Goal: Task Accomplishment & Management: Complete application form

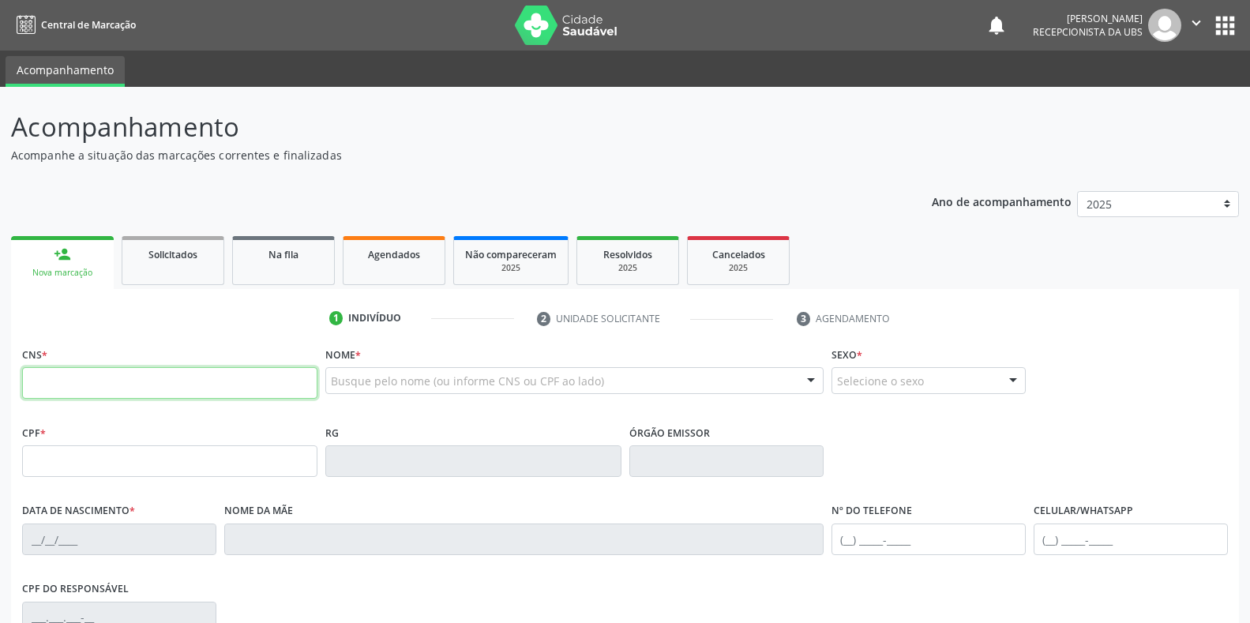
click at [95, 387] on input "text" at bounding box center [169, 383] width 295 height 32
type input "898 0037 4277 1134"
type input "[DATE]"
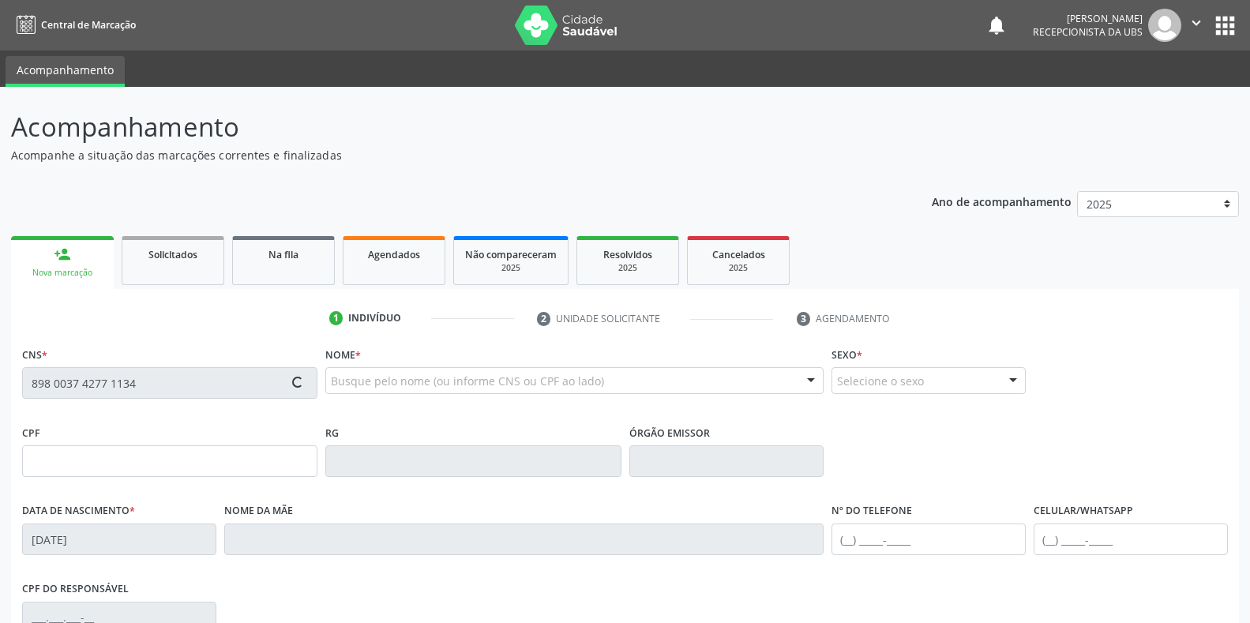
type input "[PERSON_NAME]"
type input "[PHONE_NUMBER]"
type input "9"
type input "144.667.414-25"
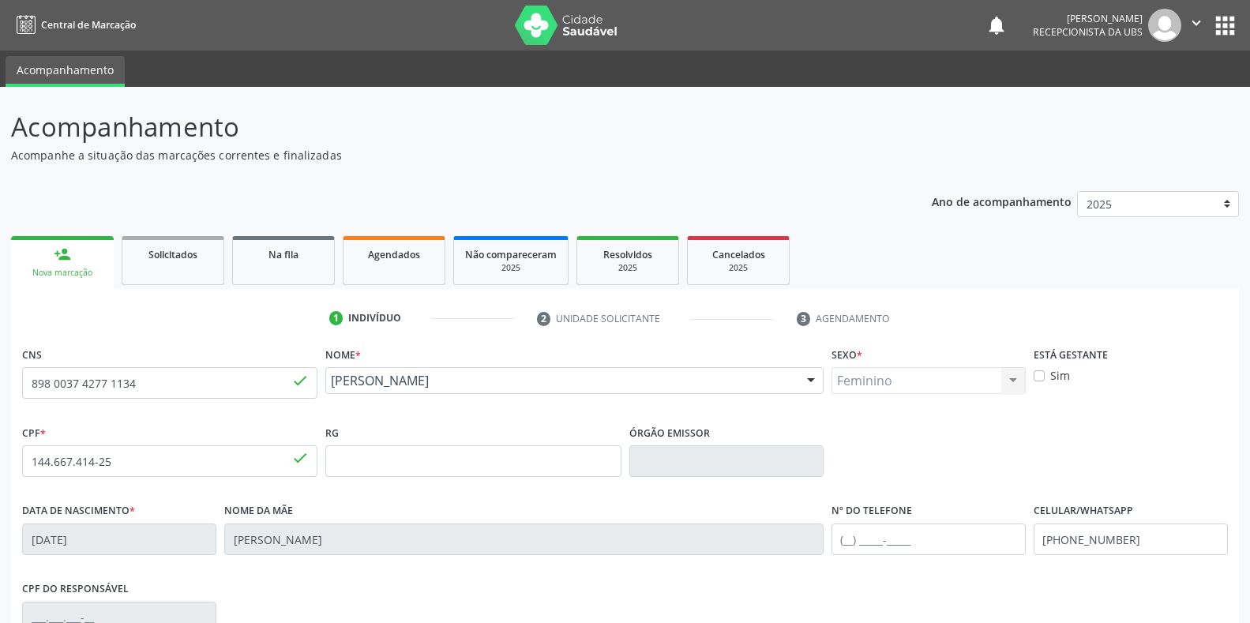
scroll to position [79, 0]
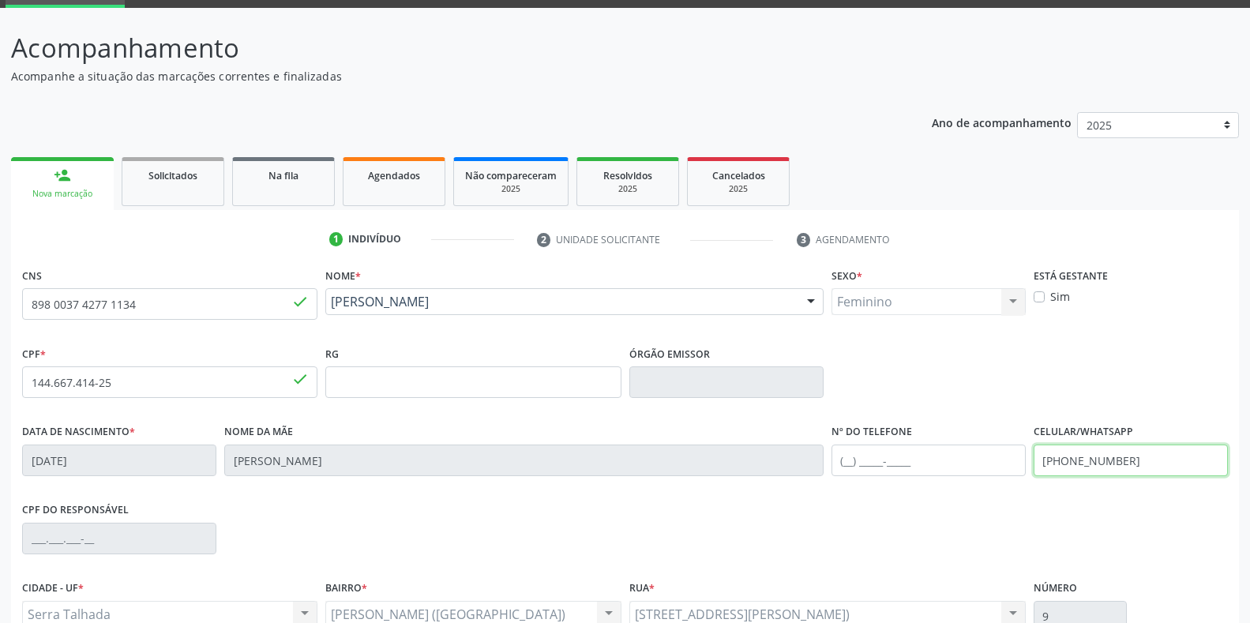
drag, startPoint x: 1175, startPoint y: 468, endPoint x: 1008, endPoint y: 471, distance: 166.6
click at [1008, 471] on div "Data de nascimento * 07[DATE] Nome da mãe [PERSON_NAME] Nº do Telefone Celular/…" at bounding box center [624, 459] width 1213 height 78
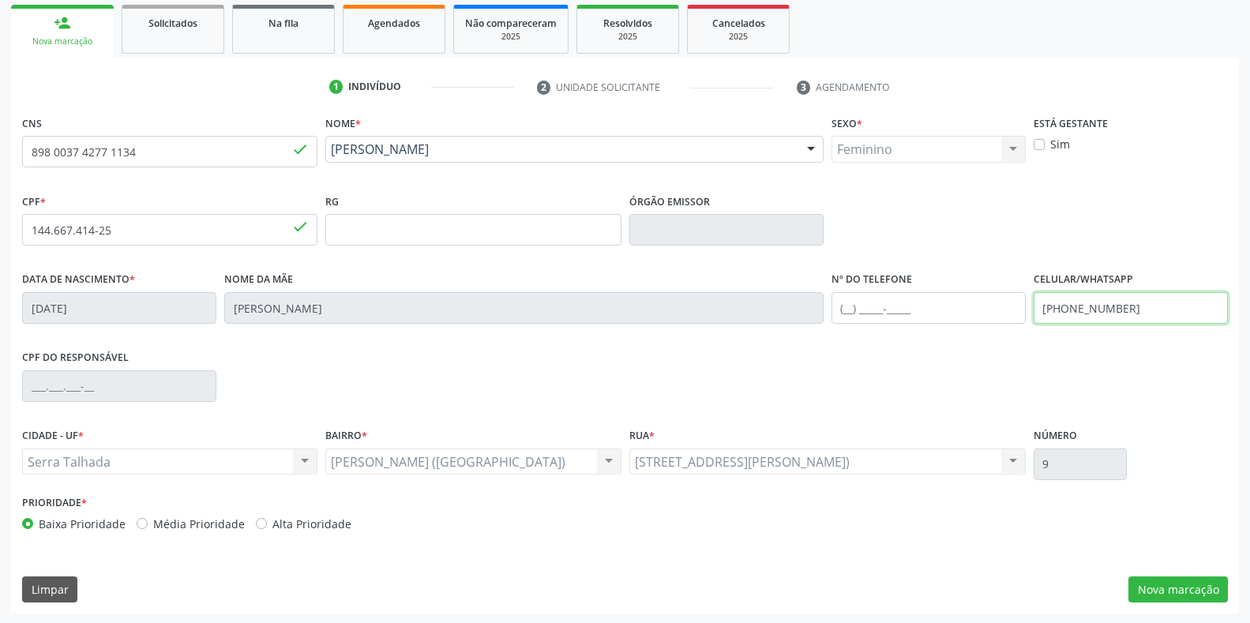
scroll to position [233, 0]
click at [1171, 588] on button "Nova marcação" at bounding box center [1177, 588] width 99 height 27
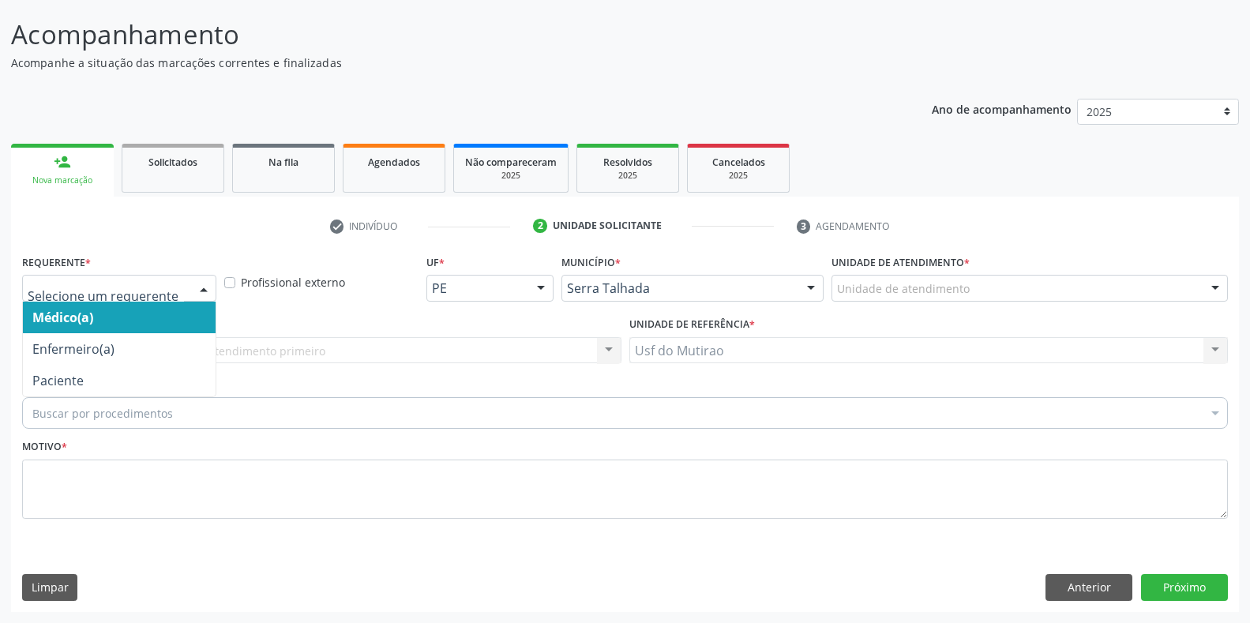
click at [194, 290] on div at bounding box center [204, 289] width 24 height 27
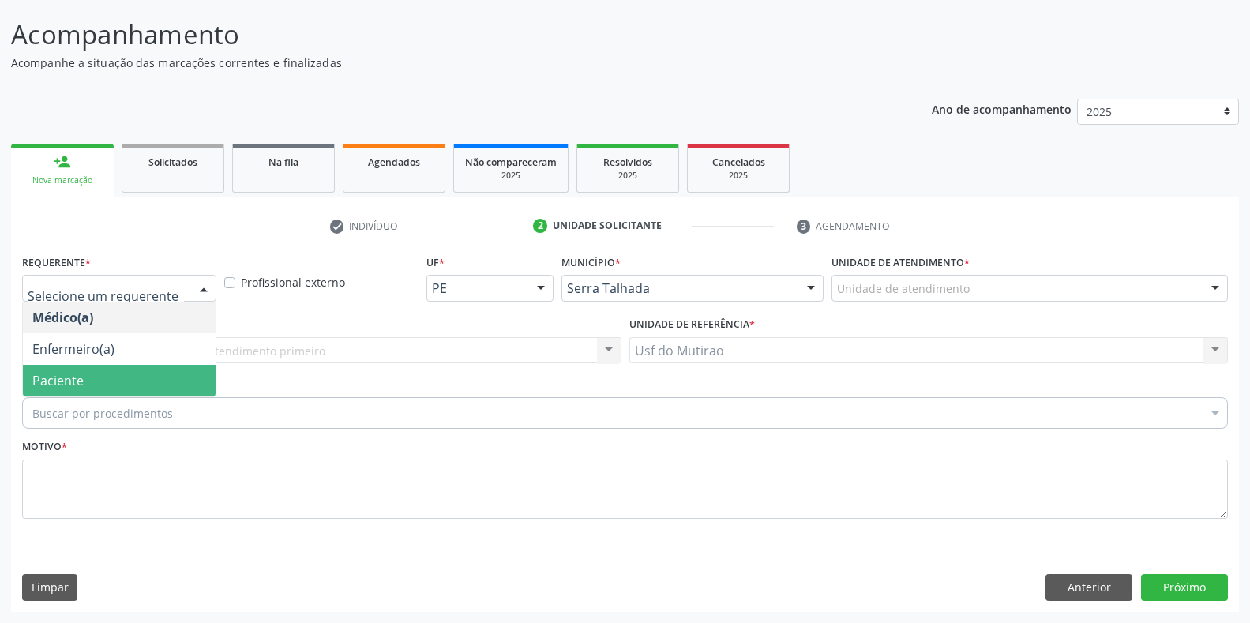
click at [98, 388] on span "Paciente" at bounding box center [119, 381] width 193 height 32
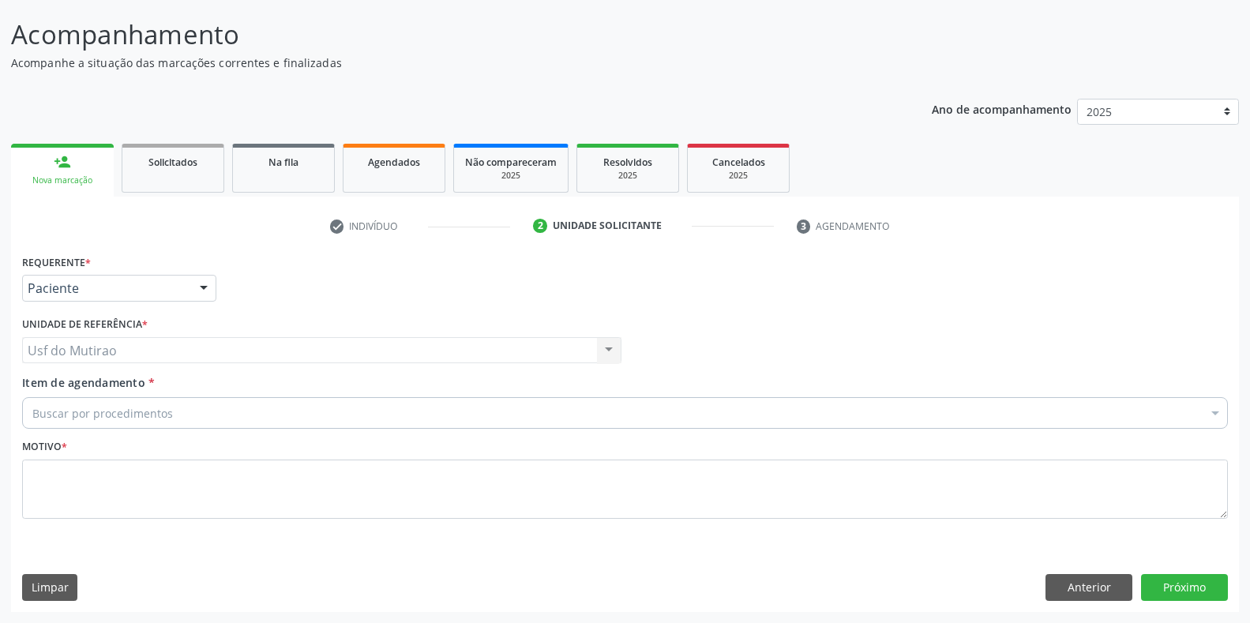
click at [32, 422] on input "Item de agendamento *" at bounding box center [32, 413] width 0 height 32
click at [32, 415] on input "Item de agendamento *" at bounding box center [32, 413] width 0 height 32
click at [32, 413] on input "Item de agendamento *" at bounding box center [32, 413] width 0 height 32
type input "hemograma"
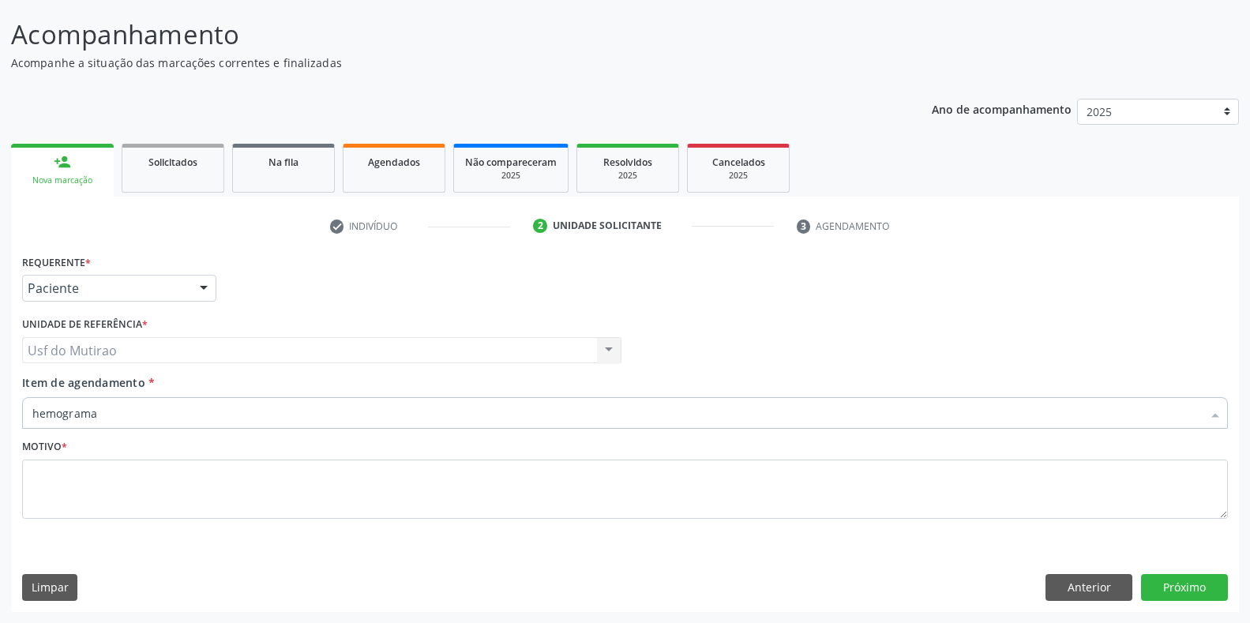
click at [133, 413] on input "hemograma" at bounding box center [616, 413] width 1169 height 32
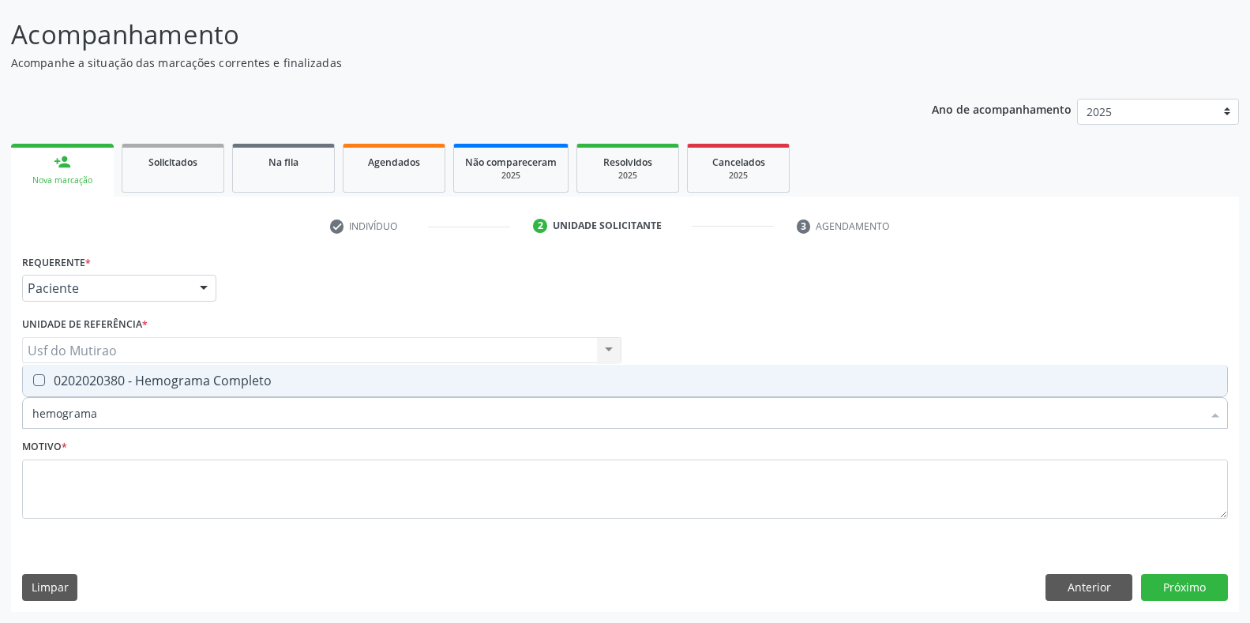
click at [172, 384] on div "0202020380 - Hemograma Completo" at bounding box center [624, 380] width 1185 height 13
checkbox Completo "true"
drag, startPoint x: 160, startPoint y: 415, endPoint x: 13, endPoint y: 424, distance: 147.9
click at [13, 424] on div "Requerente * Paciente Médico(a) Enfermeiro(a) Paciente Nenhum resultado encontr…" at bounding box center [625, 430] width 1228 height 361
type input "glico"
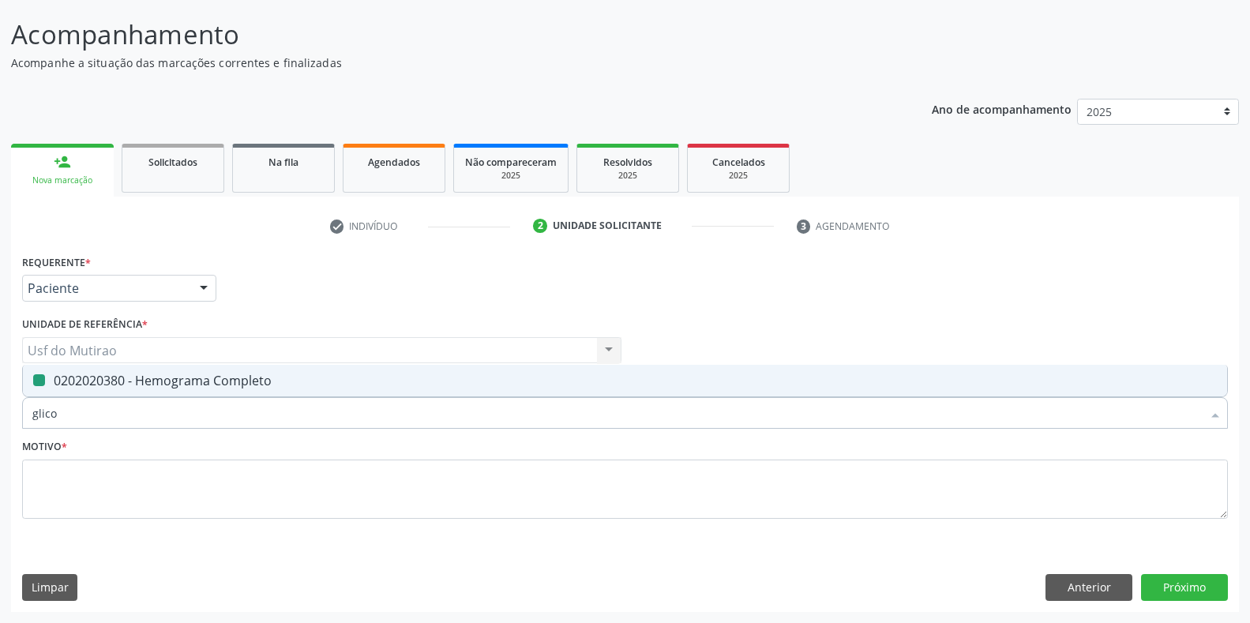
checkbox Completo "false"
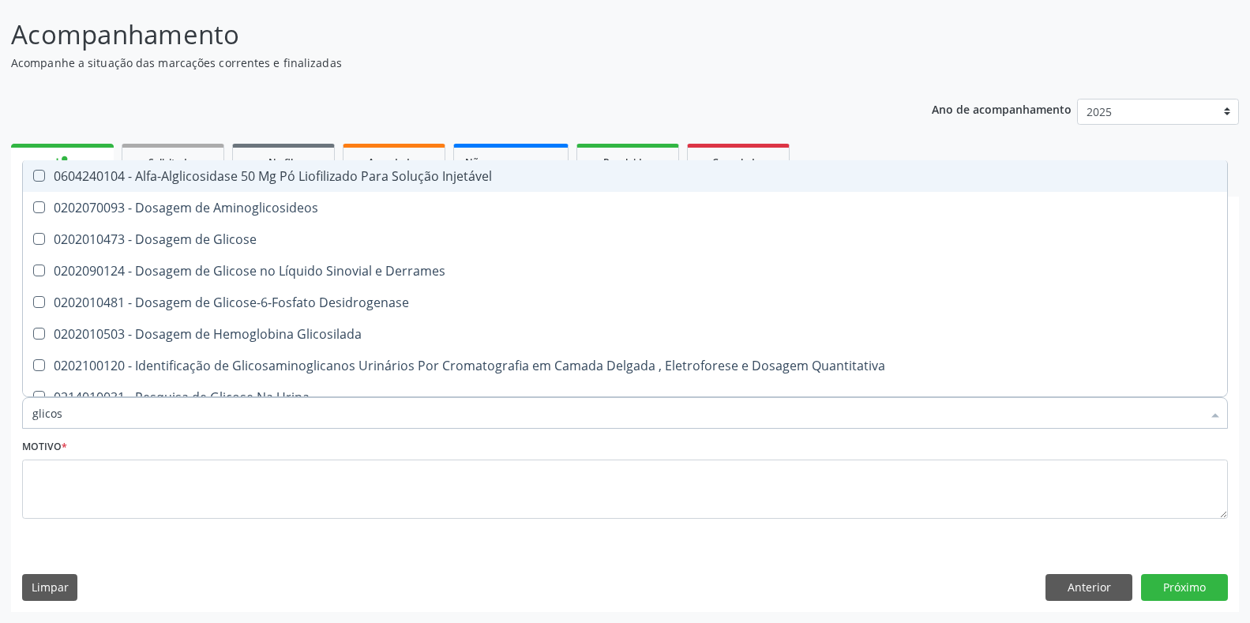
type input "glicose"
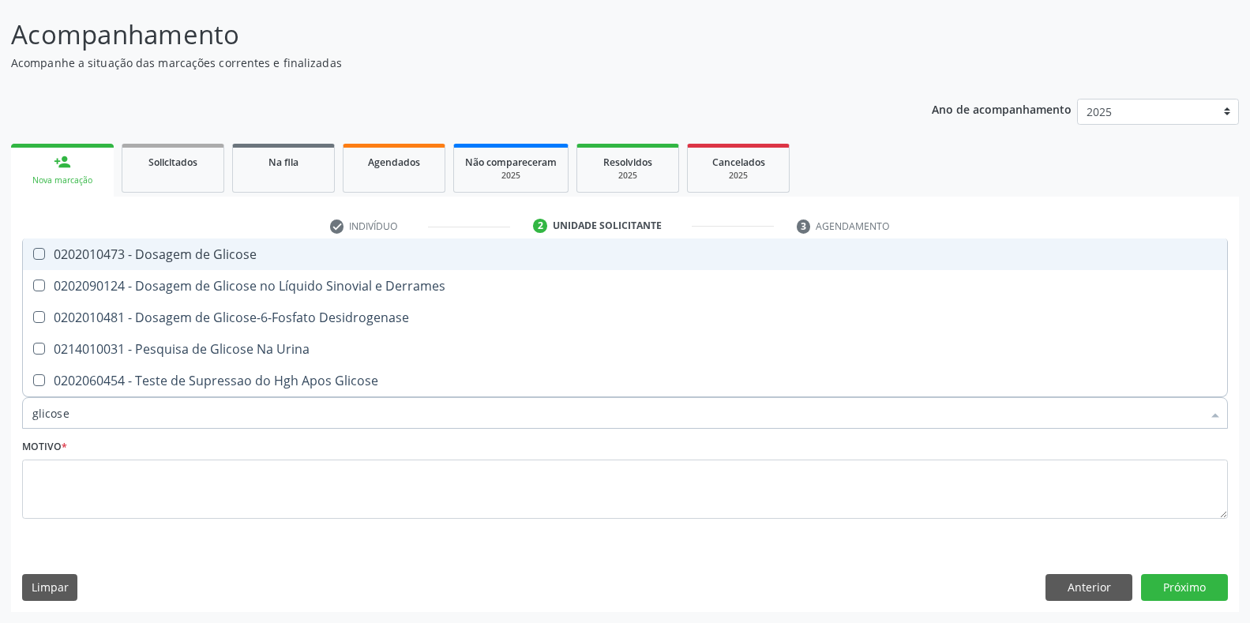
click at [148, 253] on div "0202010473 - Dosagem de Glicose" at bounding box center [624, 254] width 1185 height 13
checkbox Glicose "true"
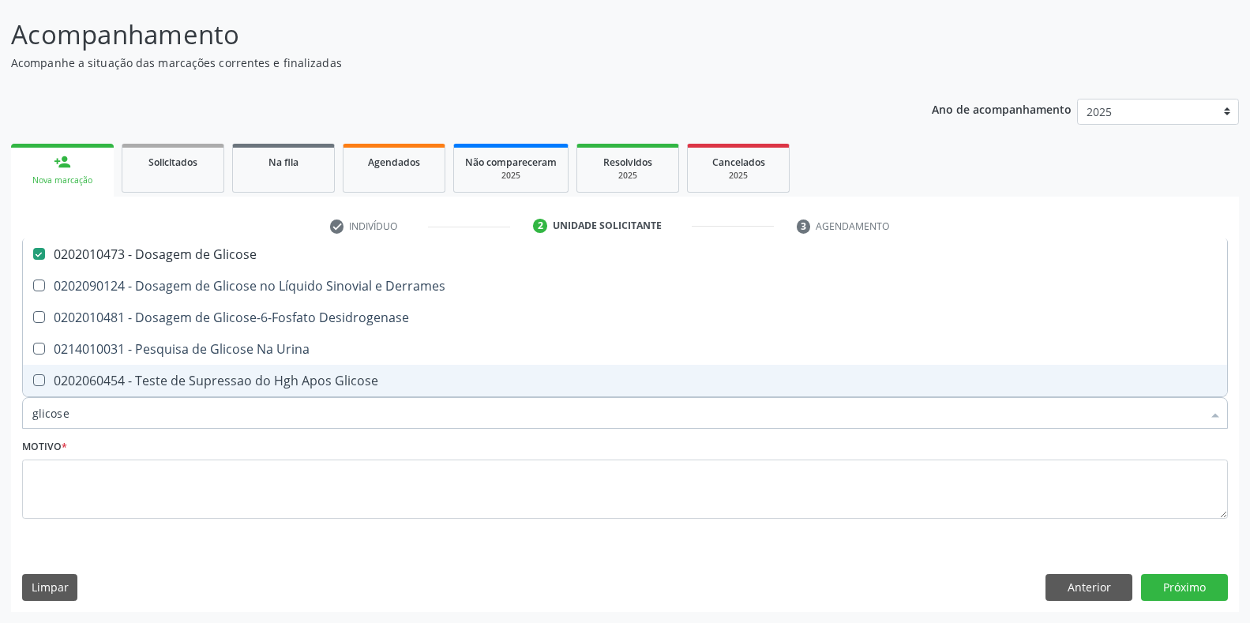
drag, startPoint x: 191, startPoint y: 413, endPoint x: 0, endPoint y: 413, distance: 191.0
click at [0, 413] on div "Acompanhamento Acompanhe a situação das marcações correntes e finalizadas Relat…" at bounding box center [625, 308] width 1250 height 628
type input "grup"
checkbox Glicose "false"
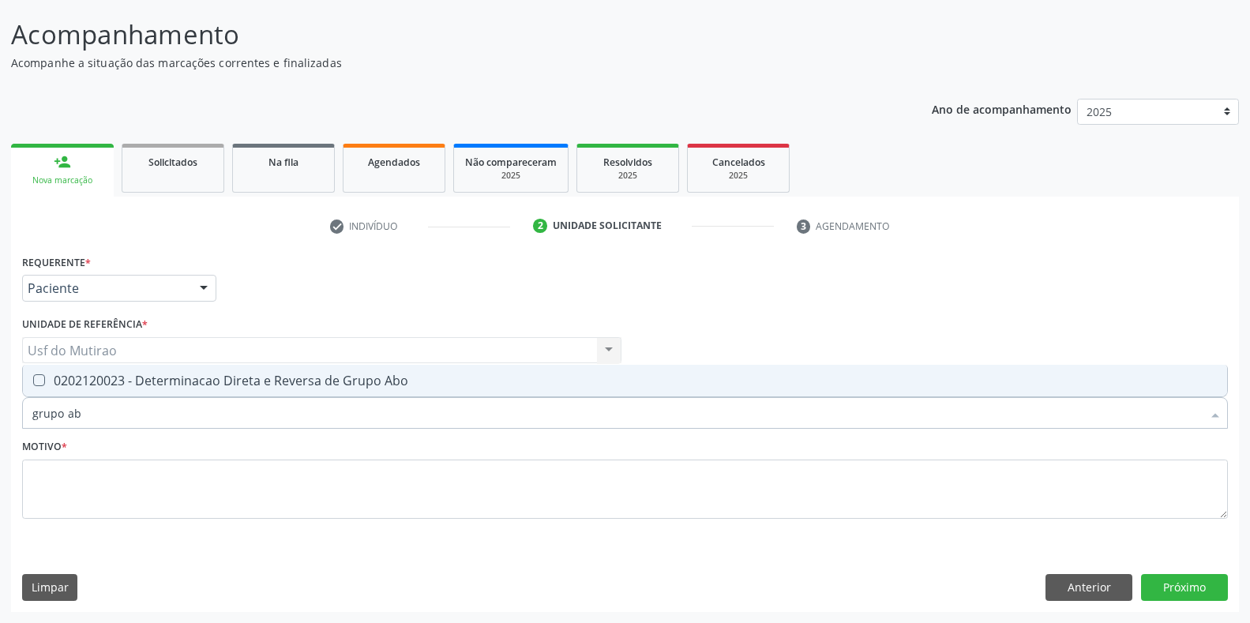
type input "grupo abo"
click at [93, 380] on div "0202120023 - Determinacao Direta e Reversa de Grupo Abo" at bounding box center [624, 380] width 1185 height 13
checkbox Abo "true"
drag, startPoint x: 132, startPoint y: 416, endPoint x: 0, endPoint y: 415, distance: 131.8
click at [0, 415] on div "Acompanhamento Acompanhe a situação das marcações correntes e finalizadas Relat…" at bounding box center [625, 308] width 1250 height 628
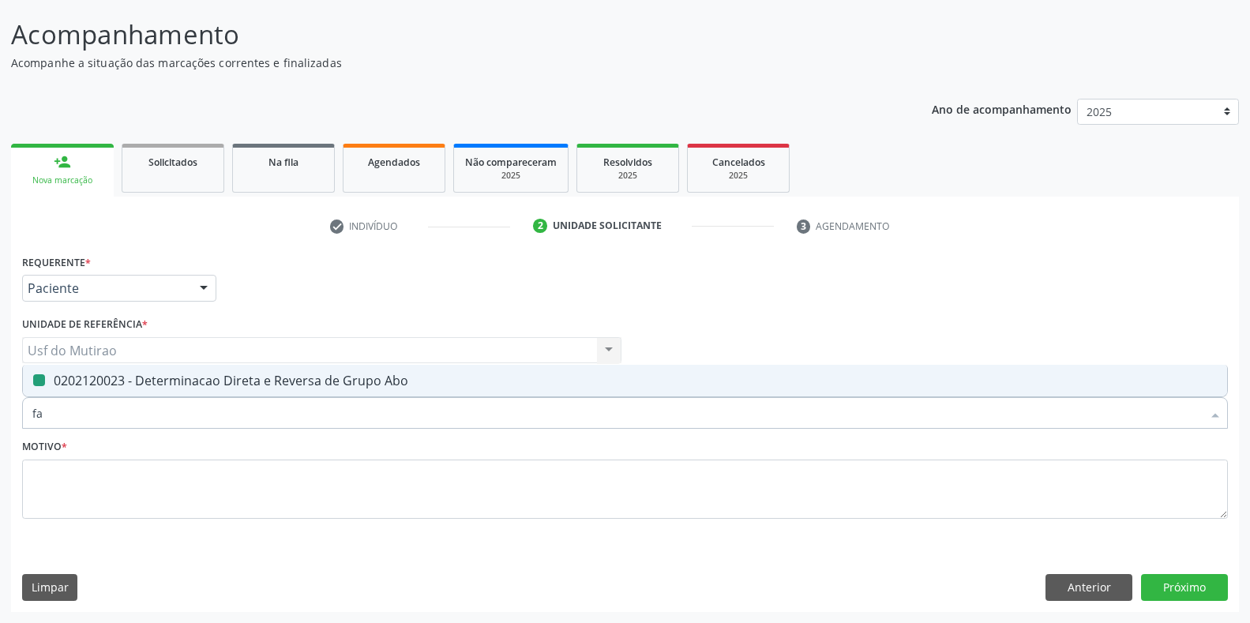
type input "fat"
checkbox Abo "false"
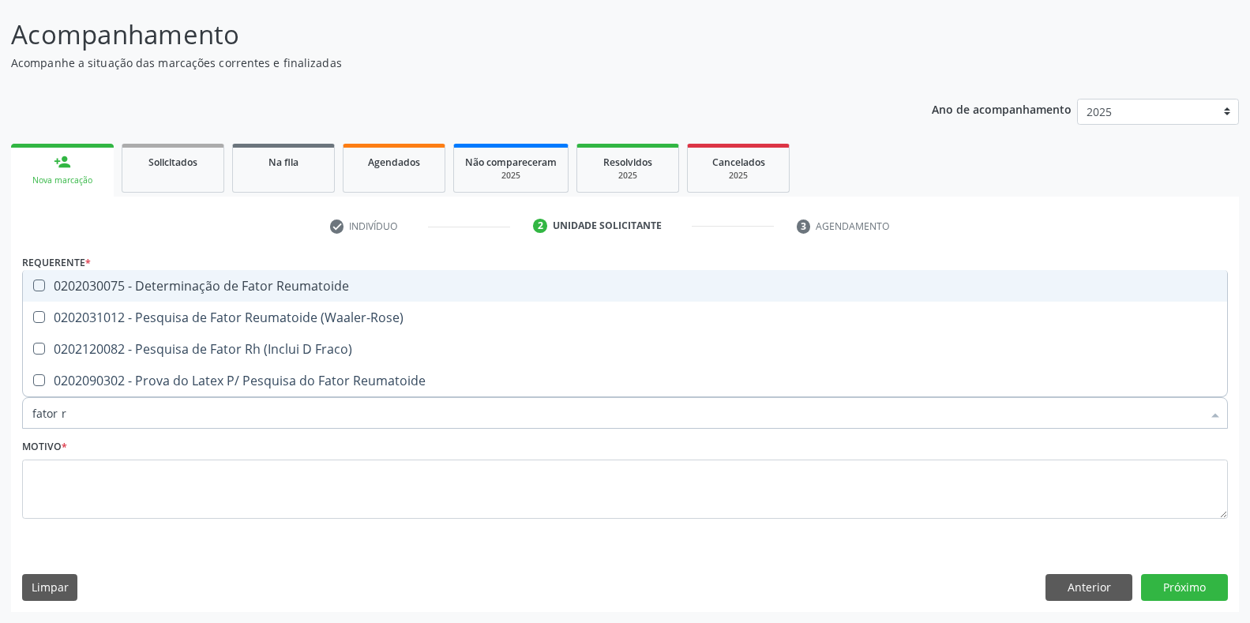
type input "fator rh"
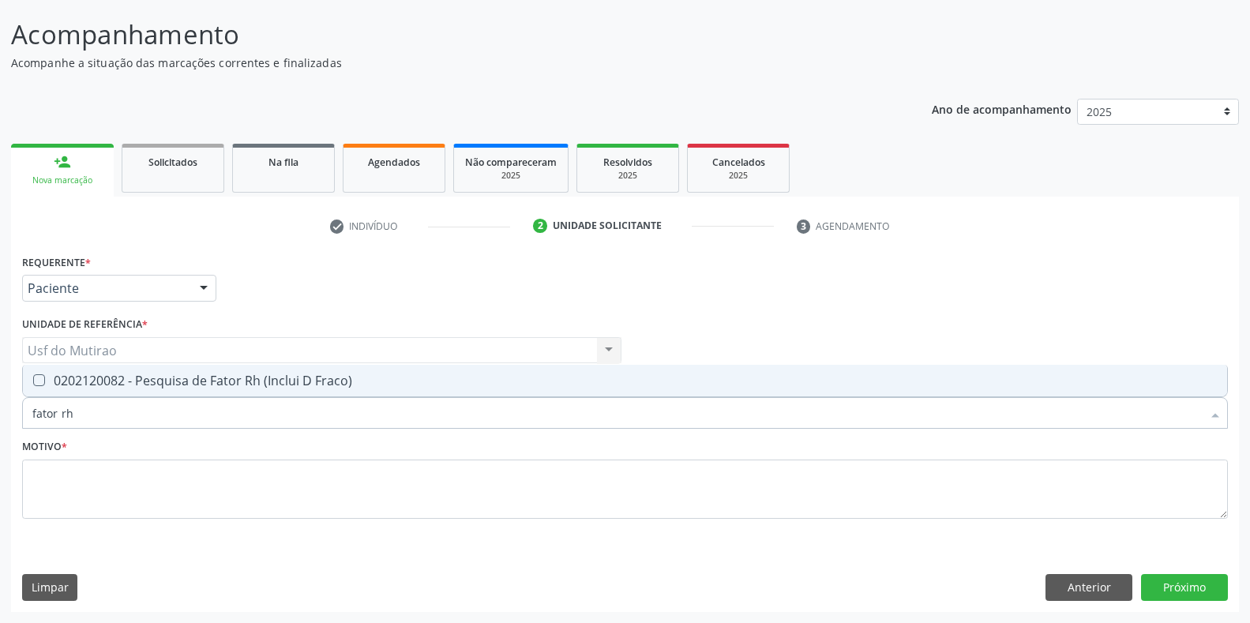
click at [59, 376] on div "0202120082 - Pesquisa de Fator Rh (Inclui D Fraco)" at bounding box center [624, 380] width 1185 height 13
checkbox Fraco\) "true"
drag, startPoint x: 126, startPoint y: 418, endPoint x: 0, endPoint y: 416, distance: 125.5
click at [0, 416] on div "Acompanhamento Acompanhe a situação das marcações correntes e finalizadas Relat…" at bounding box center [625, 308] width 1250 height 628
type input "ana"
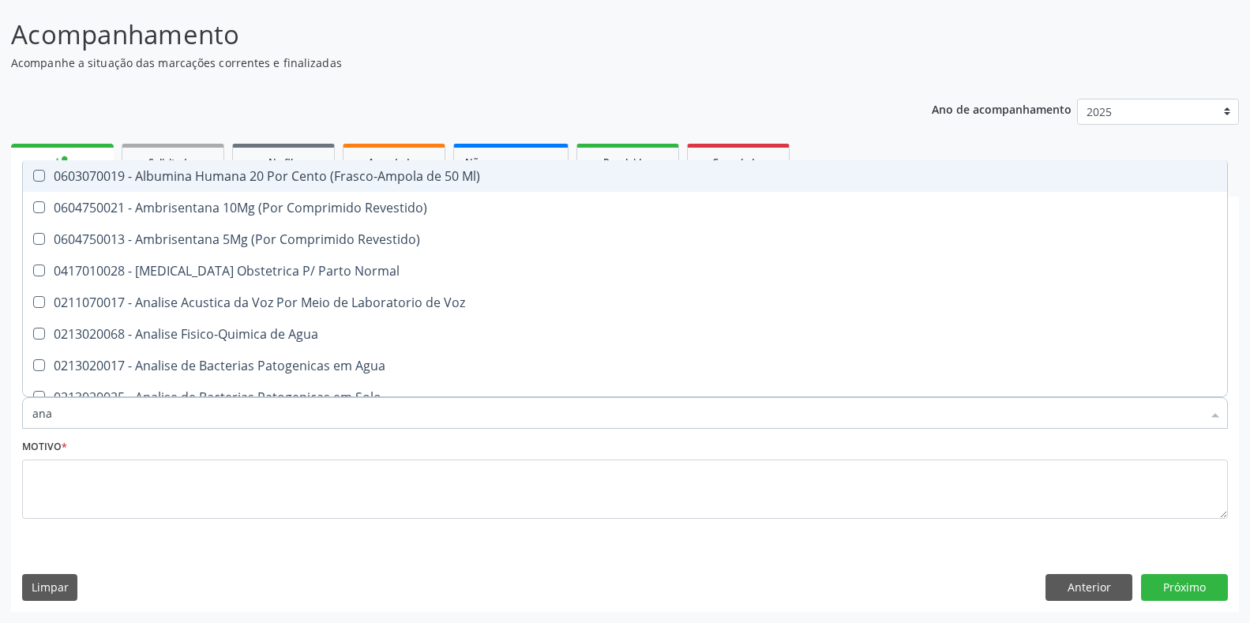
checkbox Ml\) "false"
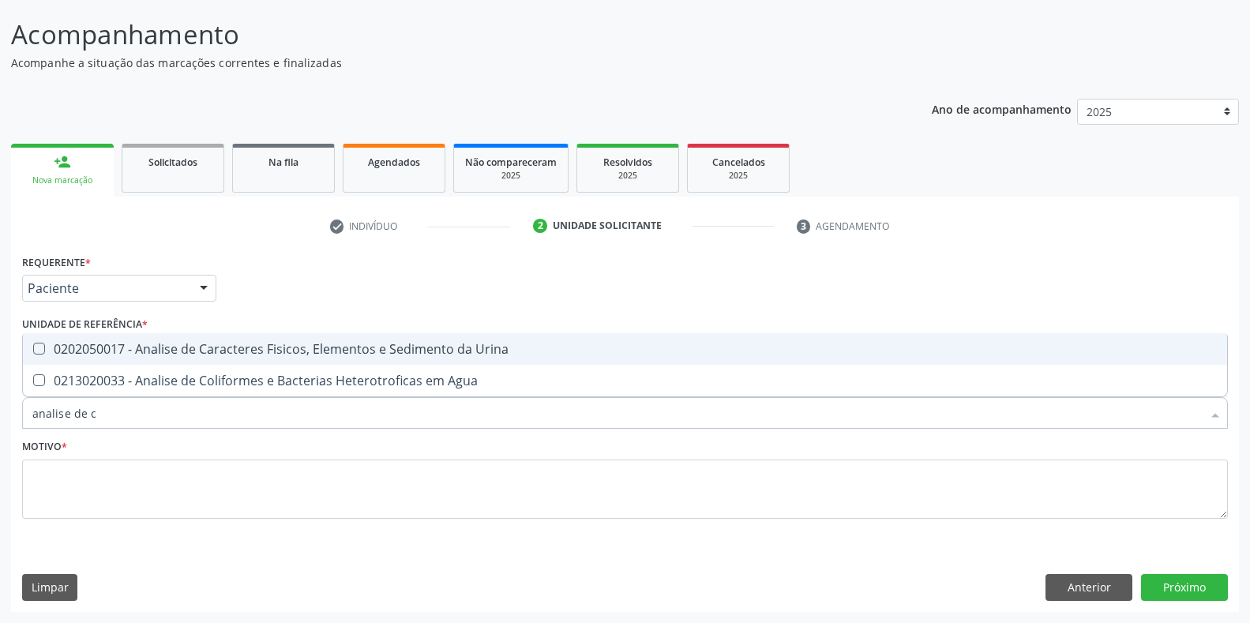
type input "analise de ca"
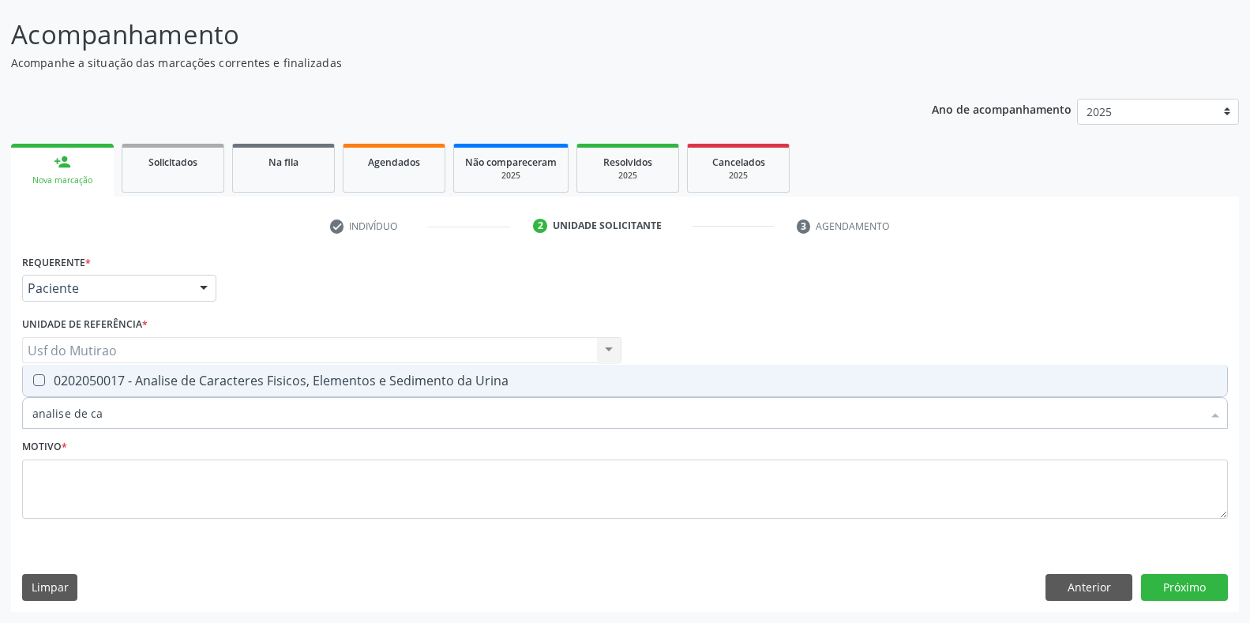
click at [165, 376] on div "0202050017 - Analise de Caracteres Fisicos, Elementos e Sedimento da Urina" at bounding box center [624, 380] width 1185 height 13
checkbox Urina "true"
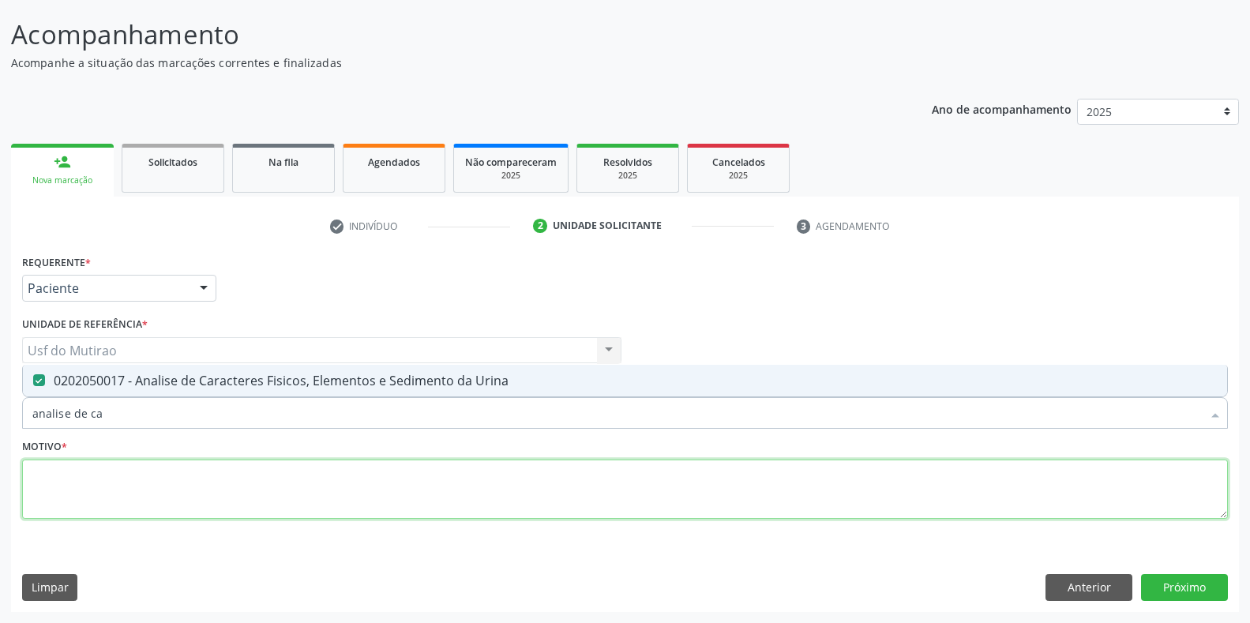
click at [149, 478] on textarea at bounding box center [624, 489] width 1205 height 60
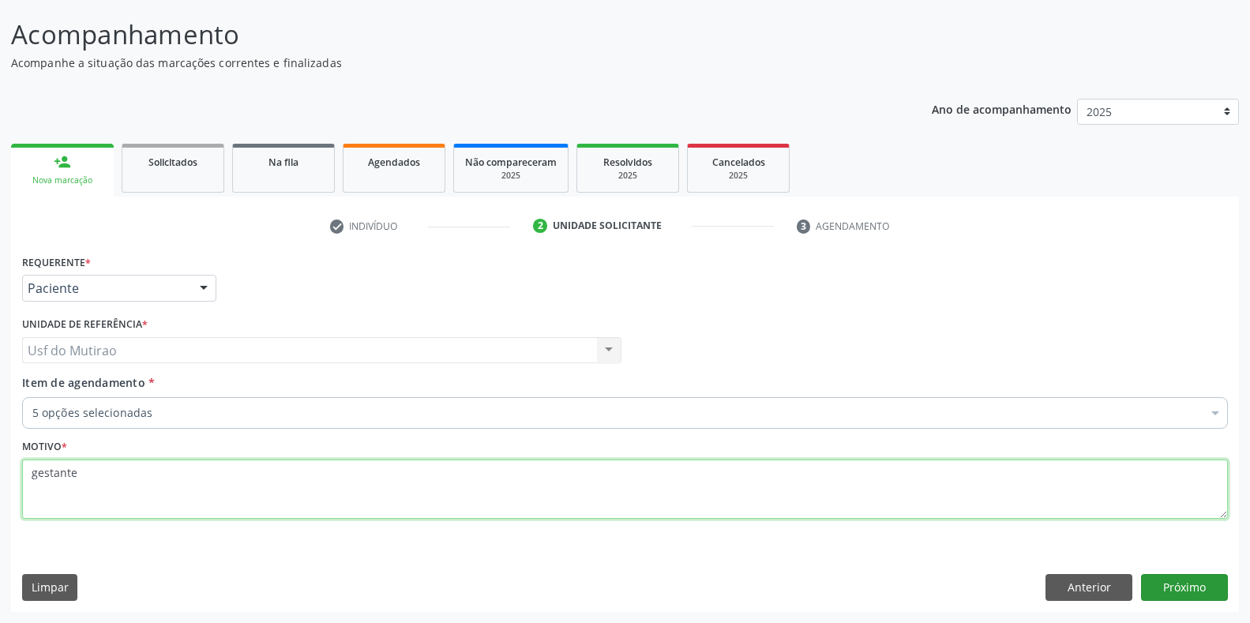
type textarea "gestante"
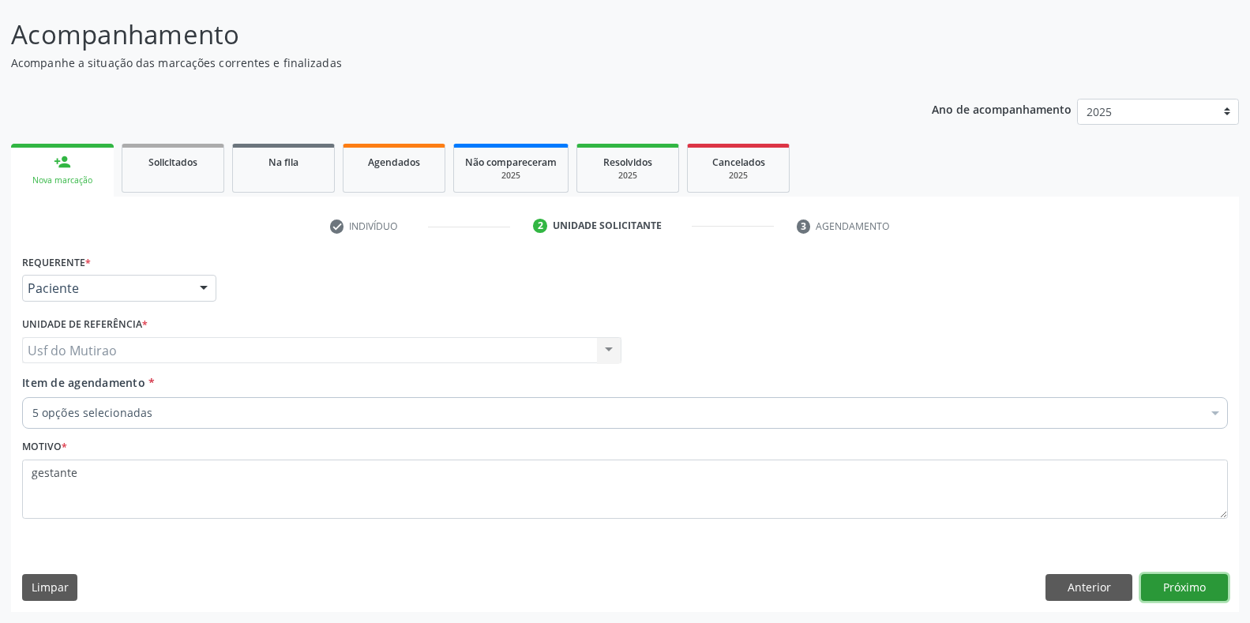
click at [1169, 591] on button "Próximo" at bounding box center [1184, 587] width 87 height 27
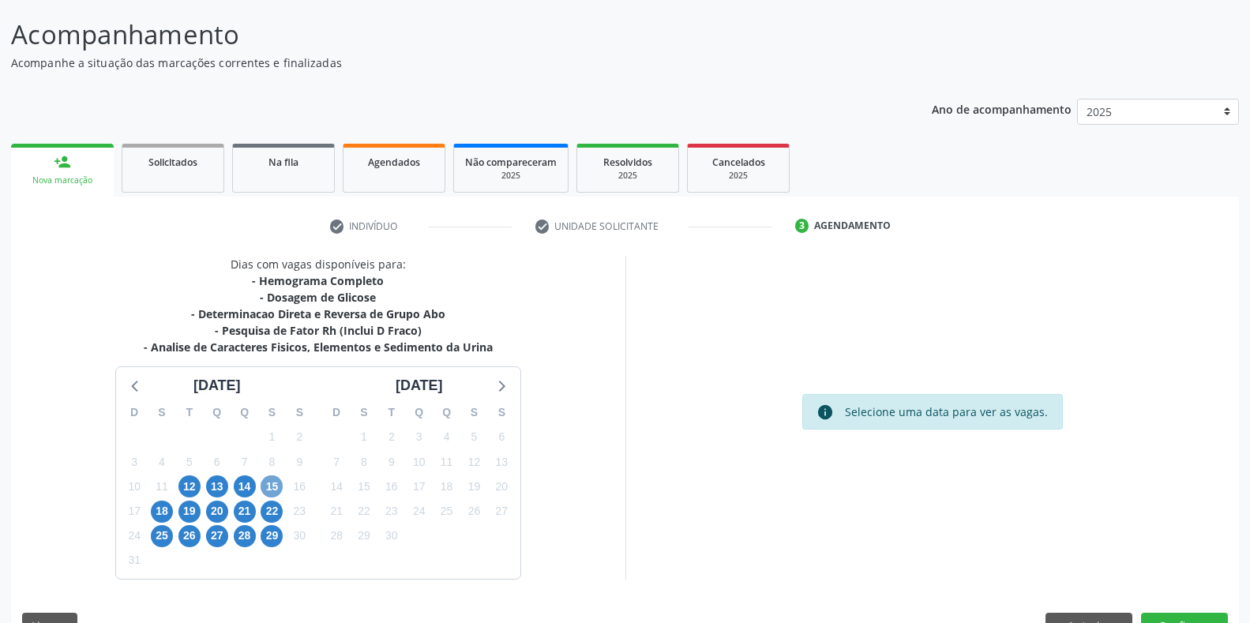
click at [268, 488] on span "15" at bounding box center [272, 486] width 22 height 22
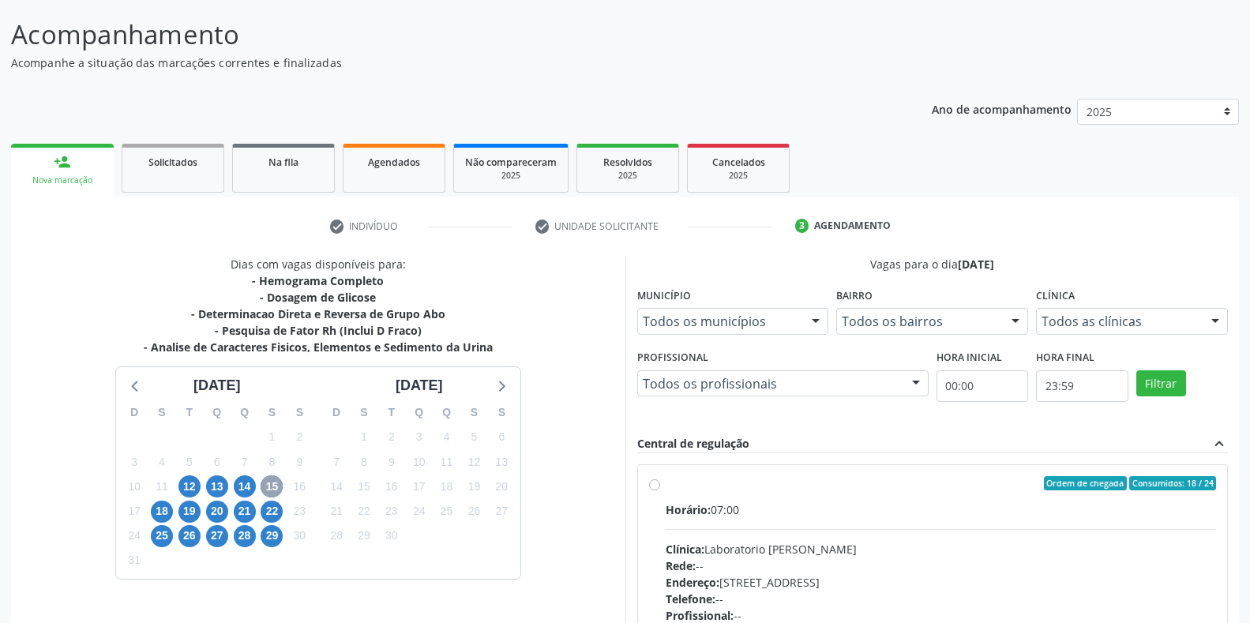
scroll to position [171, 0]
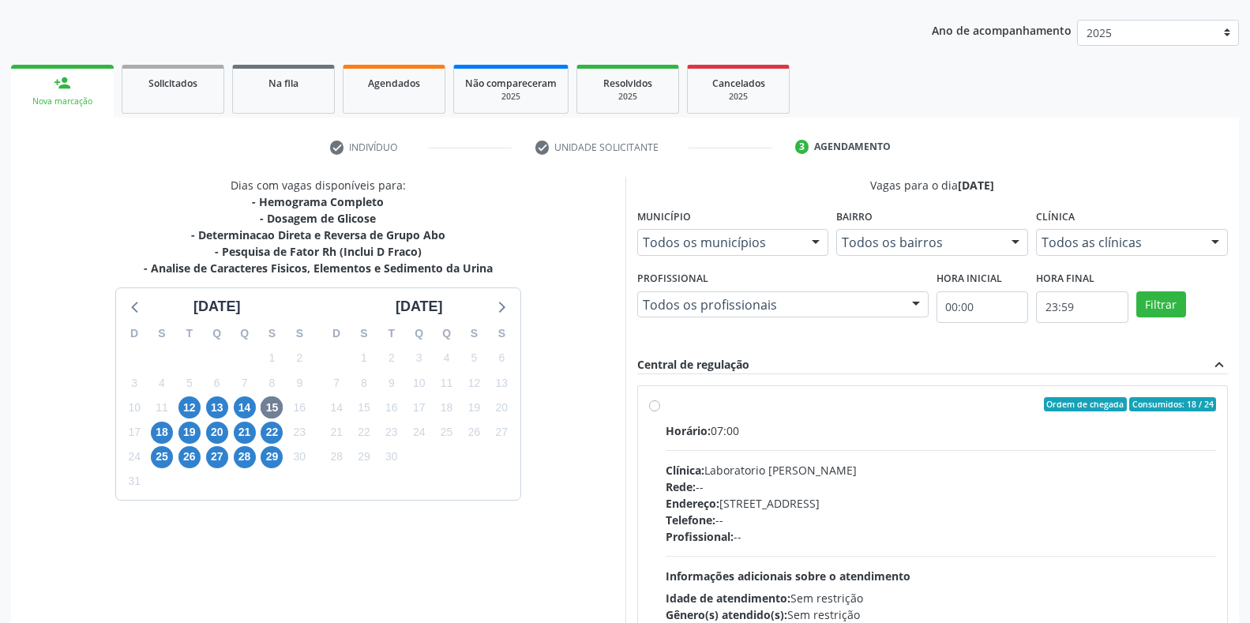
click at [728, 434] on div "Horário: 07:00" at bounding box center [940, 430] width 551 height 17
click at [660, 411] on input "Ordem de chegada Consumidos: 18 / 24 Horário: 07:00 Clínica: Laboratorio [PERSO…" at bounding box center [654, 404] width 11 height 14
radio input "true"
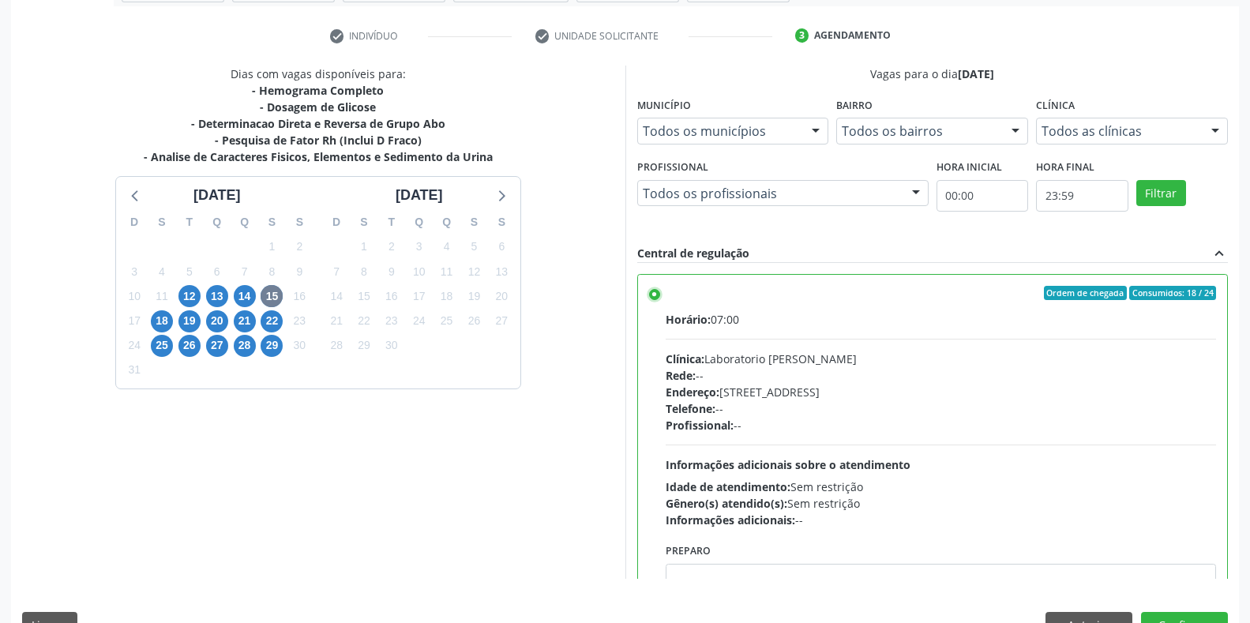
scroll to position [321, 0]
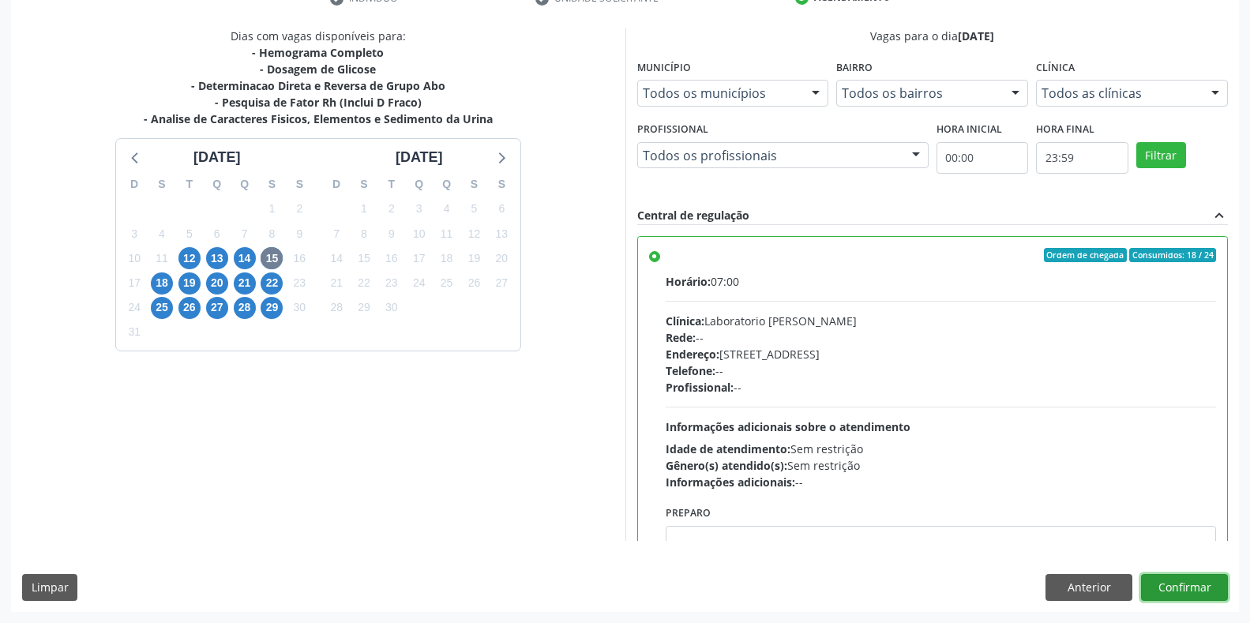
click at [1161, 579] on button "Confirmar" at bounding box center [1184, 587] width 87 height 27
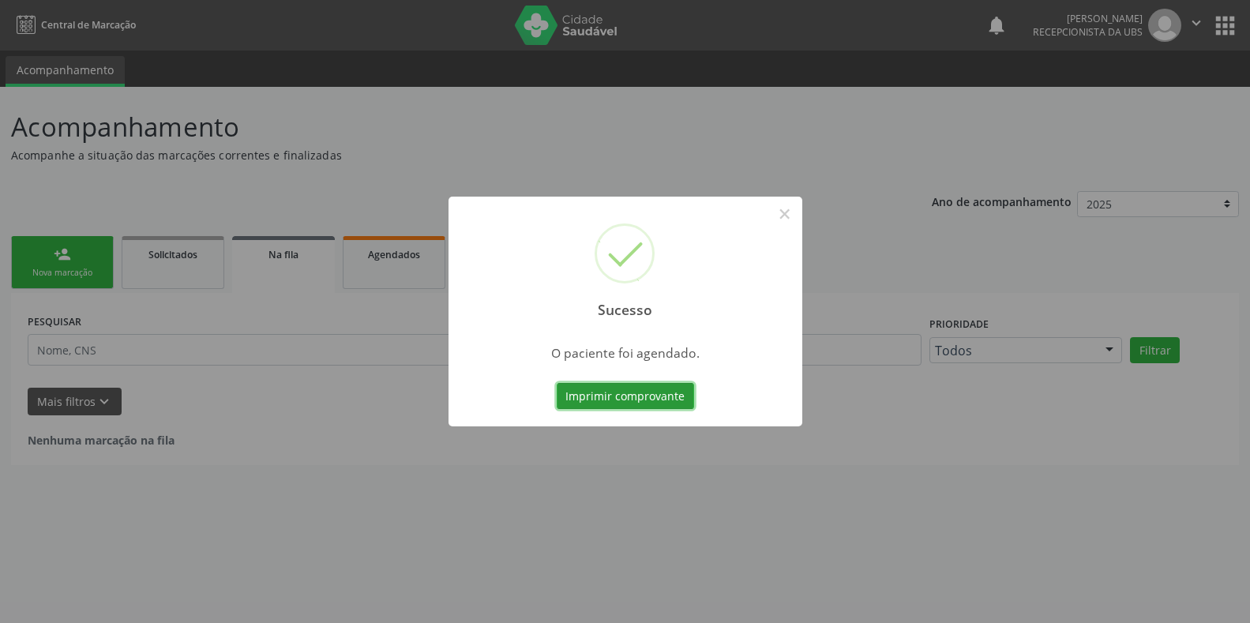
scroll to position [0, 0]
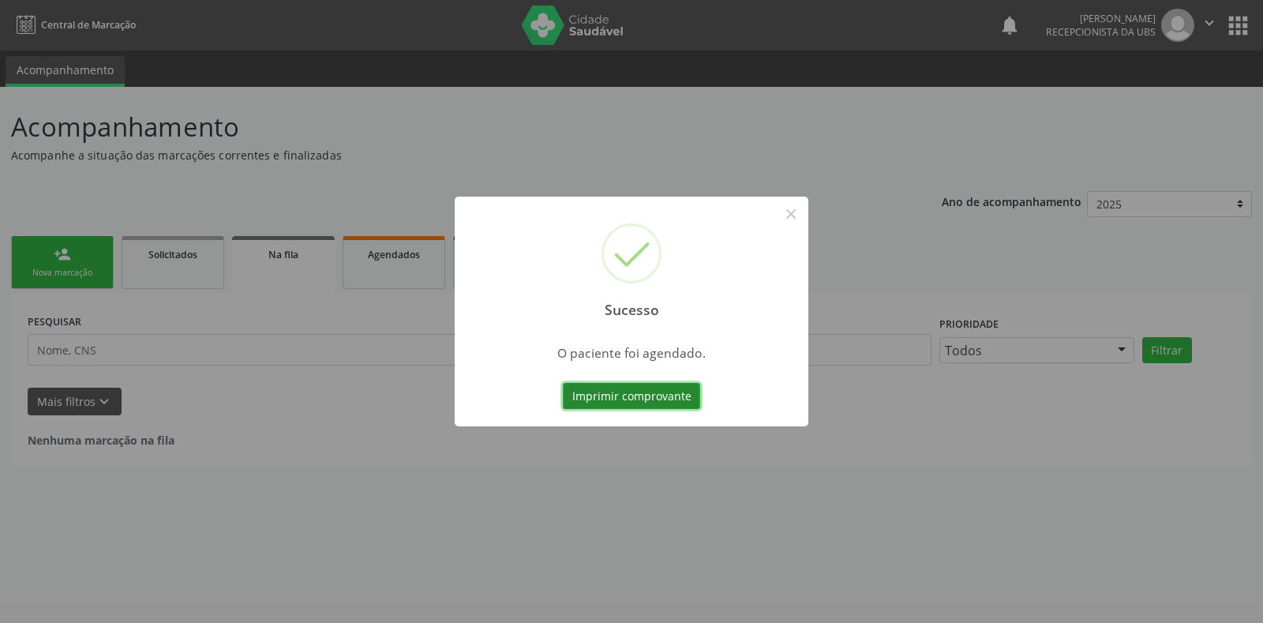
click at [651, 399] on button "Imprimir comprovante" at bounding box center [631, 396] width 137 height 27
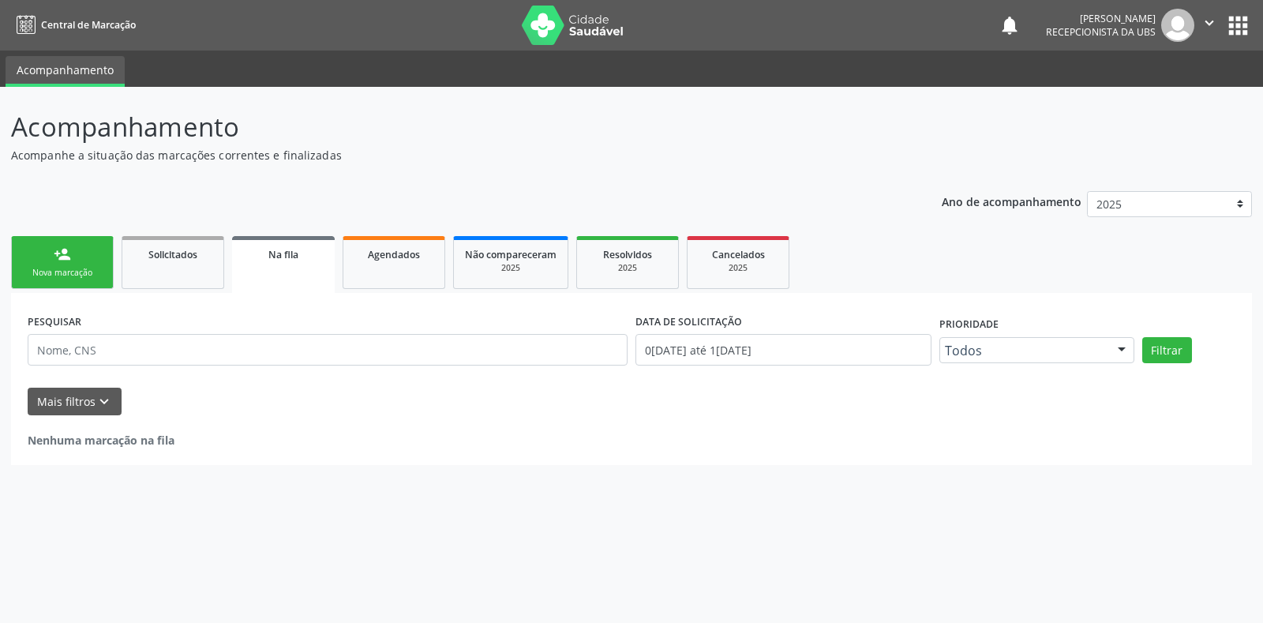
click at [79, 270] on div "Nova marcação" at bounding box center [62, 273] width 79 height 12
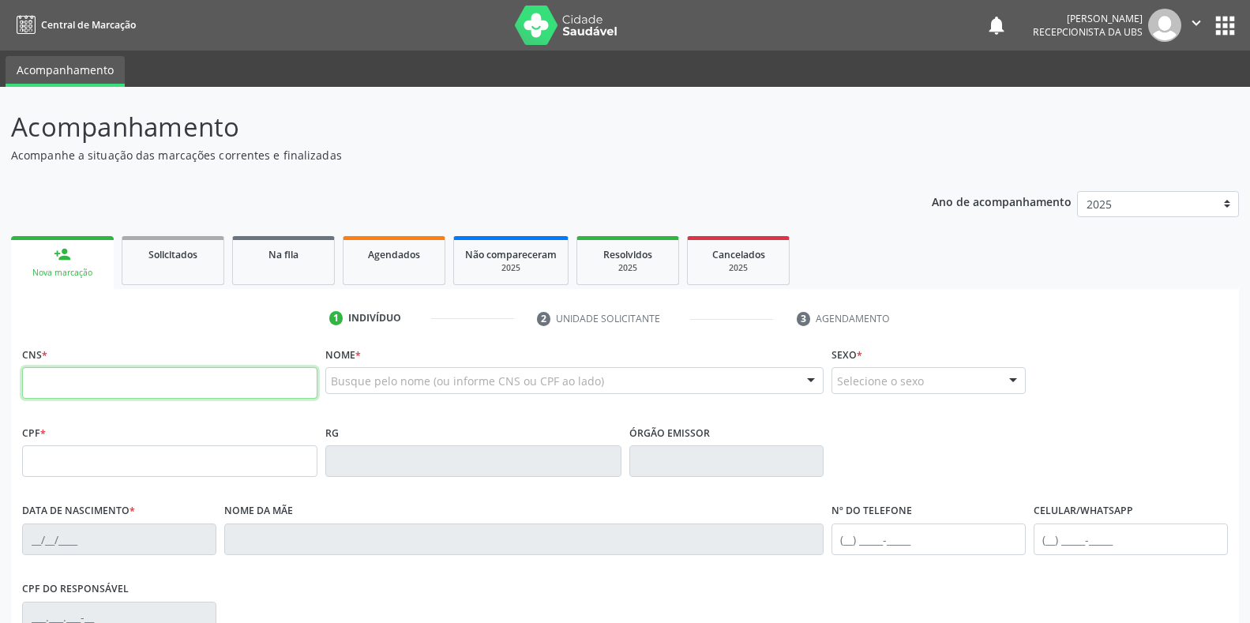
click at [169, 384] on input "text" at bounding box center [169, 383] width 295 height 32
type input "898 0037 4277 1134"
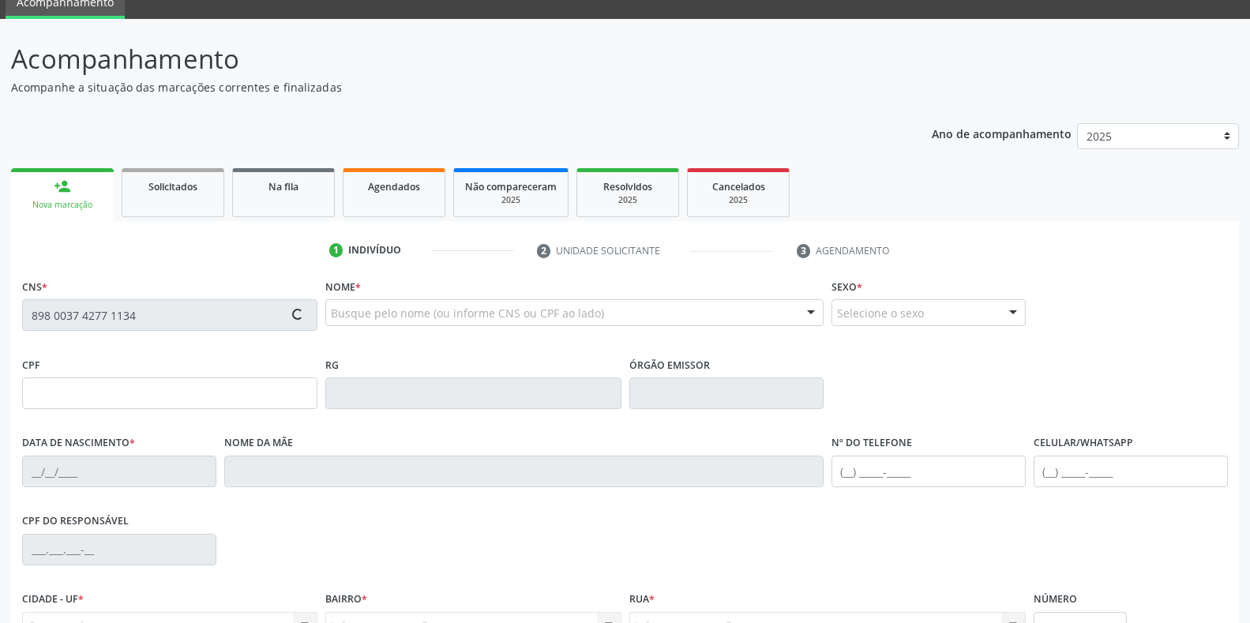
scroll to position [158, 0]
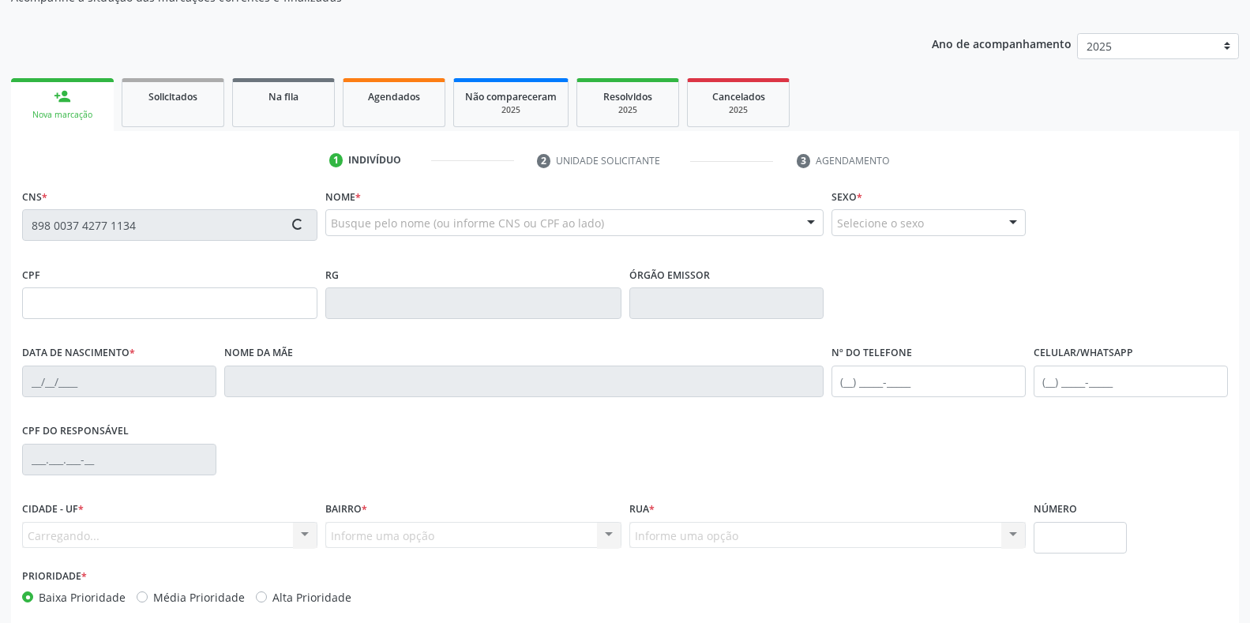
type input "144.667.414-25"
type input "[DATE]"
type input "[PERSON_NAME]"
type input "[PHONE_NUMBER]"
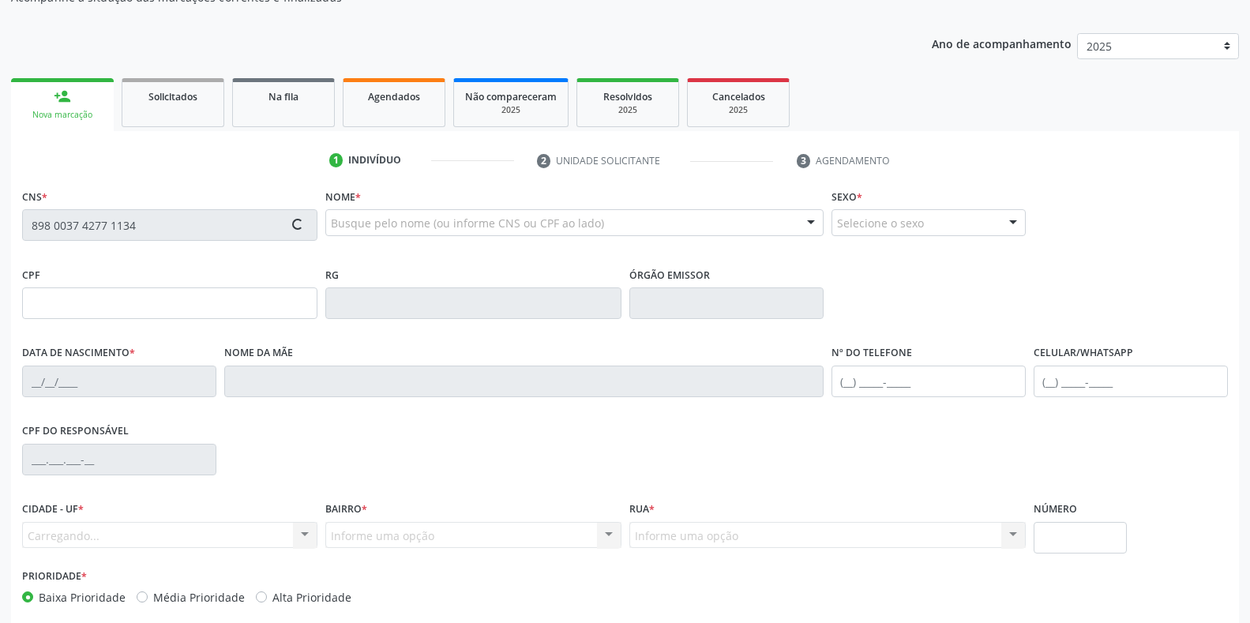
type input "9"
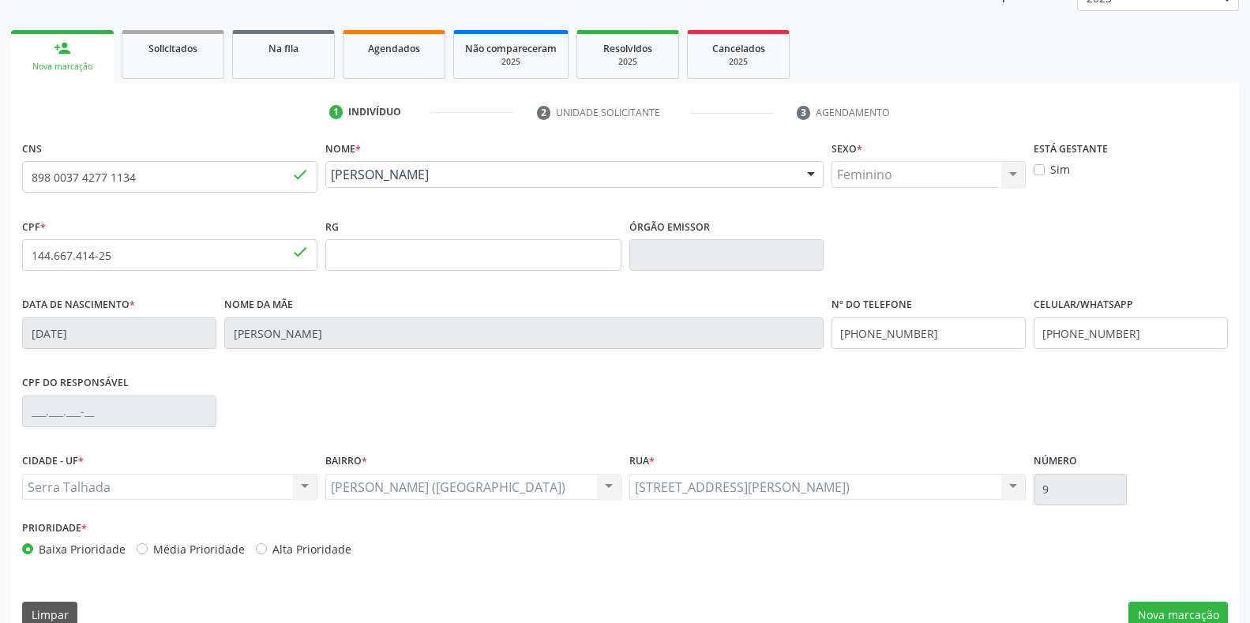
scroll to position [233, 0]
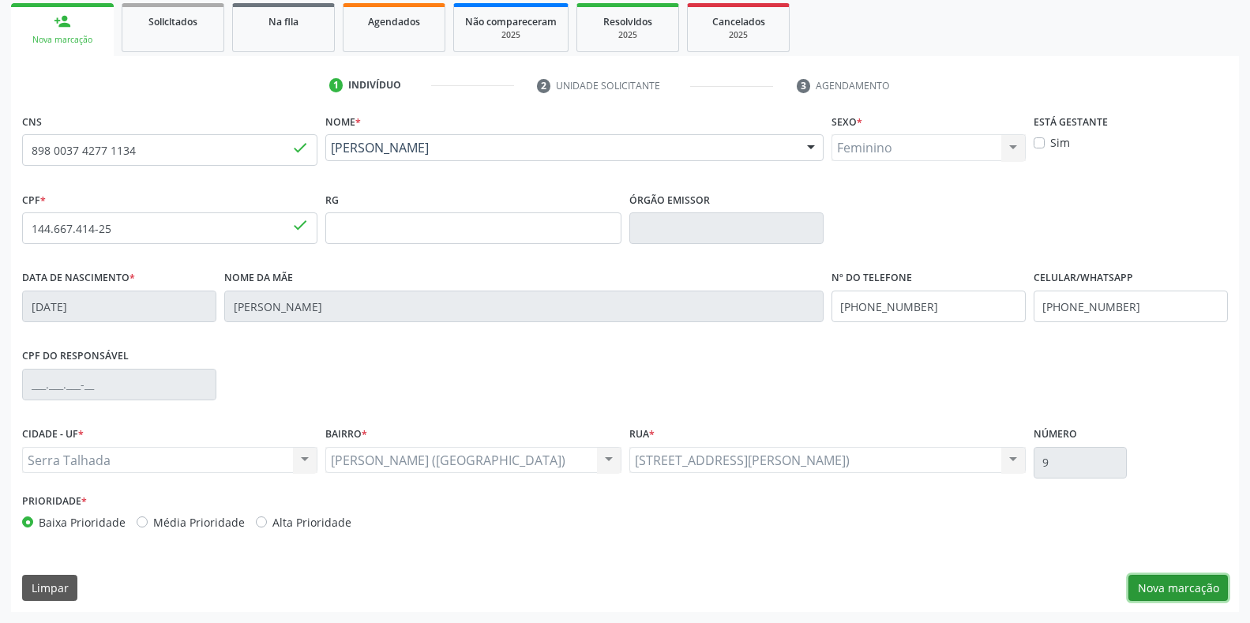
click at [1178, 587] on button "Nova marcação" at bounding box center [1177, 588] width 99 height 27
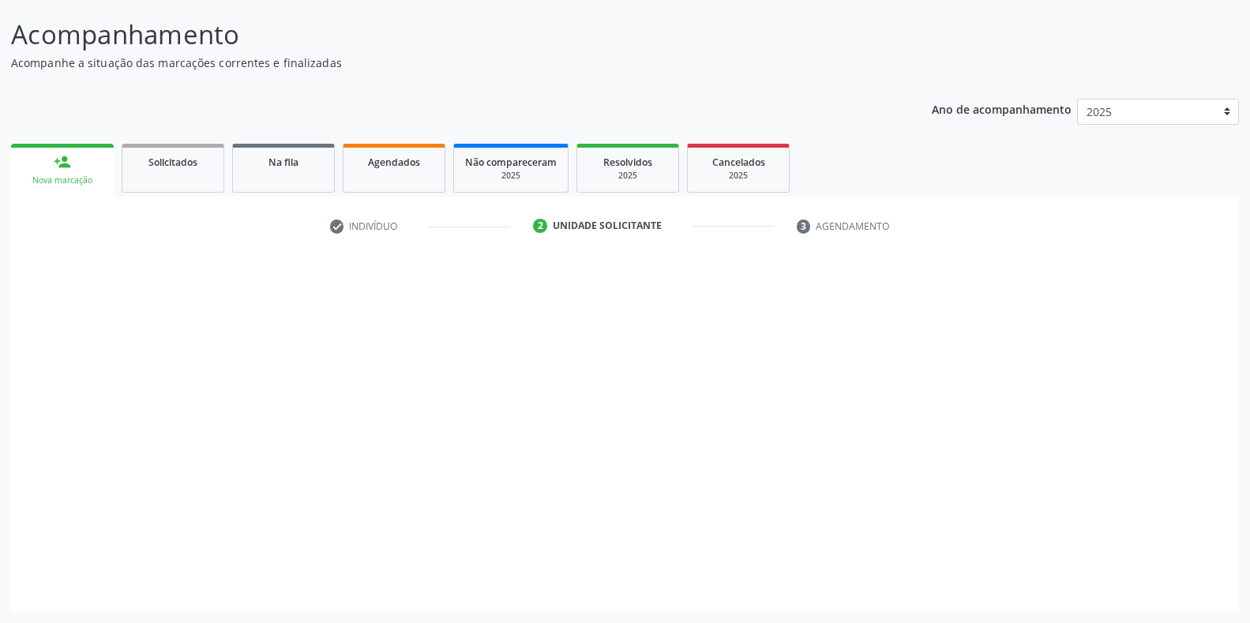
scroll to position [92, 0]
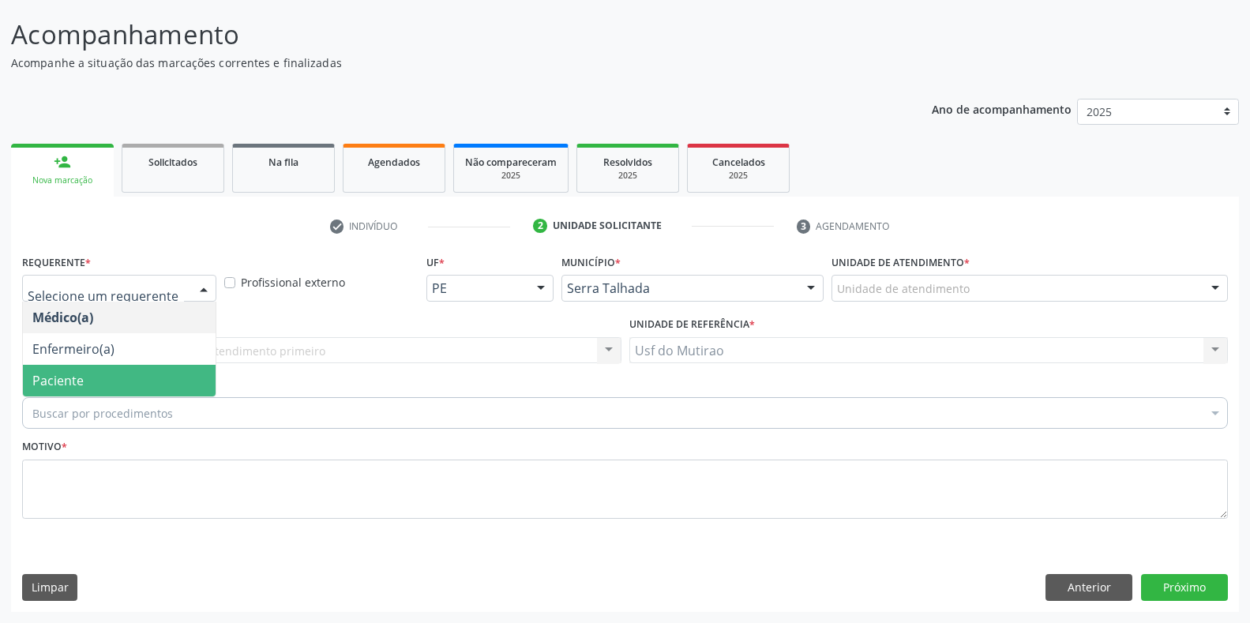
click at [119, 379] on span "Paciente" at bounding box center [119, 381] width 193 height 32
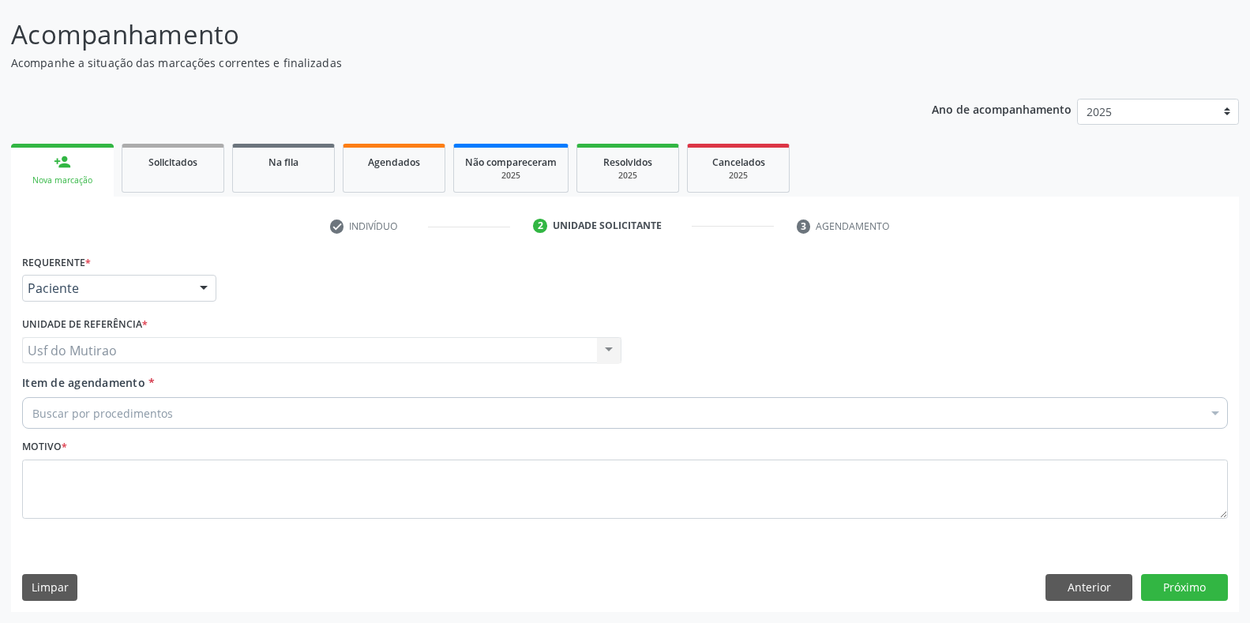
click at [174, 410] on div "Buscar por procedimentos" at bounding box center [624, 413] width 1205 height 32
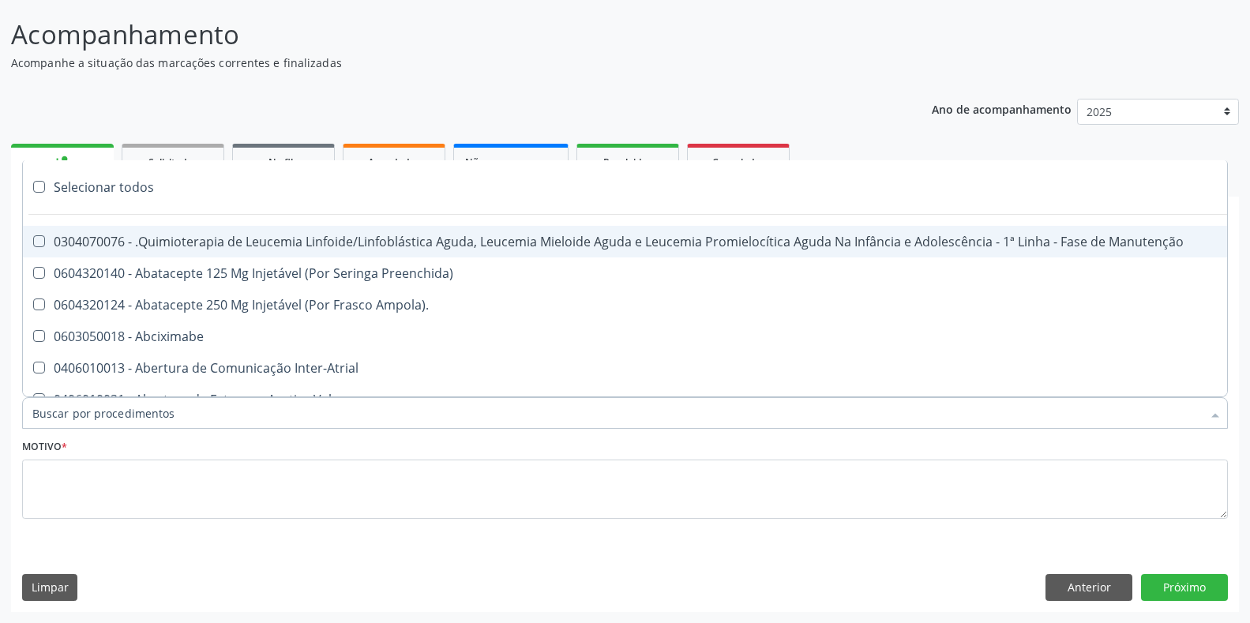
click at [114, 411] on input "Item de agendamento *" at bounding box center [616, 413] width 1169 height 32
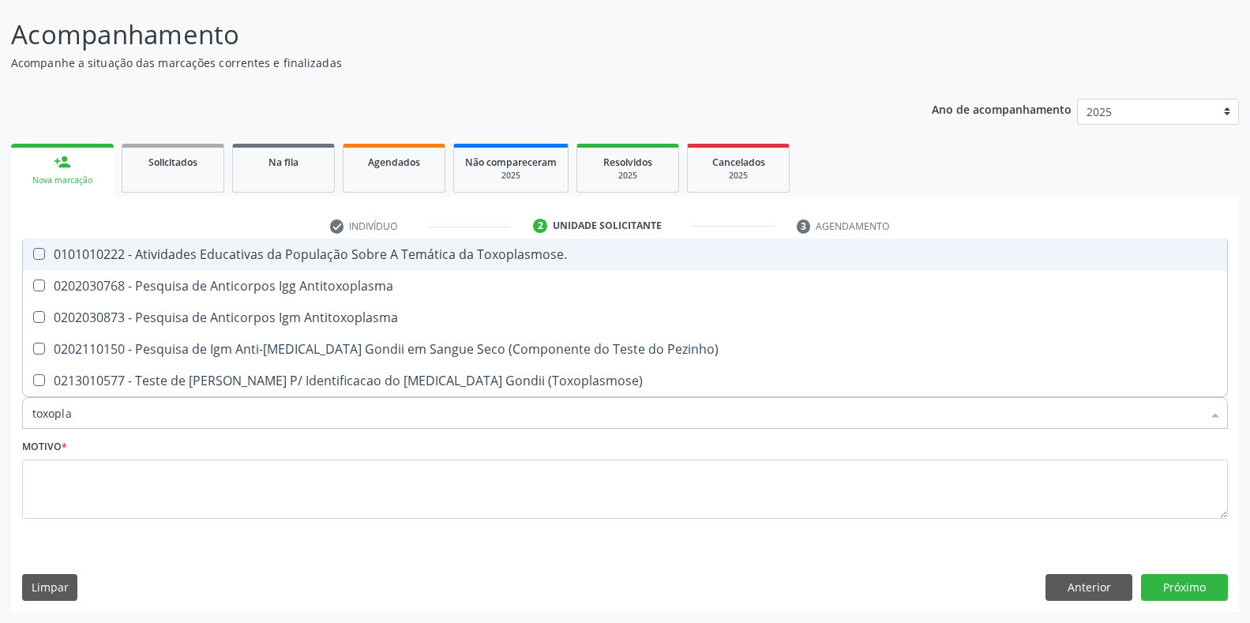
type input "toxoplas"
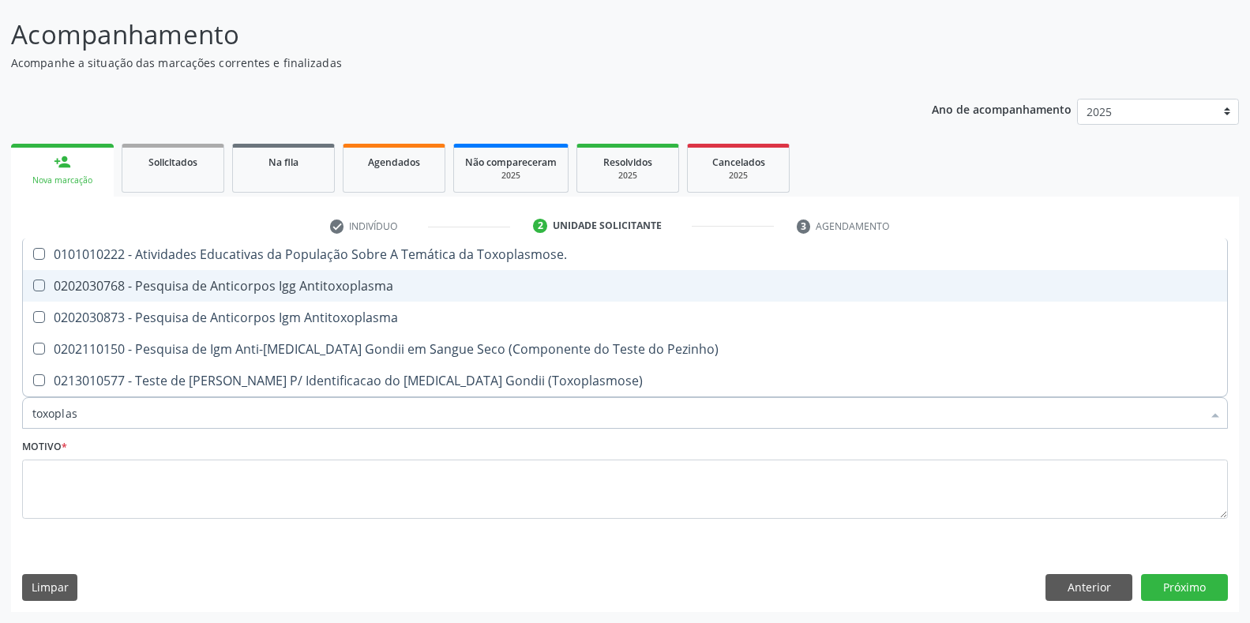
click at [195, 291] on div "0202030768 - Pesquisa de Anticorpos Igg Antitoxoplasma" at bounding box center [624, 285] width 1185 height 13
checkbox Antitoxoplasma "true"
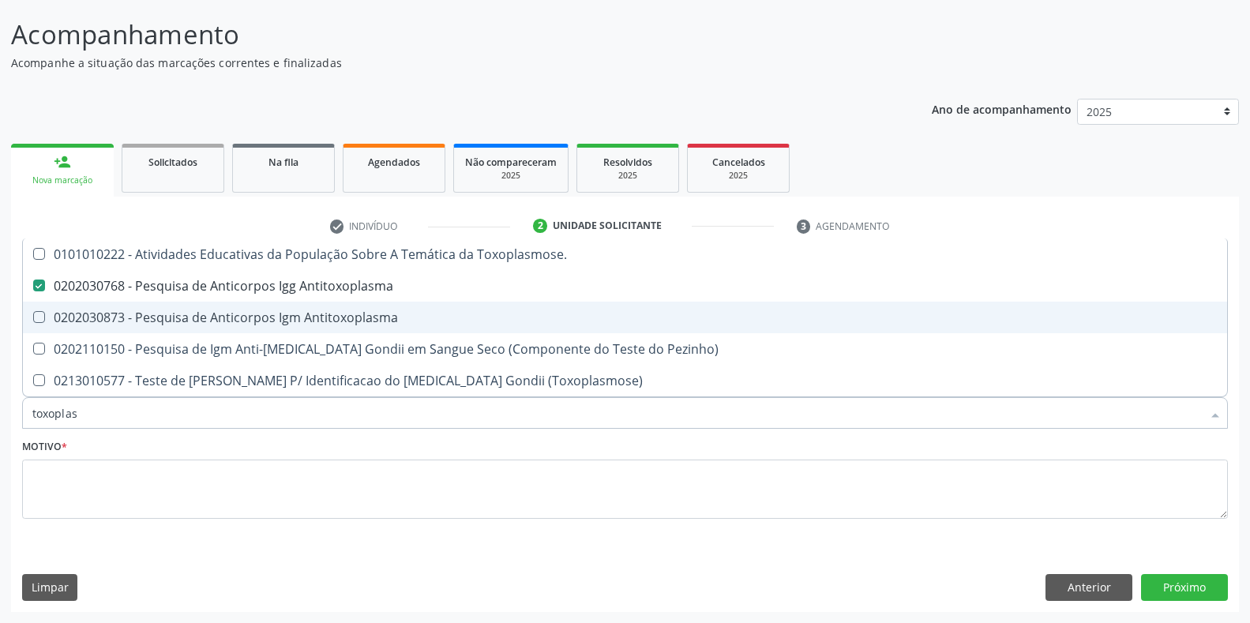
click at [197, 322] on div "0202030873 - Pesquisa de Anticorpos Igm Antitoxoplasma" at bounding box center [624, 317] width 1185 height 13
checkbox Antitoxoplasma "true"
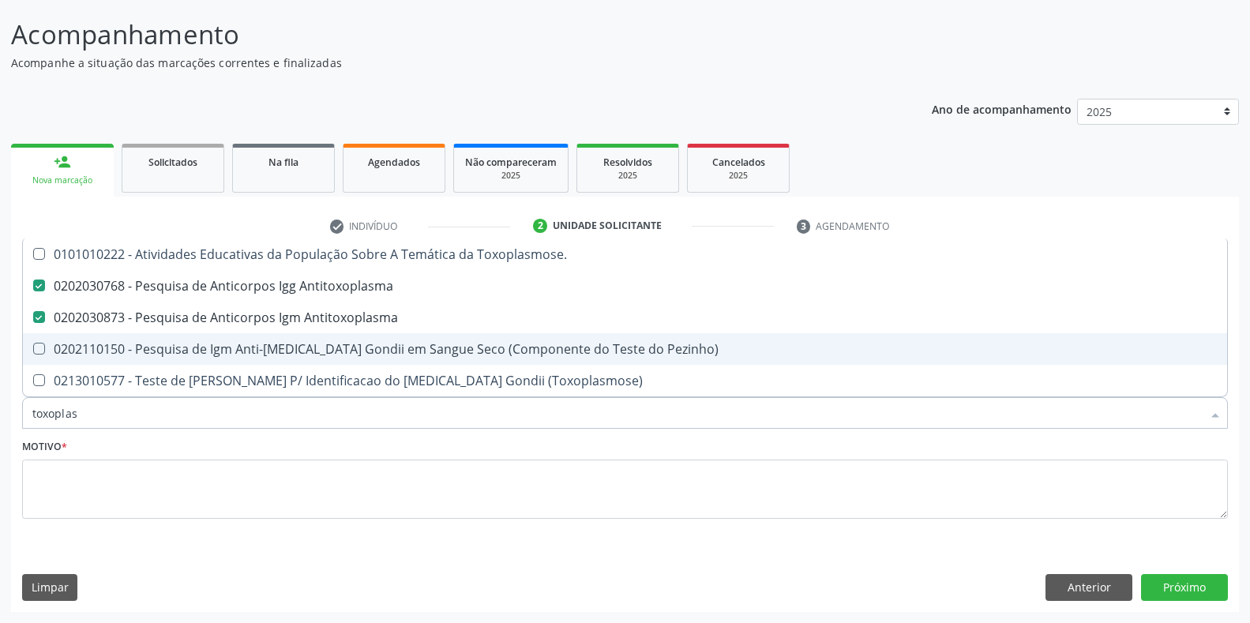
drag, startPoint x: 210, startPoint y: 416, endPoint x: 6, endPoint y: 422, distance: 203.7
click at [6, 422] on div "Acompanhamento Acompanhe a situação das marcações correntes e finalizadas Relat…" at bounding box center [625, 308] width 1250 height 628
type input "cul"
checkbox Antitoxoplasma "false"
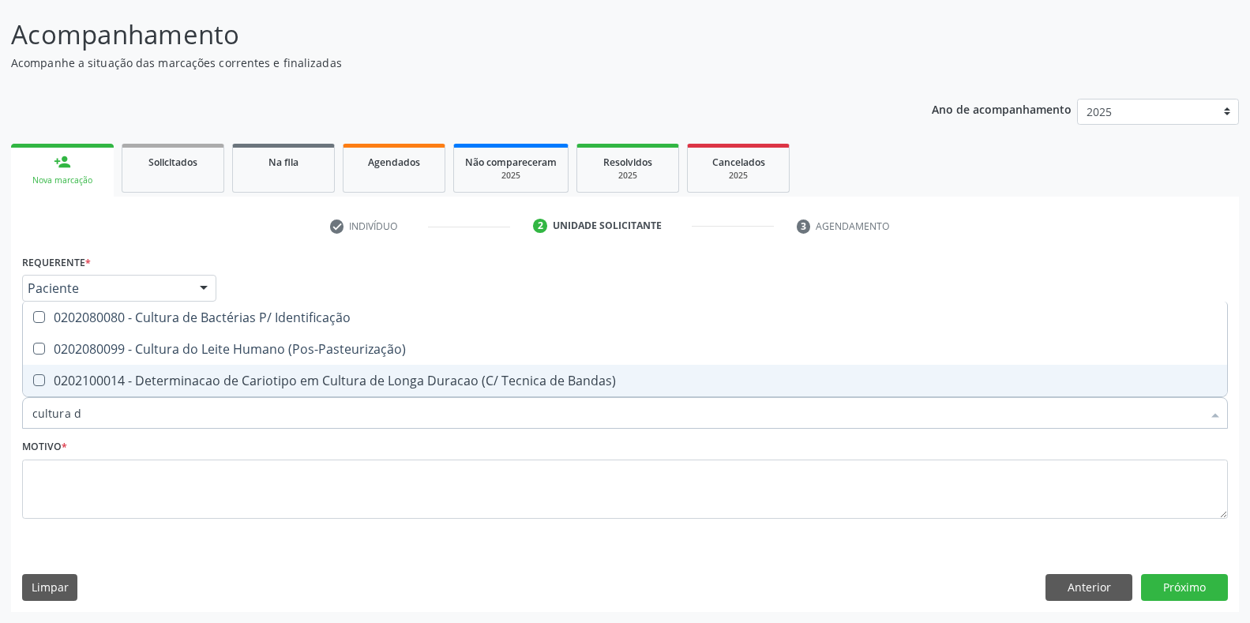
type input "cultura de"
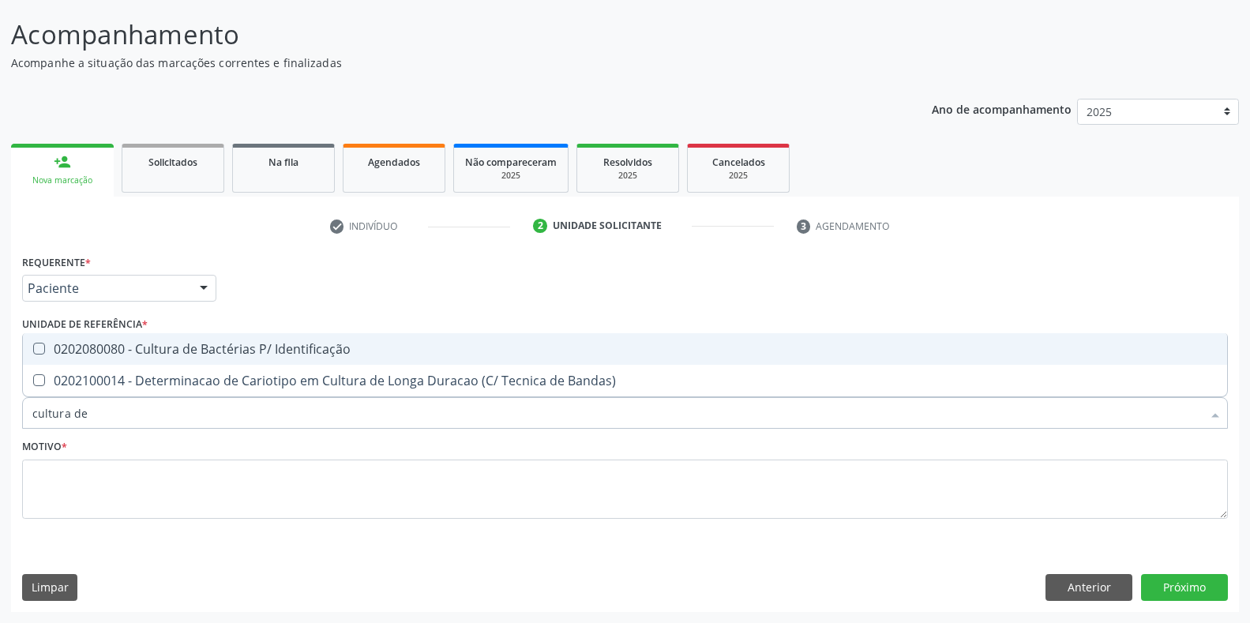
click at [165, 354] on div "0202080080 - Cultura de Bactérias P/ Identificação" at bounding box center [624, 349] width 1185 height 13
checkbox Identificação "true"
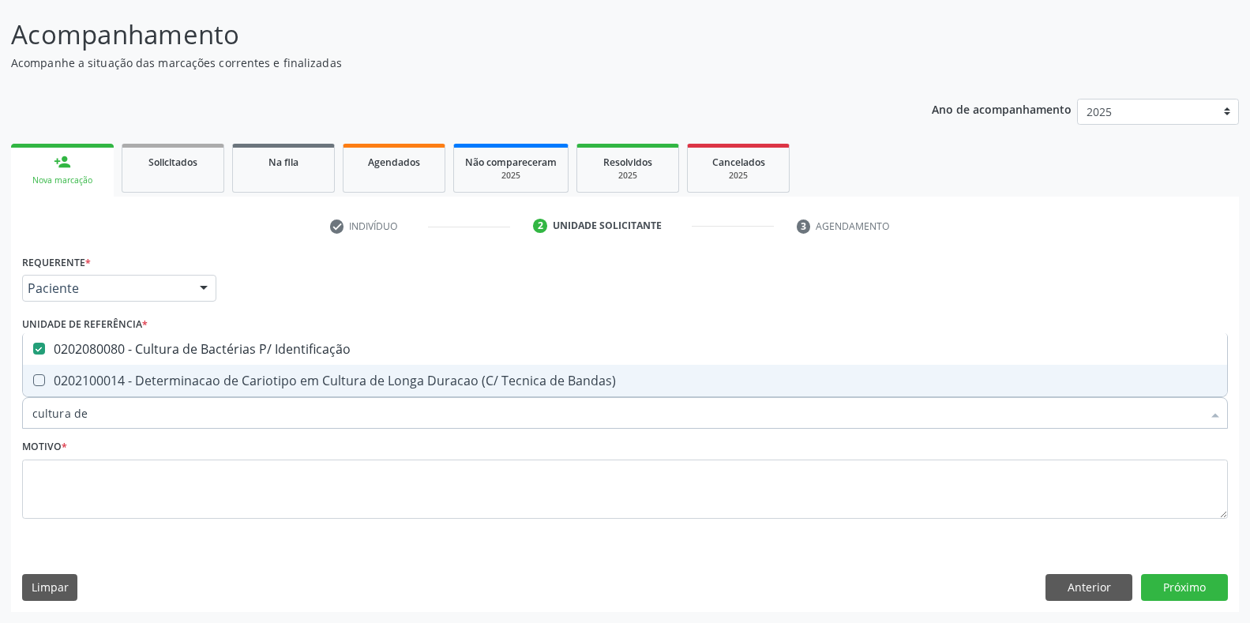
drag, startPoint x: 157, startPoint y: 413, endPoint x: 16, endPoint y: 423, distance: 141.7
click at [16, 423] on div "Requerente * Paciente Médico(a) Enfermeiro(a) Paciente Nenhum resultado encontr…" at bounding box center [625, 430] width 1228 height 361
type input "eletr"
checkbox Identificação "false"
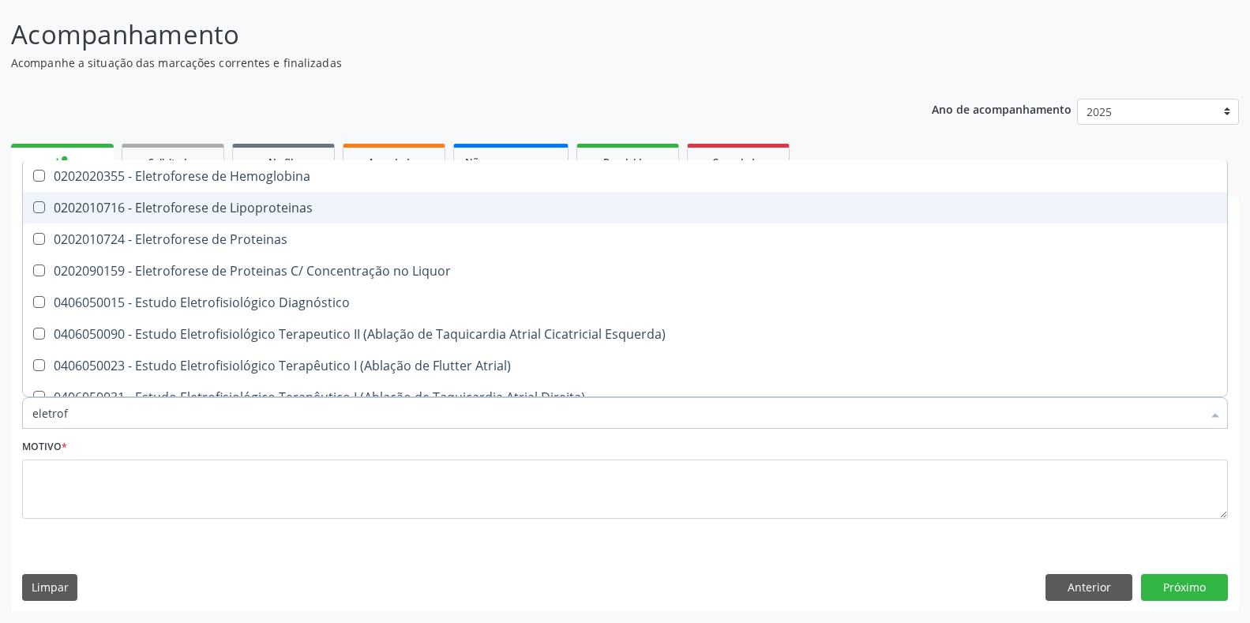
type input "eletrofo"
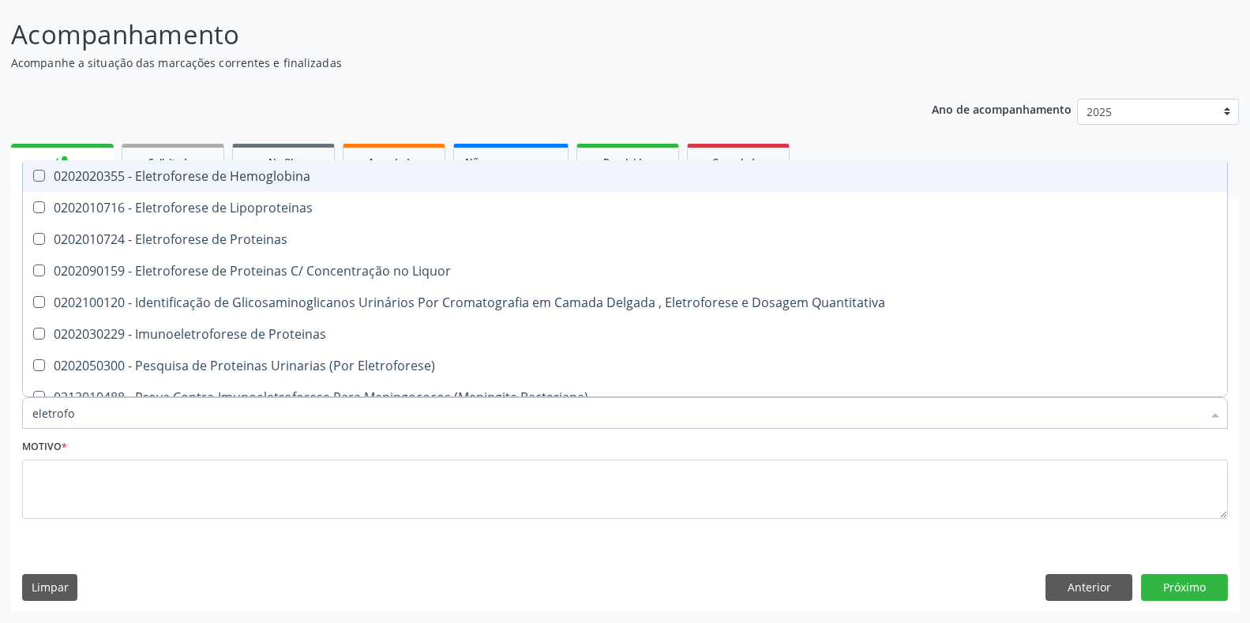
click at [223, 180] on div "0202020355 - Eletroforese de Hemoglobina" at bounding box center [624, 176] width 1185 height 13
checkbox Hemoglobina "true"
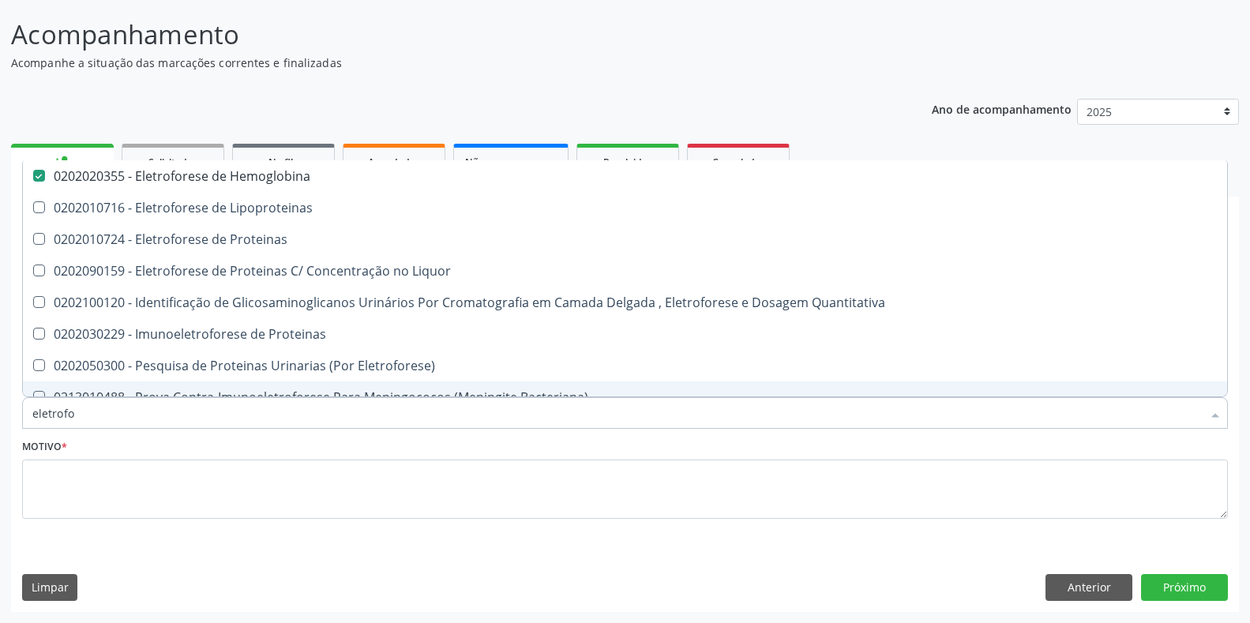
drag, startPoint x: 173, startPoint y: 412, endPoint x: 0, endPoint y: 420, distance: 173.1
click at [0, 420] on div "Acompanhamento Acompanhe a situação das marcações correntes e finalizadas Relat…" at bounding box center [625, 308] width 1250 height 628
type input "teste"
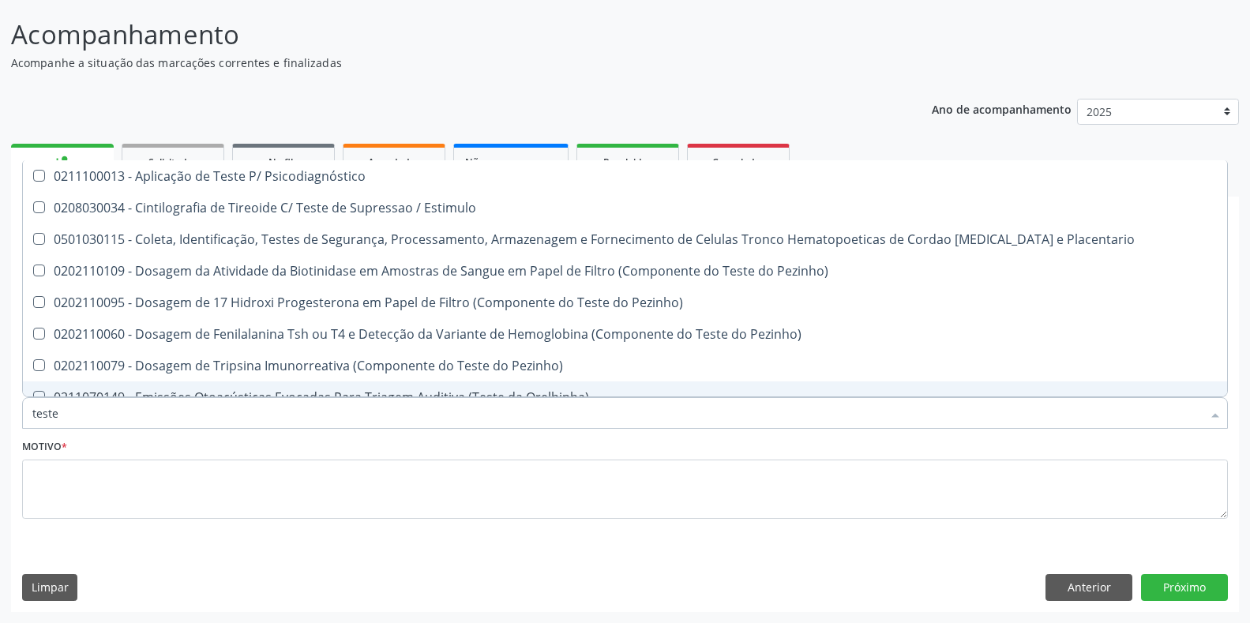
checkbox Psicodiagnóstico "false"
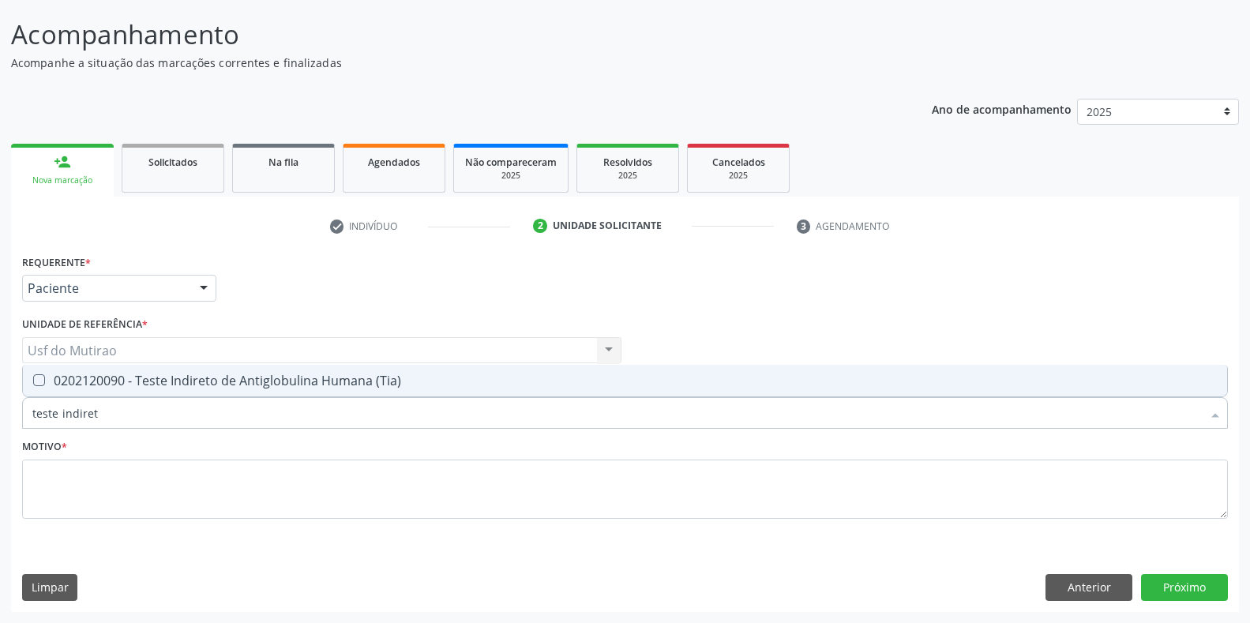
type input "teste indireto"
click at [105, 384] on div "0202120090 - Teste Indireto de Antiglobulina Humana (Tia)" at bounding box center [624, 380] width 1185 height 13
checkbox \(Tia\) "true"
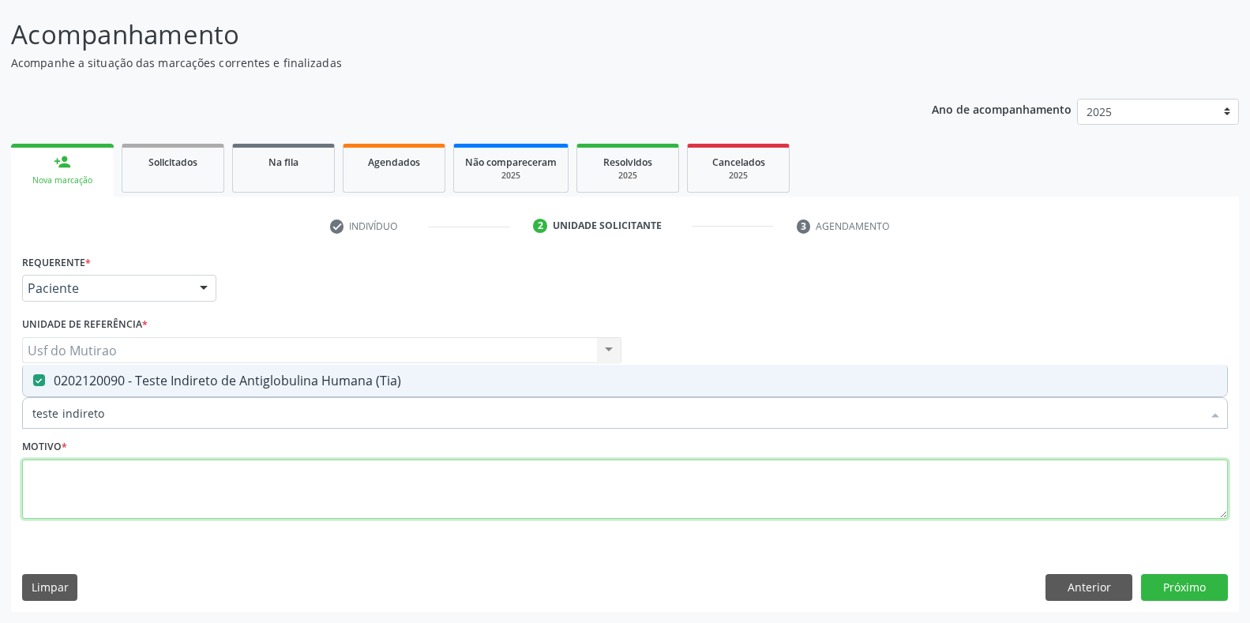
click at [100, 492] on textarea at bounding box center [624, 489] width 1205 height 60
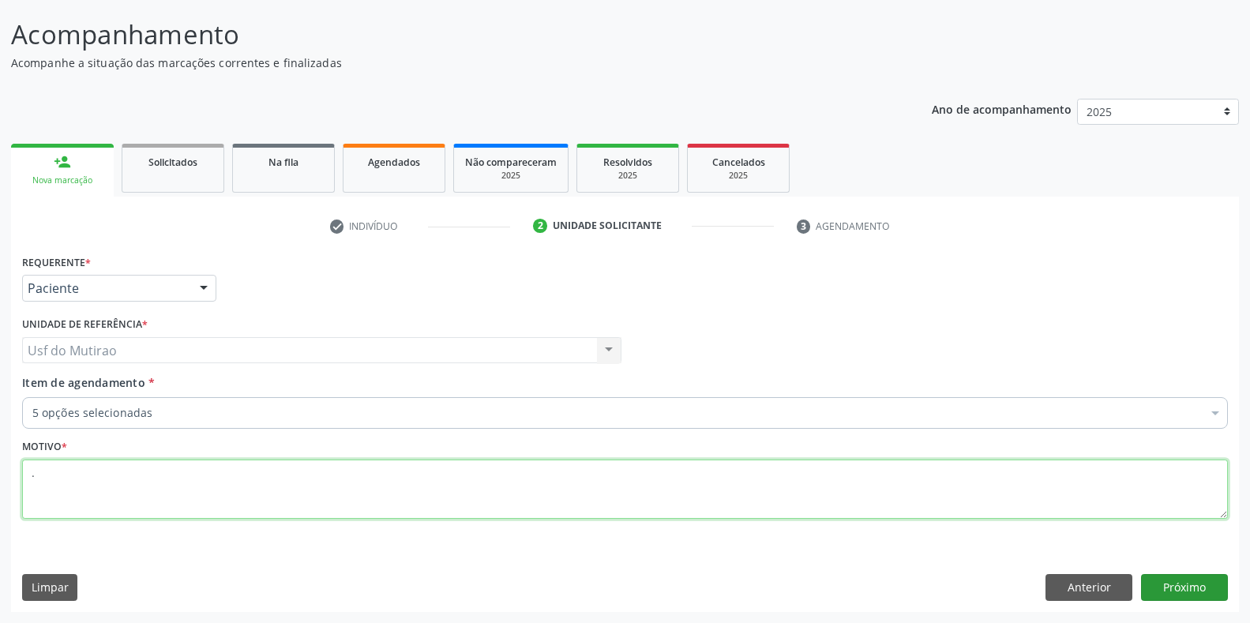
type textarea "."
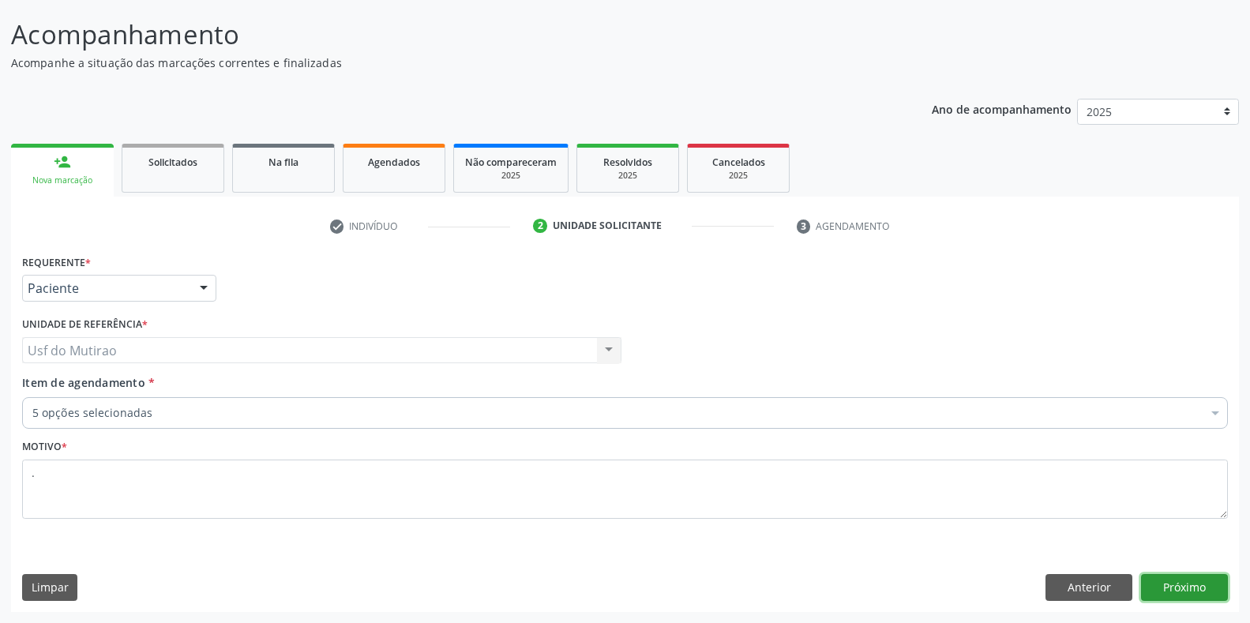
click at [1168, 574] on button "Próximo" at bounding box center [1184, 587] width 87 height 27
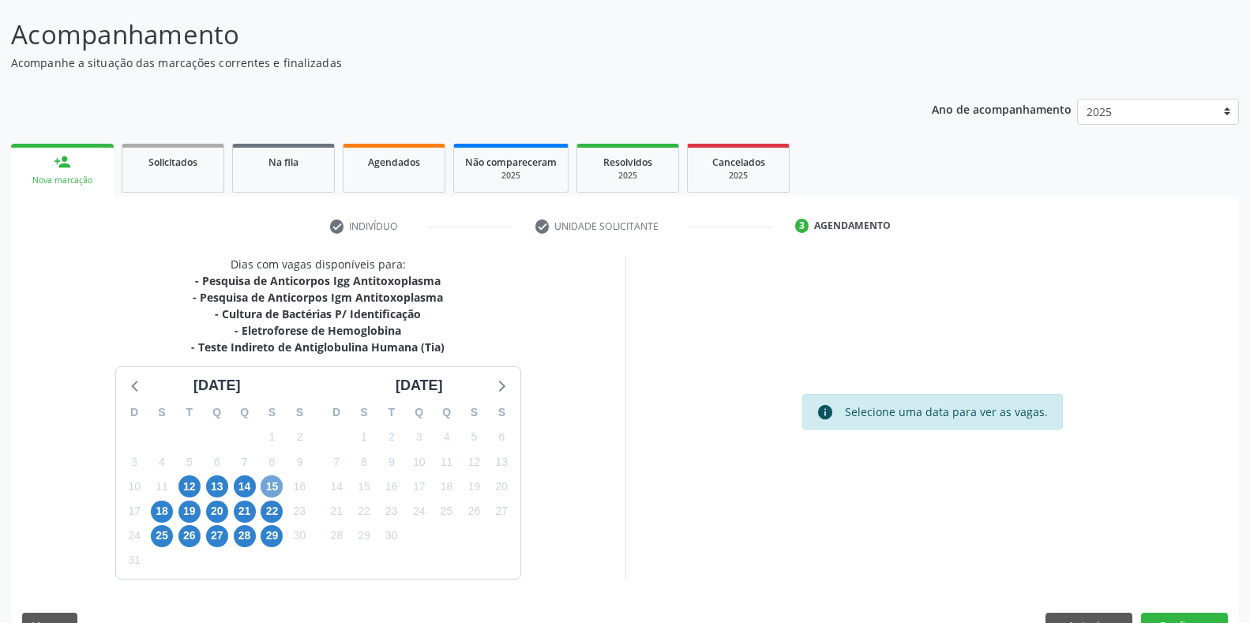
click at [271, 489] on span "15" at bounding box center [272, 486] width 22 height 22
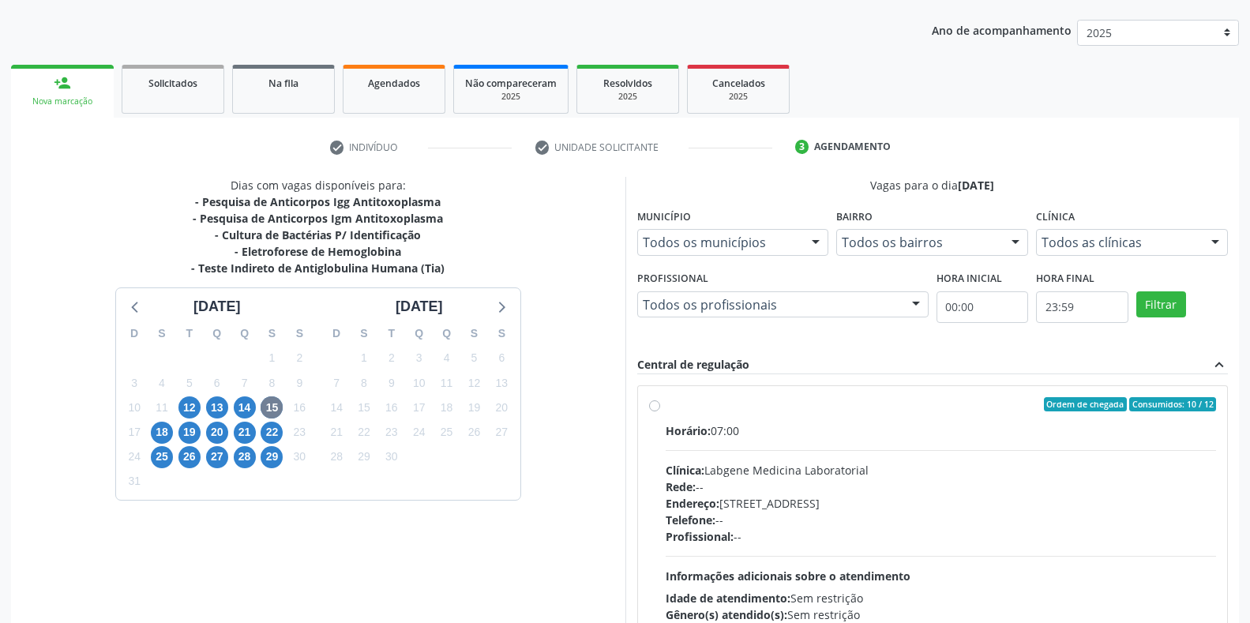
click at [680, 430] on span "Horário:" at bounding box center [687, 430] width 45 height 15
click at [660, 411] on input "Ordem de chegada Consumidos: 10 / 12 Horário: 07:00 Clínica: Labgene Medicina L…" at bounding box center [654, 404] width 11 height 14
radio input "true"
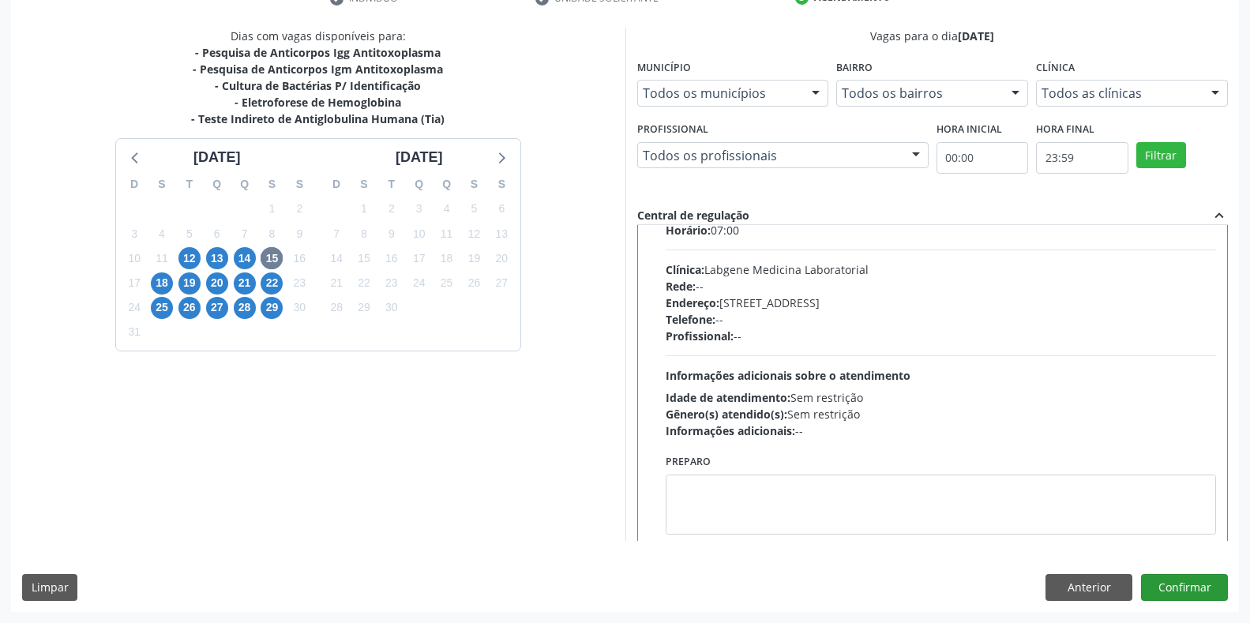
scroll to position [78, 0]
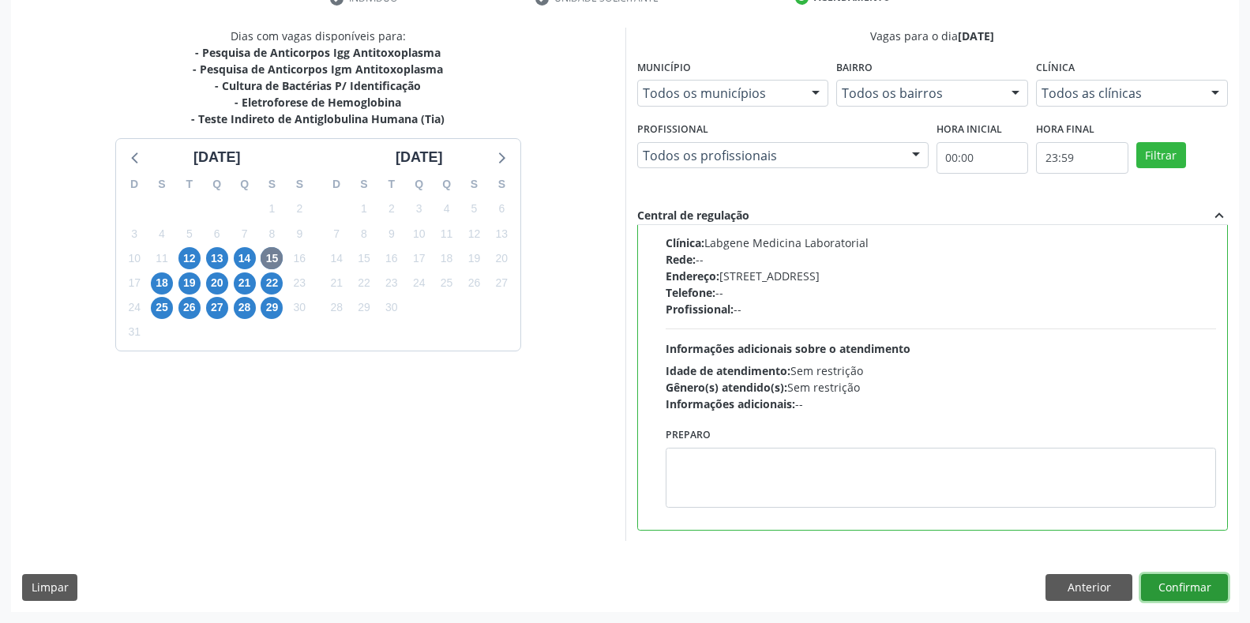
click at [1173, 583] on button "Confirmar" at bounding box center [1184, 587] width 87 height 27
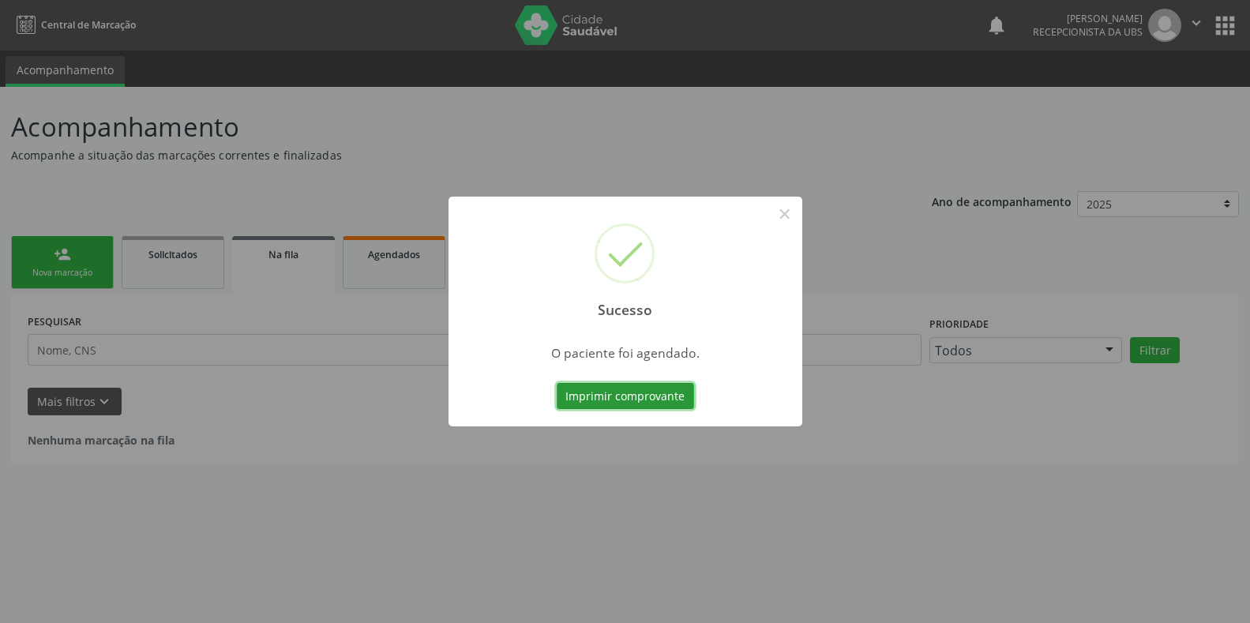
scroll to position [0, 0]
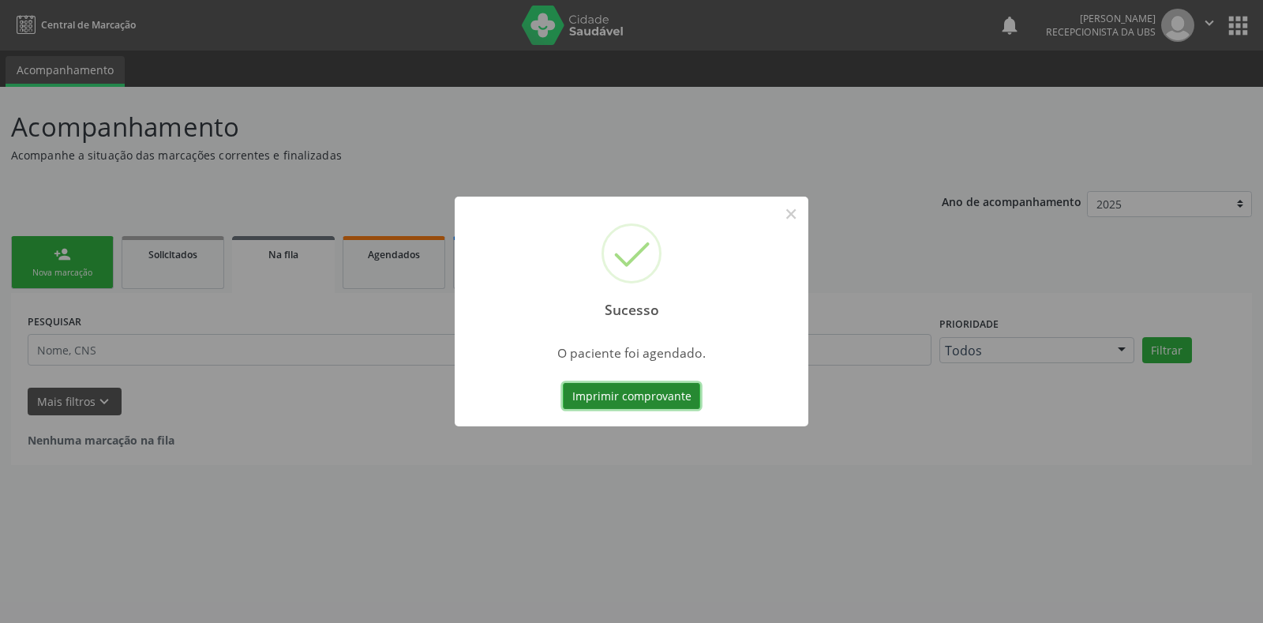
click at [643, 391] on button "Imprimir comprovante" at bounding box center [631, 396] width 137 height 27
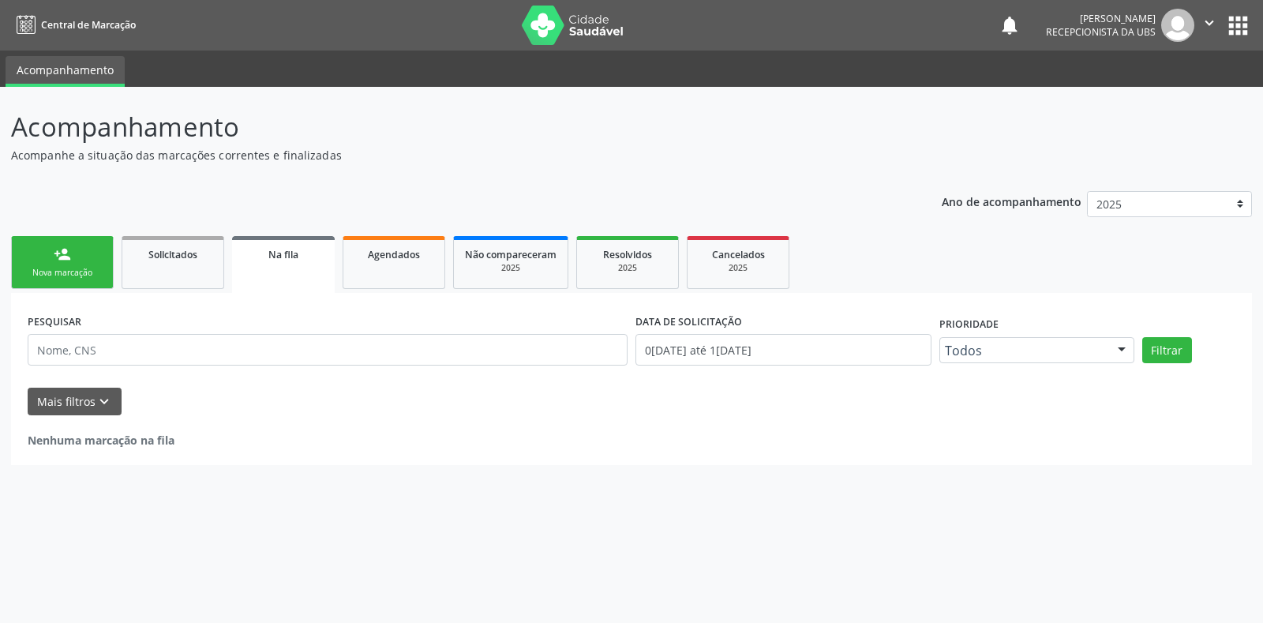
click at [86, 272] on div "Nova marcação" at bounding box center [62, 273] width 79 height 12
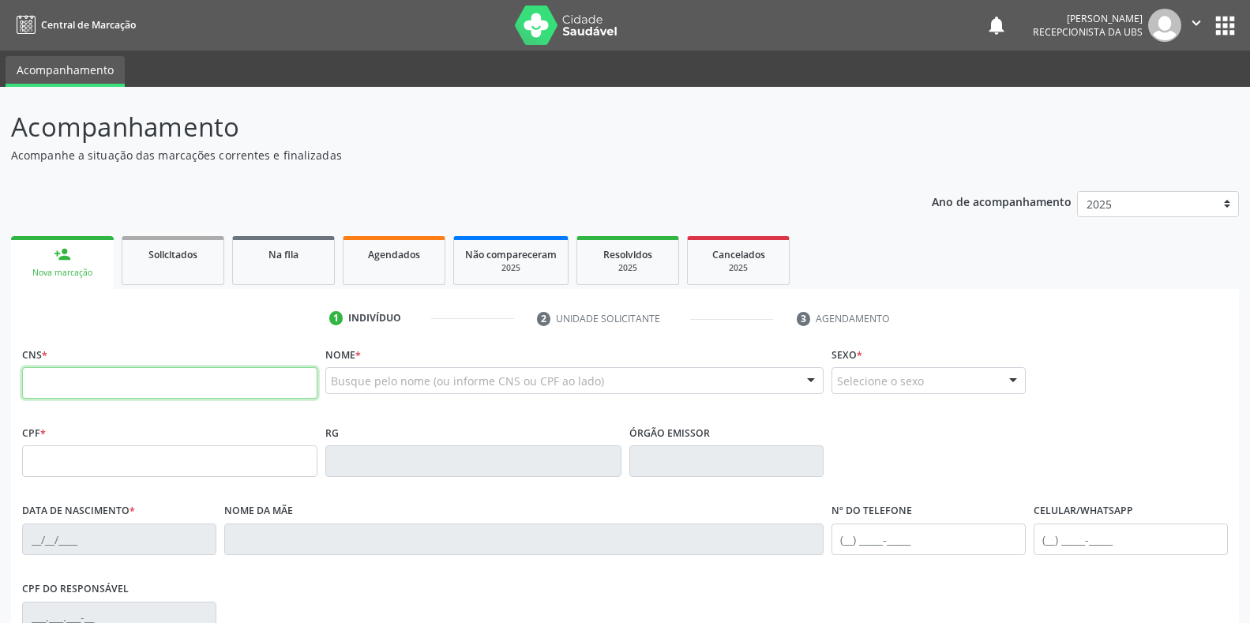
click at [122, 389] on input "text" at bounding box center [169, 383] width 295 height 32
type input "898 0037 4351 5662"
type input "104.606.504-16"
type input "[DATE]"
type input "[PERSON_NAME]"
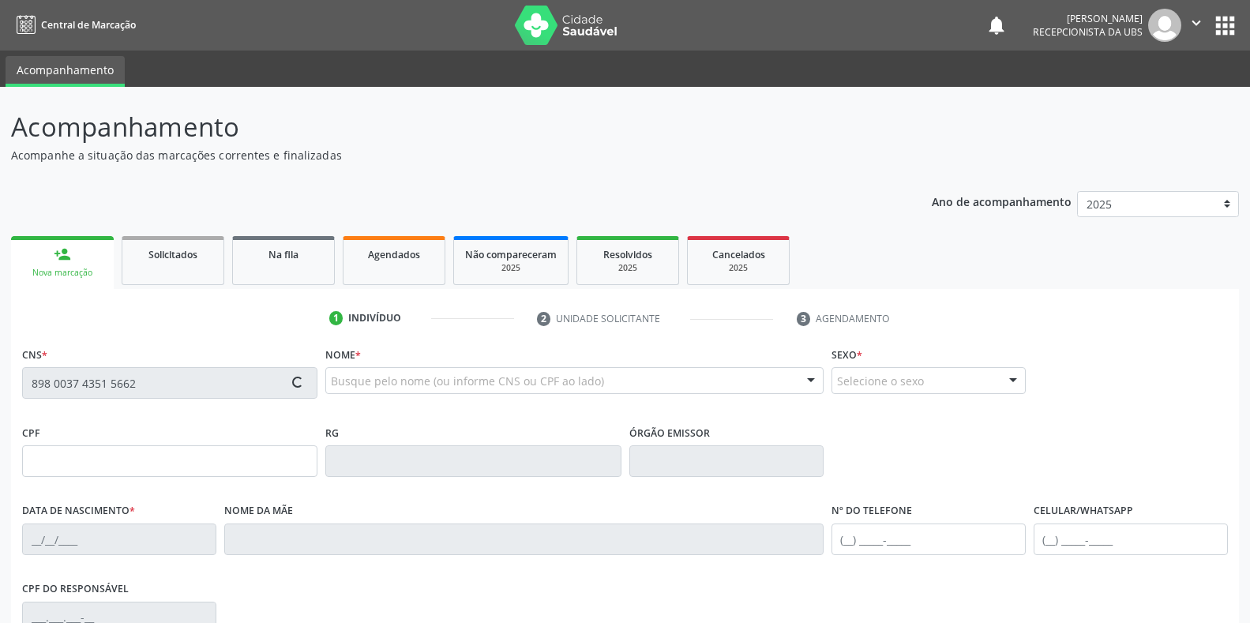
type input "[PHONE_NUMBER]"
type input "115.279.874-00"
type input "86"
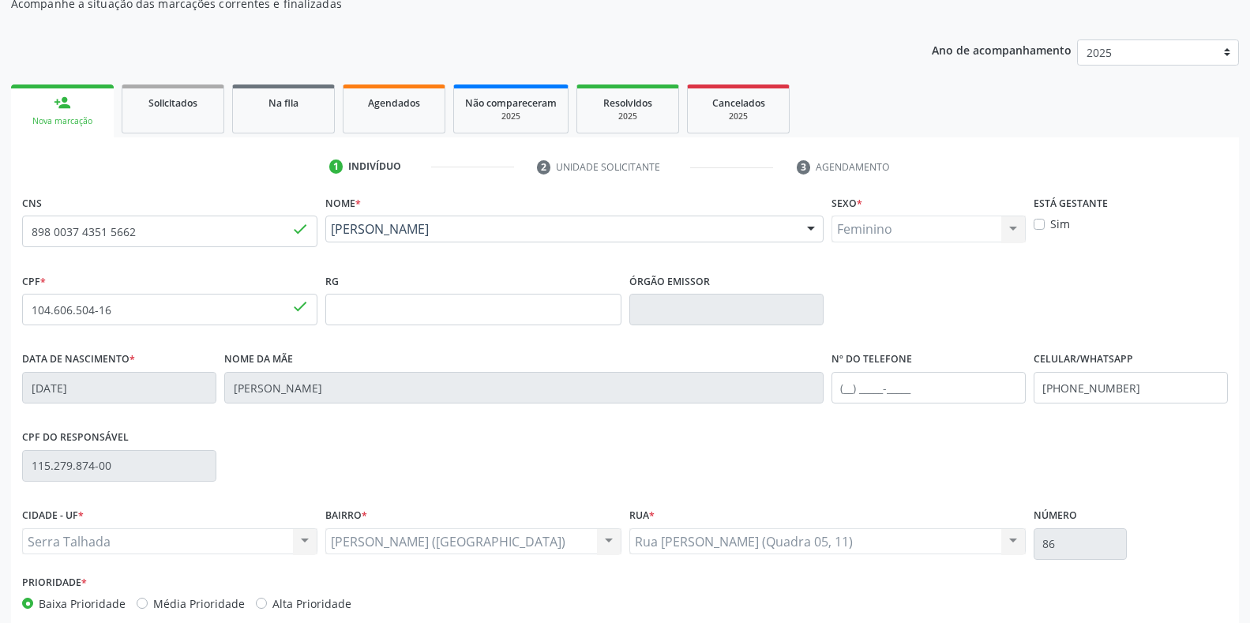
scroll to position [158, 0]
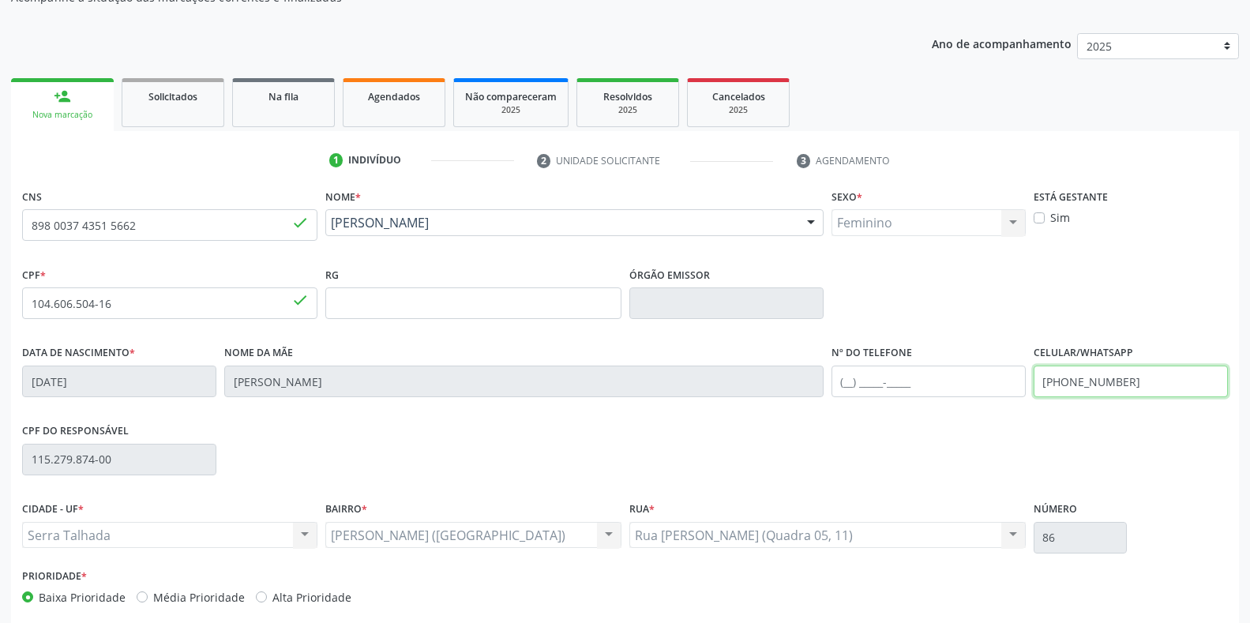
drag, startPoint x: 1138, startPoint y: 384, endPoint x: 1025, endPoint y: 384, distance: 112.9
click at [1025, 384] on div "Data de nascimento * 06[DATE] Nome da mãe [PERSON_NAME] Nº do Telefone Celular/…" at bounding box center [624, 380] width 1213 height 78
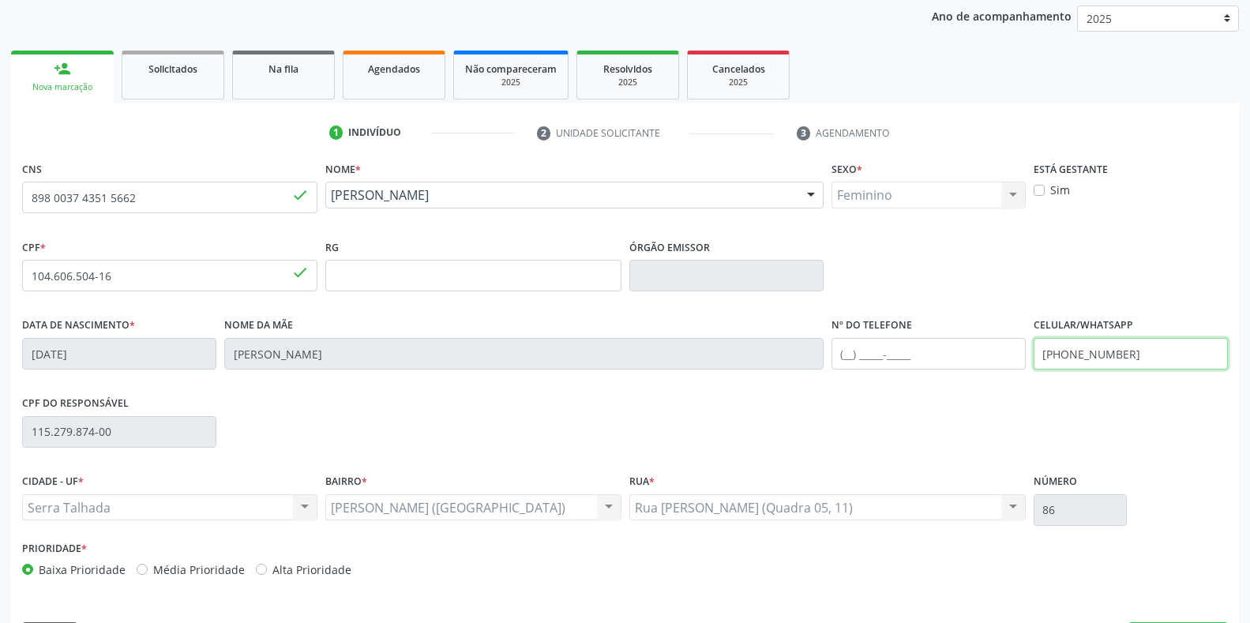
scroll to position [233, 0]
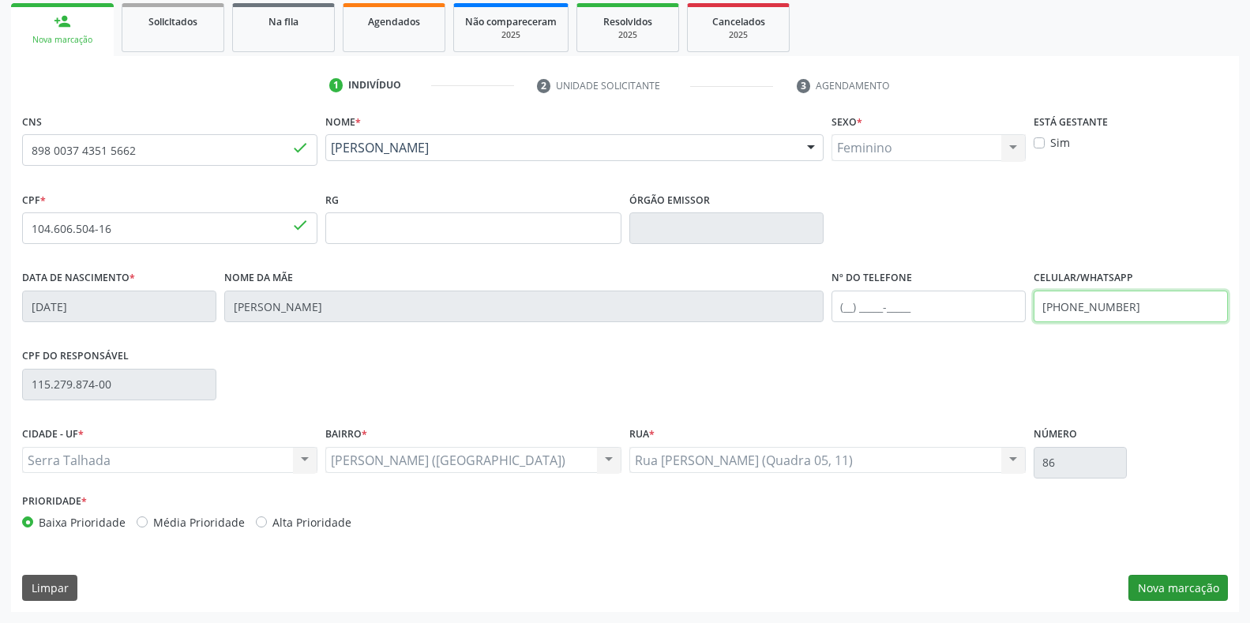
type input "[PHONE_NUMBER]"
click at [1149, 581] on button "Nova marcação" at bounding box center [1177, 588] width 99 height 27
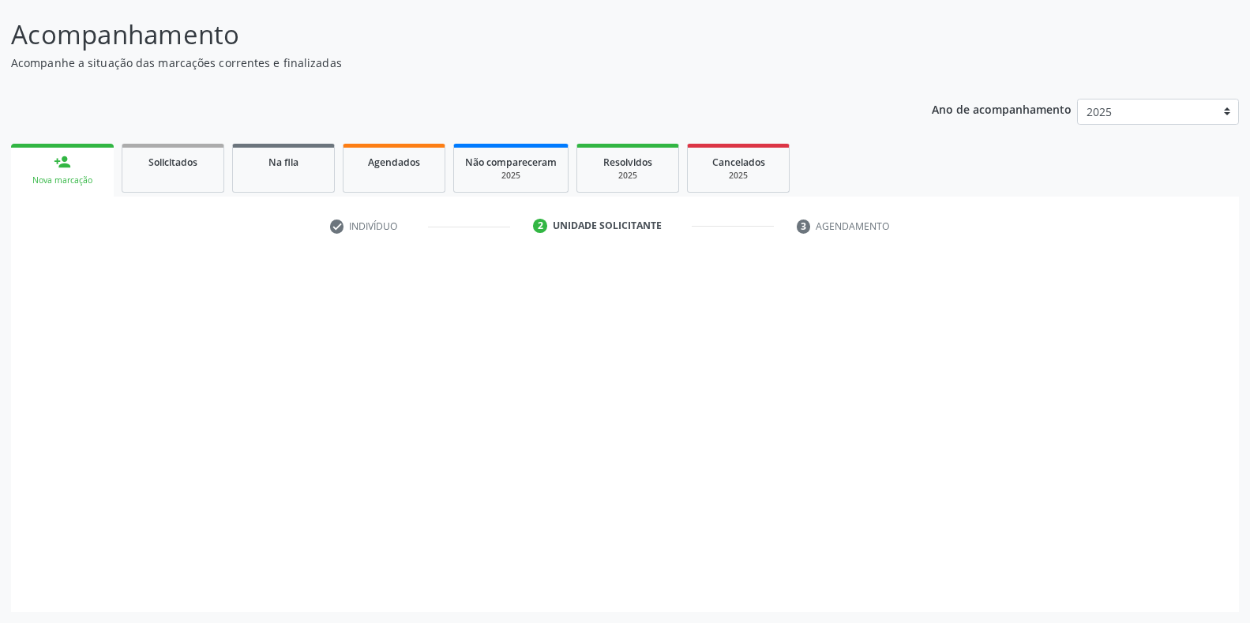
scroll to position [92, 0]
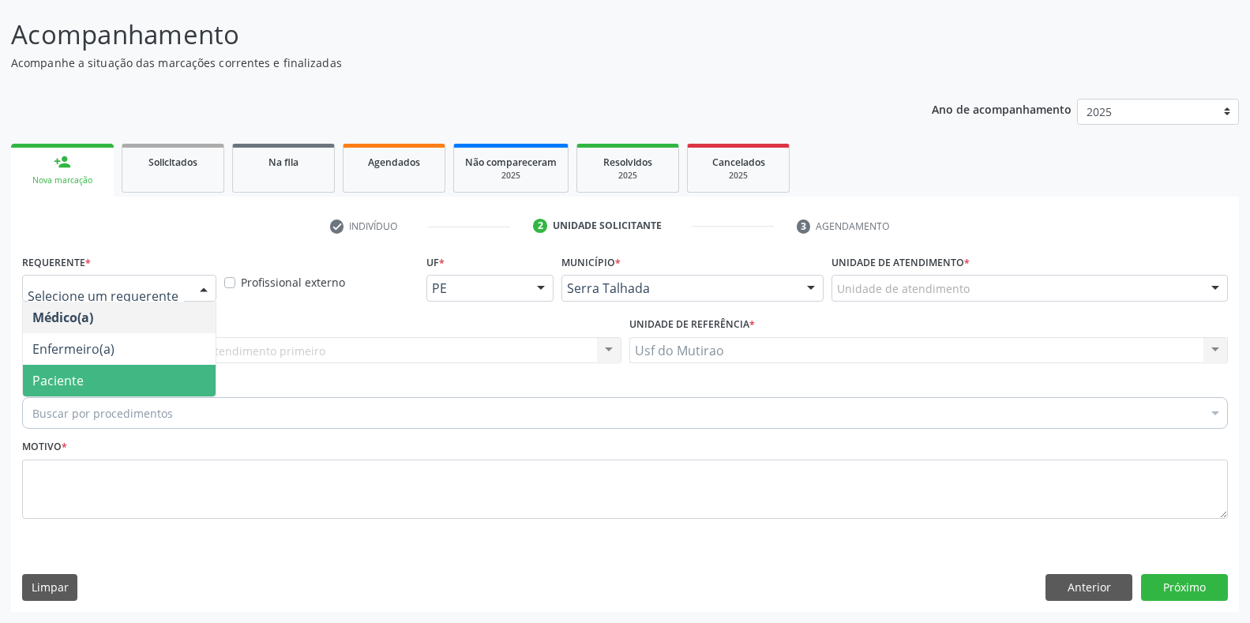
click at [77, 382] on span "Paciente" at bounding box center [57, 380] width 51 height 17
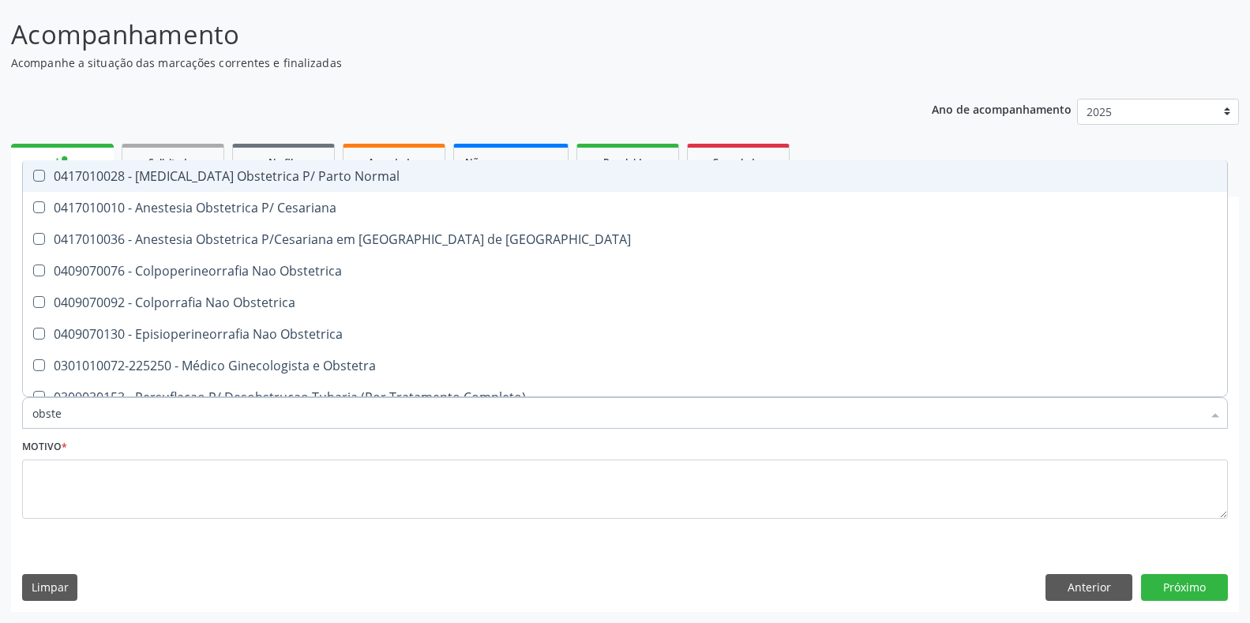
type input "obstet"
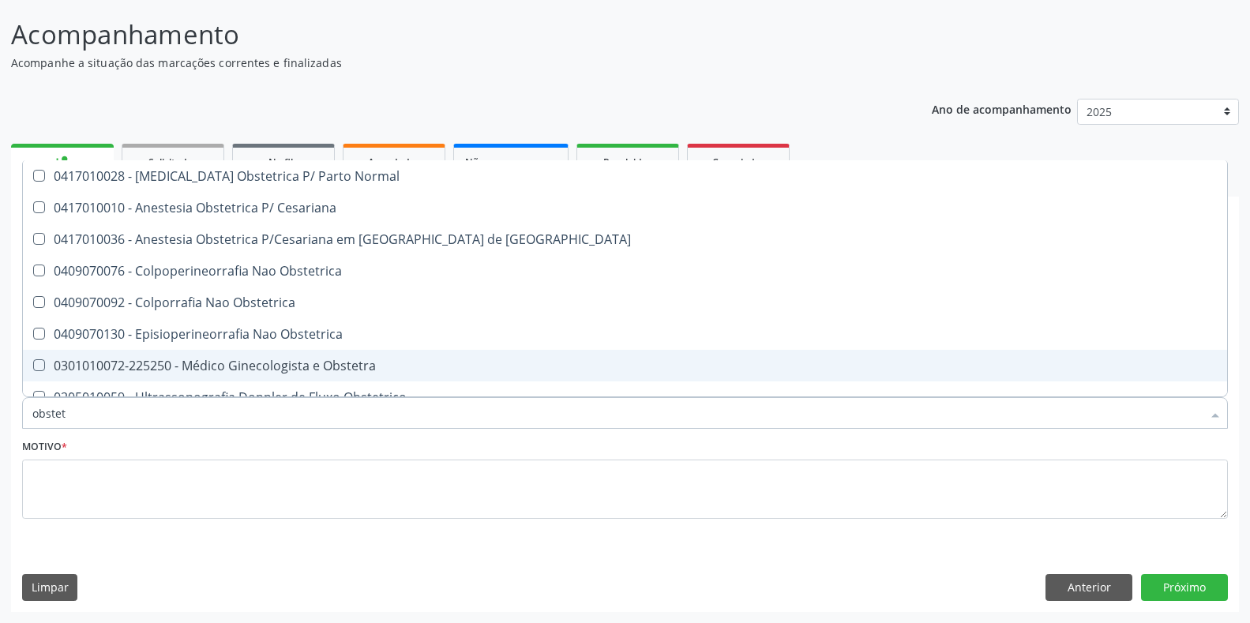
click at [202, 372] on div "0301010072-225250 - Médico Ginecologista e Obstetra" at bounding box center [624, 365] width 1185 height 13
checkbox Obstetra "true"
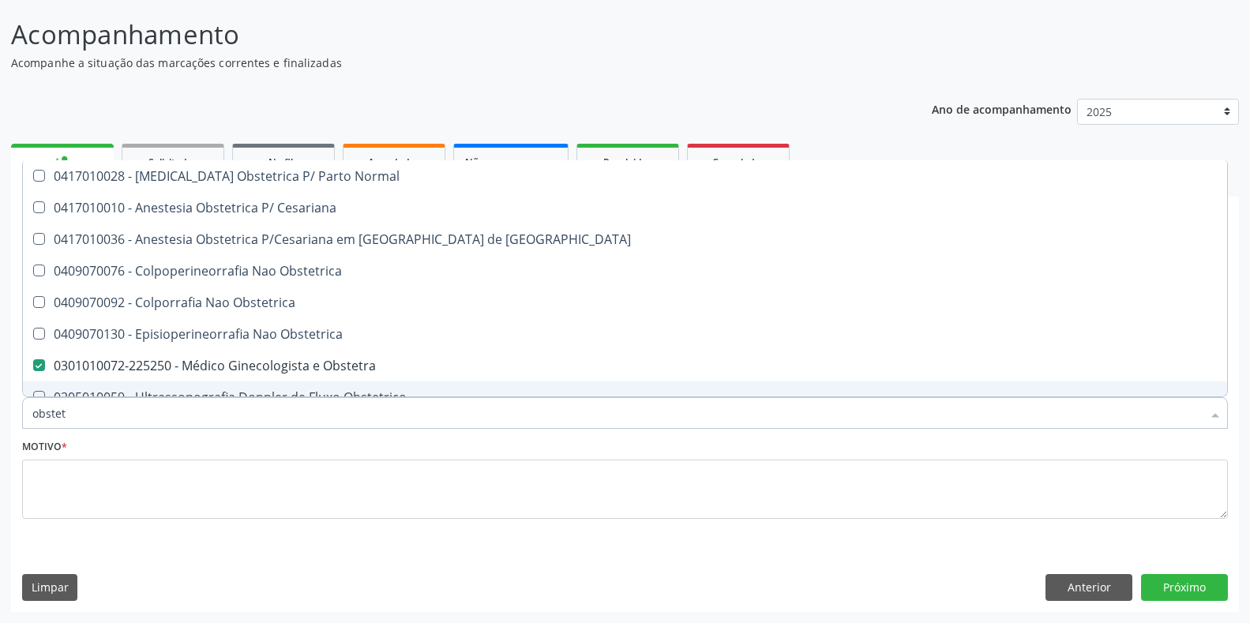
type input "obstet"
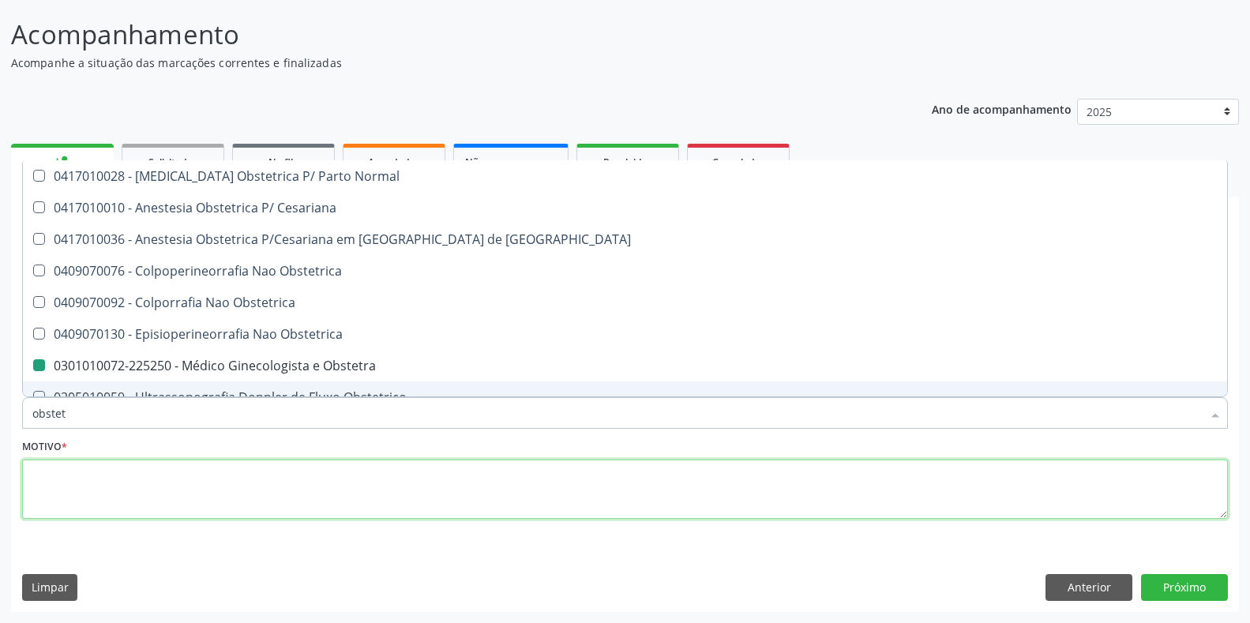
click at [185, 473] on textarea at bounding box center [624, 489] width 1205 height 60
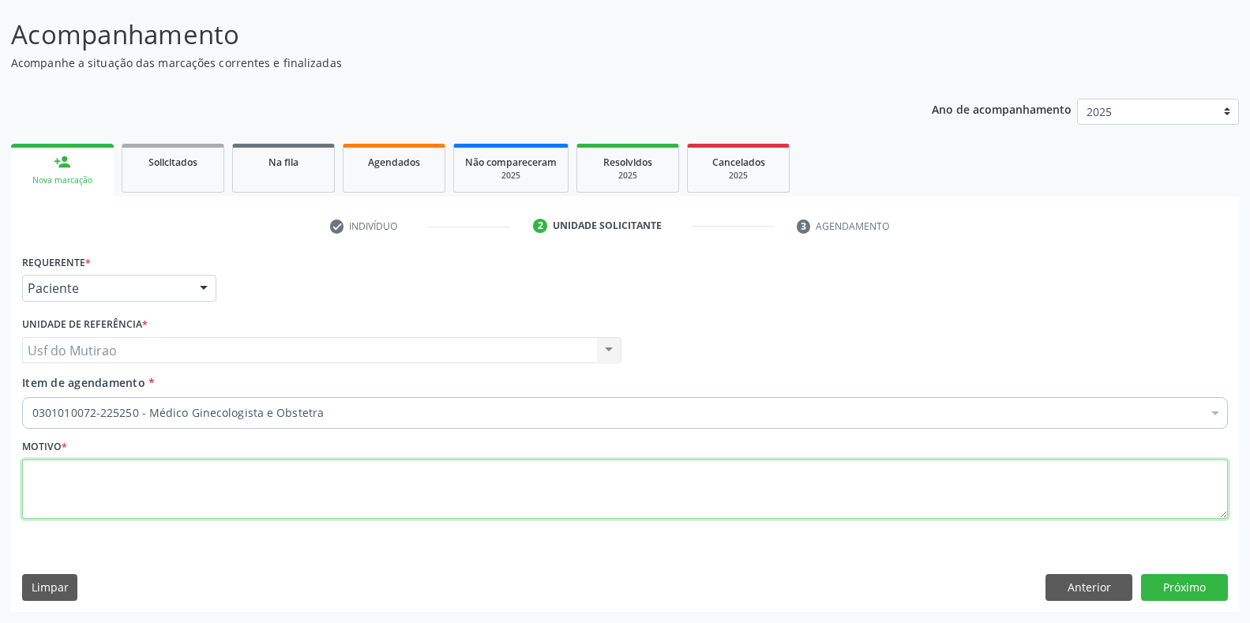
checkbox Obstetra "true"
type textarea "."
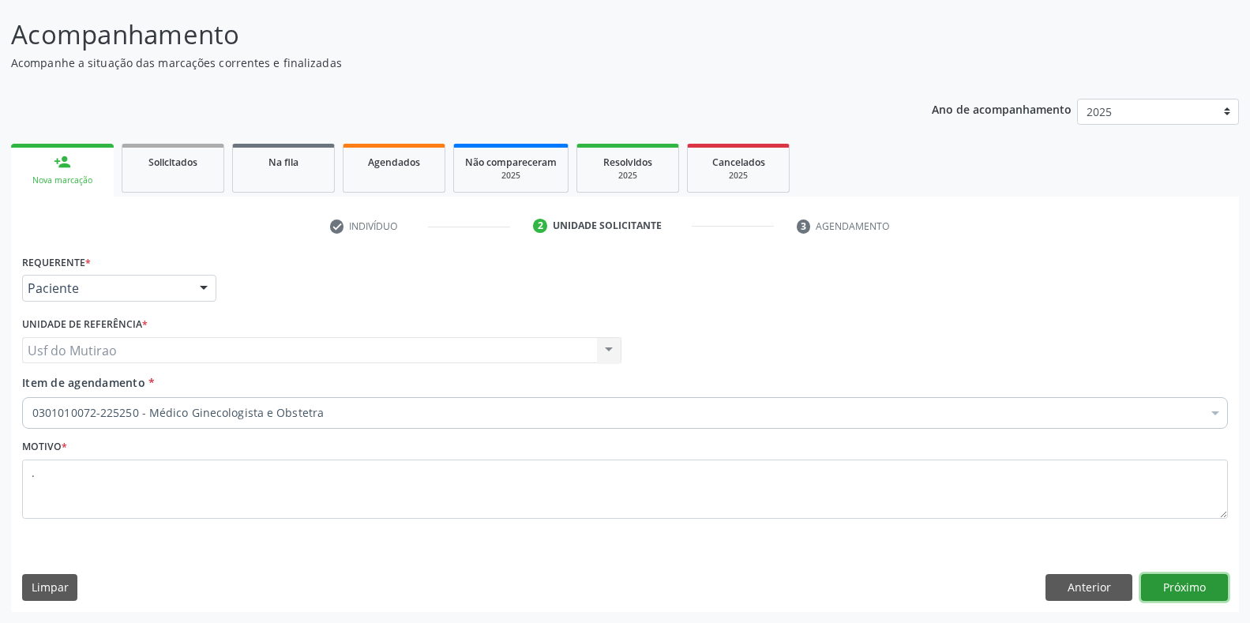
click at [1188, 598] on button "Próximo" at bounding box center [1184, 587] width 87 height 27
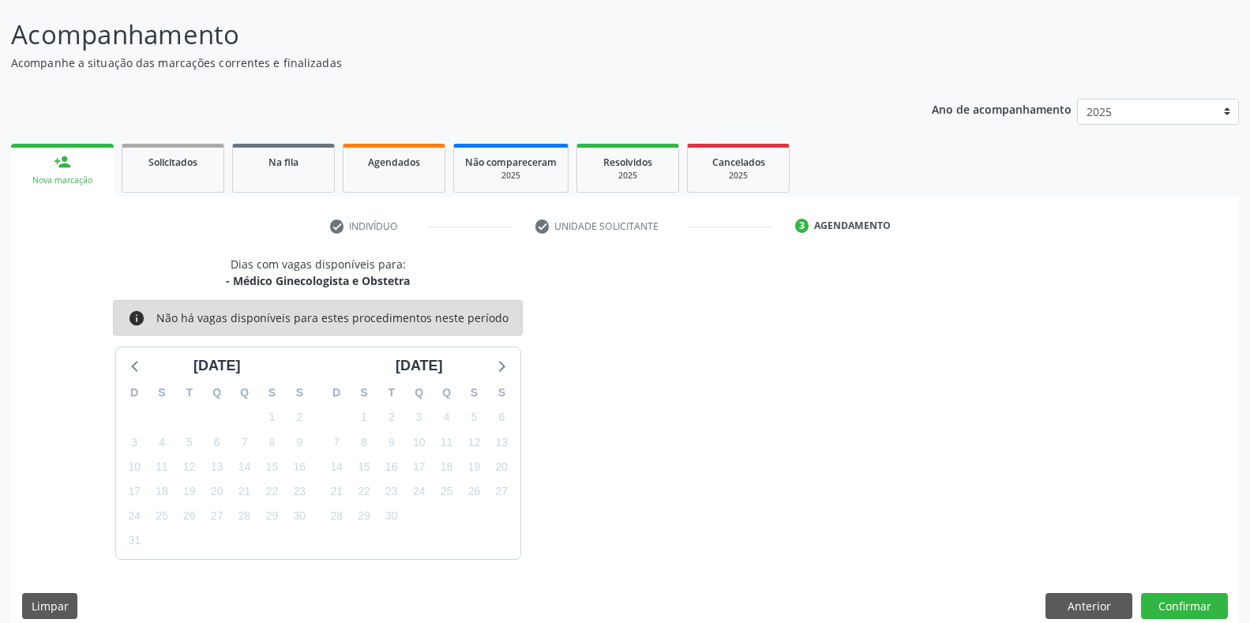
scroll to position [111, 0]
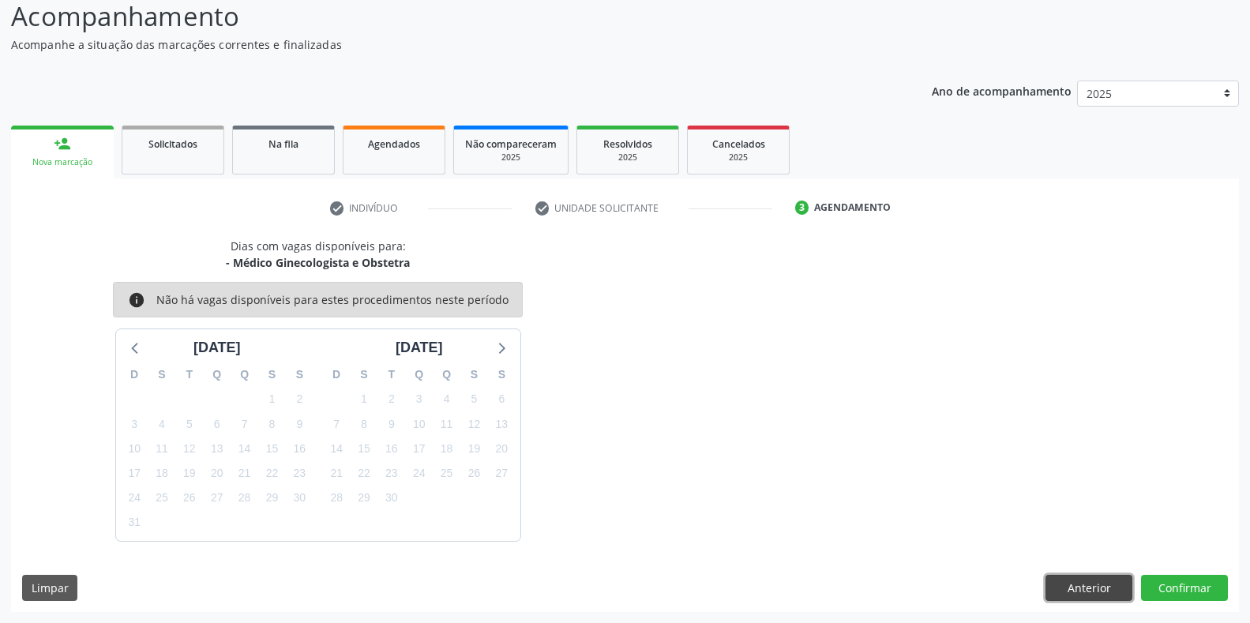
click at [1082, 585] on button "Anterior" at bounding box center [1088, 588] width 87 height 27
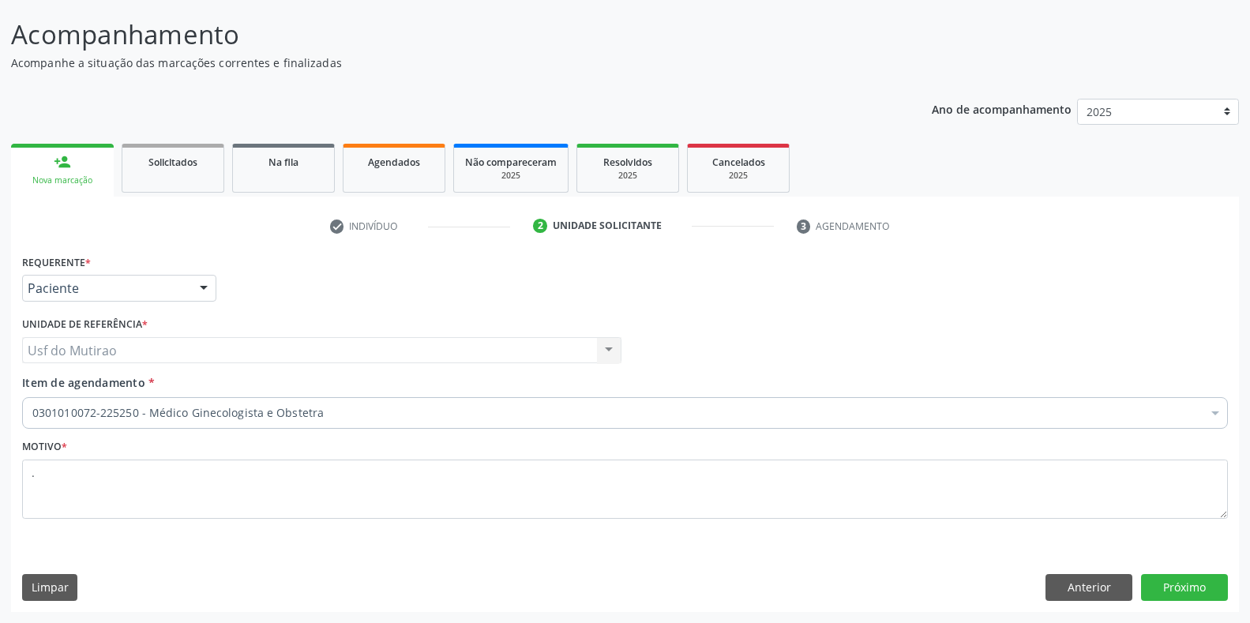
scroll to position [92, 0]
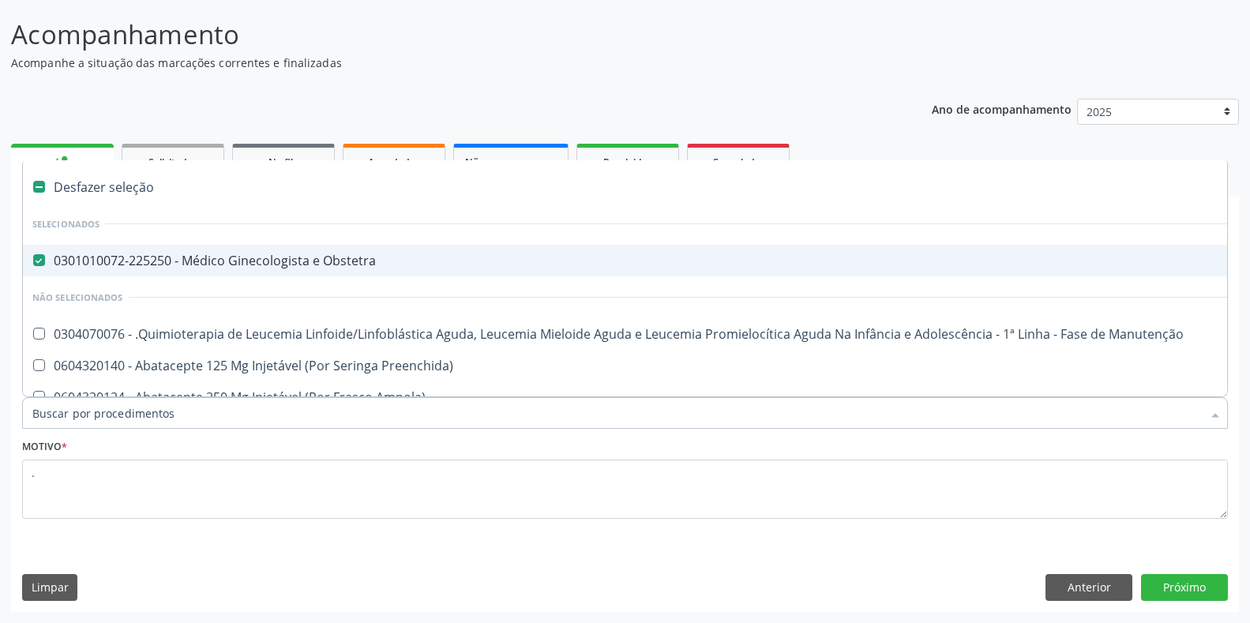
click at [305, 267] on div "0301010072-225250 - Médico Ginecologista e Obstetra" at bounding box center [646, 260] width 1229 height 13
checkbox Obstetra "false"
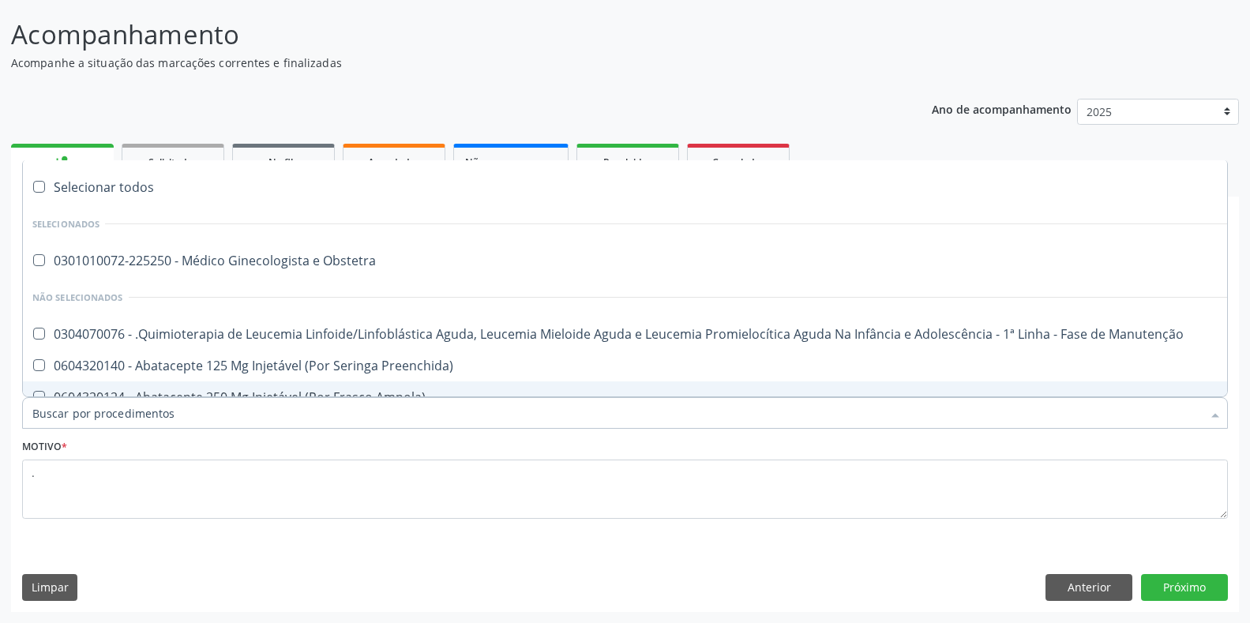
click at [244, 416] on input "Item de agendamento *" at bounding box center [616, 413] width 1169 height 32
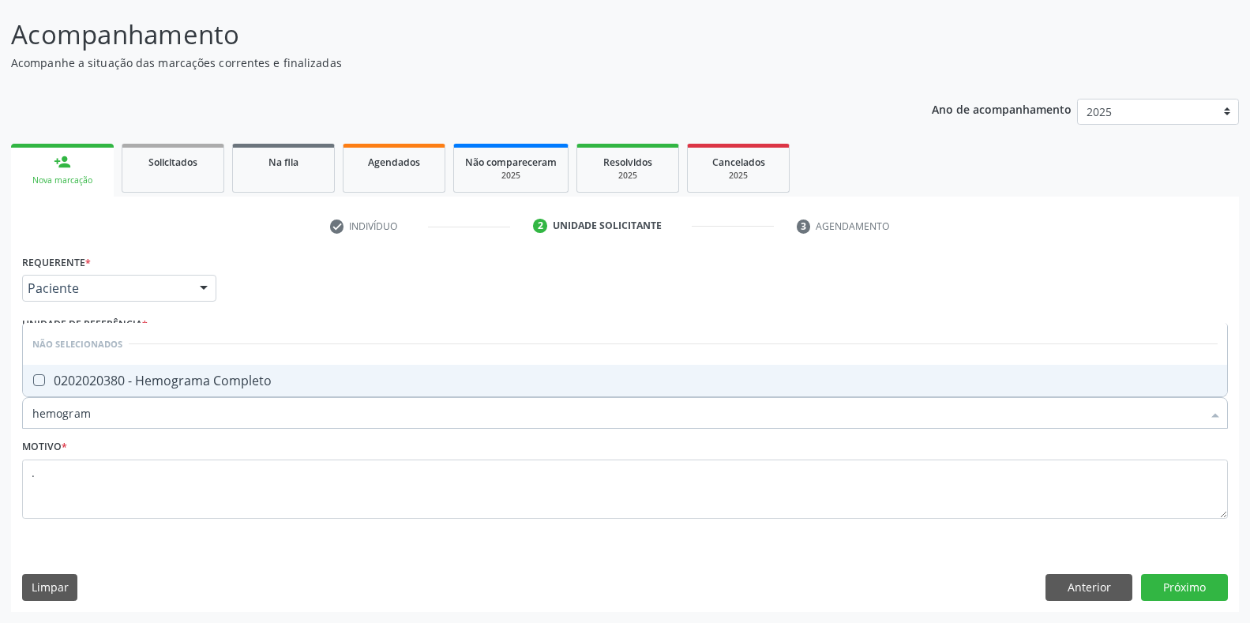
type input "hemograma"
click at [249, 387] on div "0202020380 - Hemograma Completo" at bounding box center [624, 380] width 1185 height 13
checkbox Completo "true"
drag, startPoint x: 218, startPoint y: 418, endPoint x: 0, endPoint y: 418, distance: 217.9
click at [0, 418] on div "Acompanhamento Acompanhe a situação das marcações correntes e finalizadas Relat…" at bounding box center [625, 308] width 1250 height 628
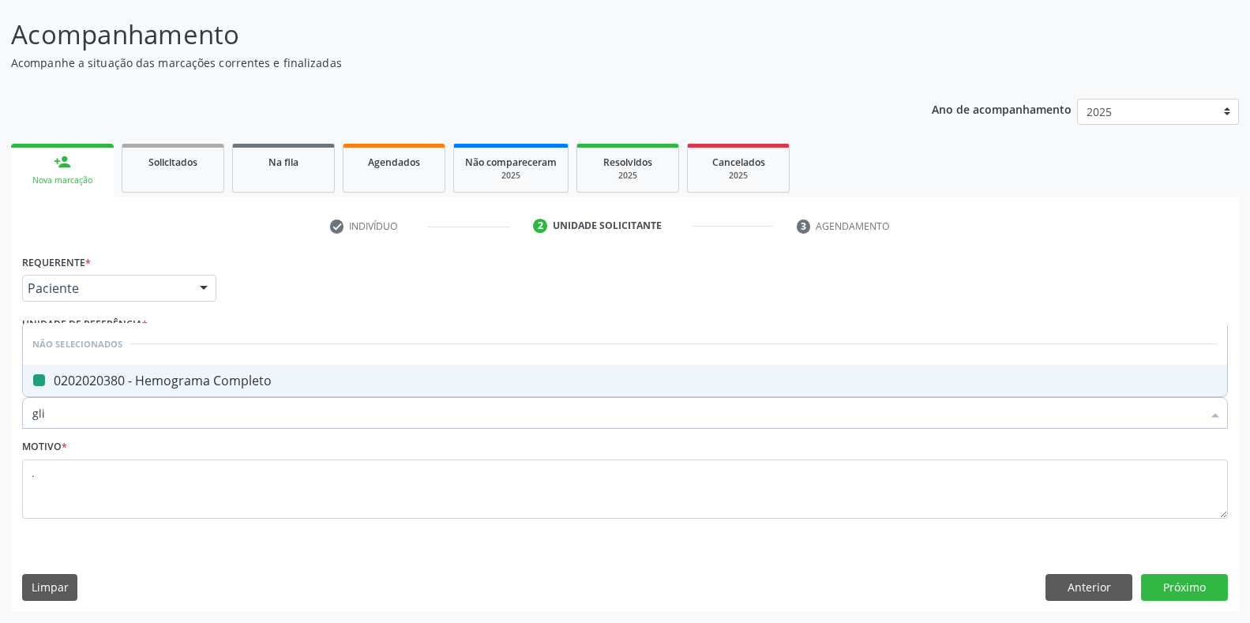
type input "glic"
checkbox Completo "false"
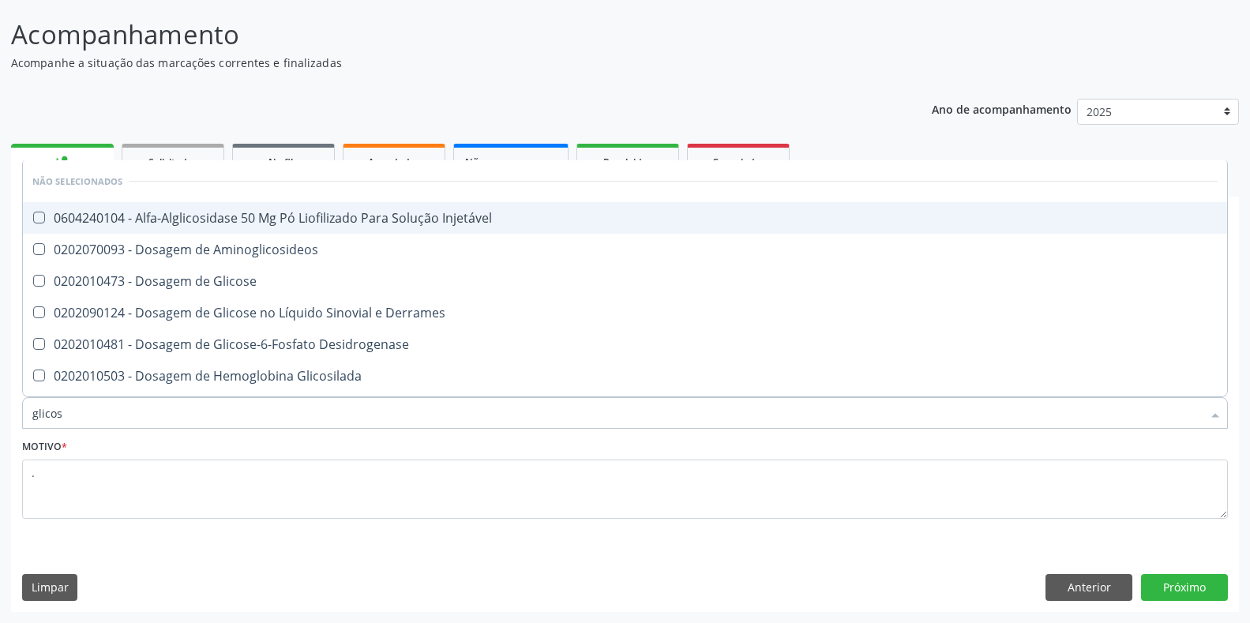
type input "glicose"
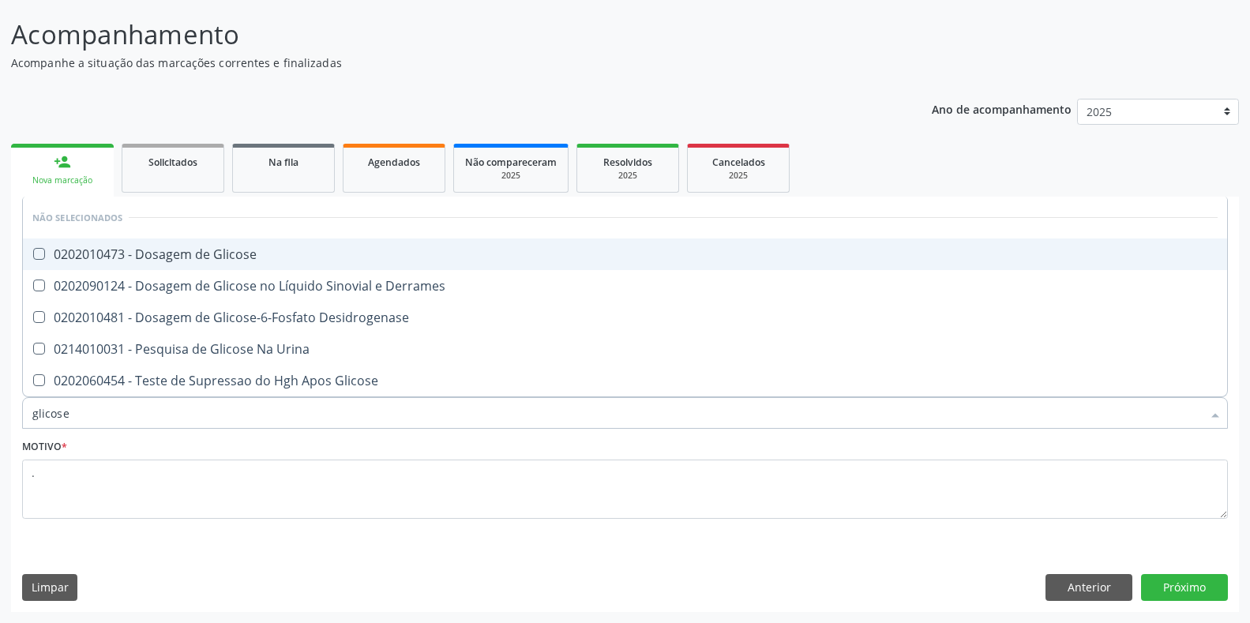
click at [107, 261] on div "0202010473 - Dosagem de Glicose" at bounding box center [624, 254] width 1185 height 13
checkbox Glicose "true"
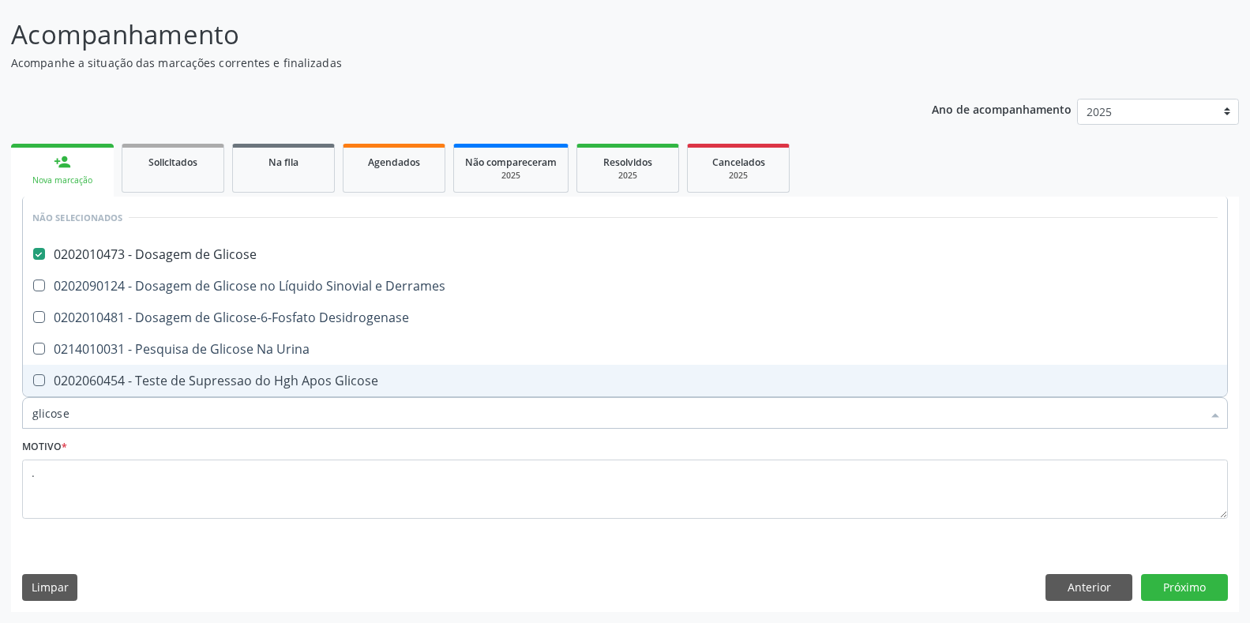
drag, startPoint x: 108, startPoint y: 406, endPoint x: 0, endPoint y: 411, distance: 108.3
click at [0, 411] on div "Acompanhamento Acompanhe a situação das marcações correntes e finalizadas Relat…" at bounding box center [625, 308] width 1250 height 628
type input "gr"
checkbox Glicose "false"
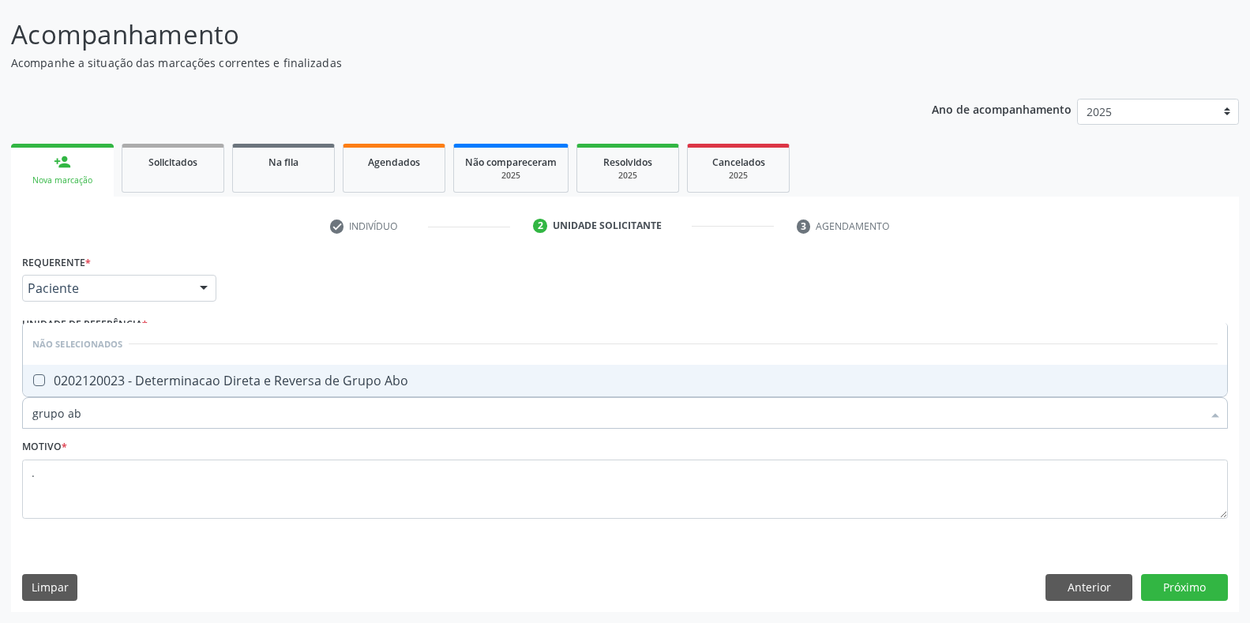
type input "grupo abo"
click at [106, 390] on span "0202120023 - Determinacao Direta e Reversa de Grupo Abo" at bounding box center [625, 381] width 1204 height 32
checkbox Abo "true"
drag, startPoint x: 106, startPoint y: 412, endPoint x: 0, endPoint y: 412, distance: 105.8
click at [0, 412] on div "Acompanhamento Acompanhe a situação das marcações correntes e finalizadas Relat…" at bounding box center [625, 308] width 1250 height 628
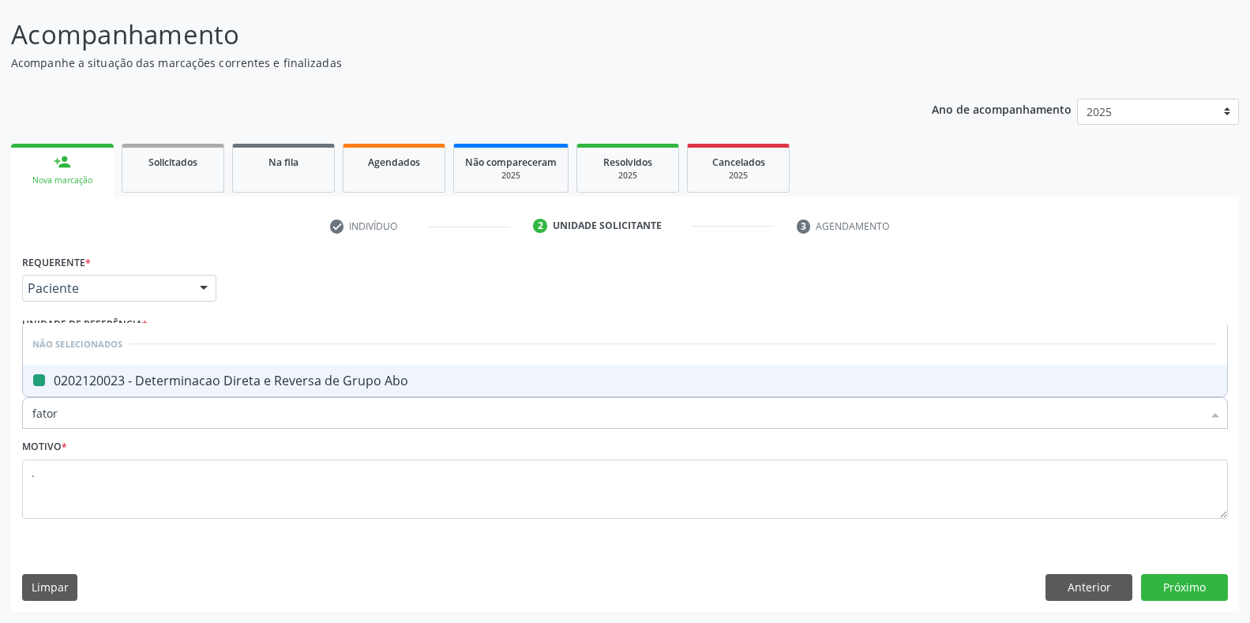
type input "fator"
checkbox Abo "false"
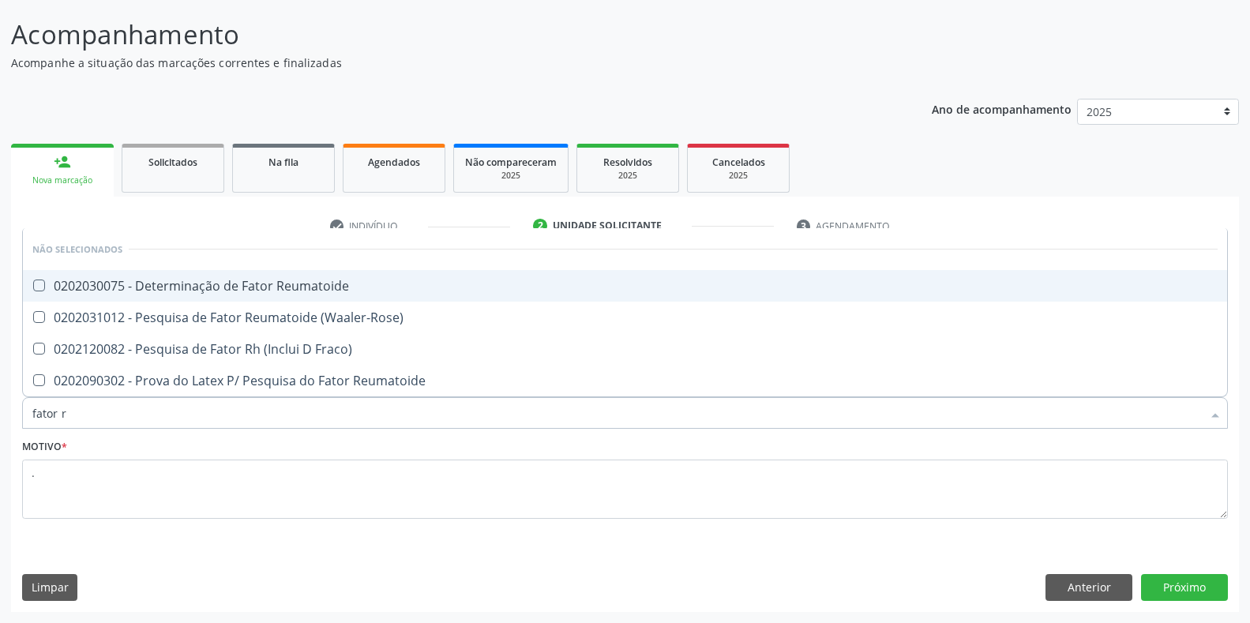
type input "fator rh"
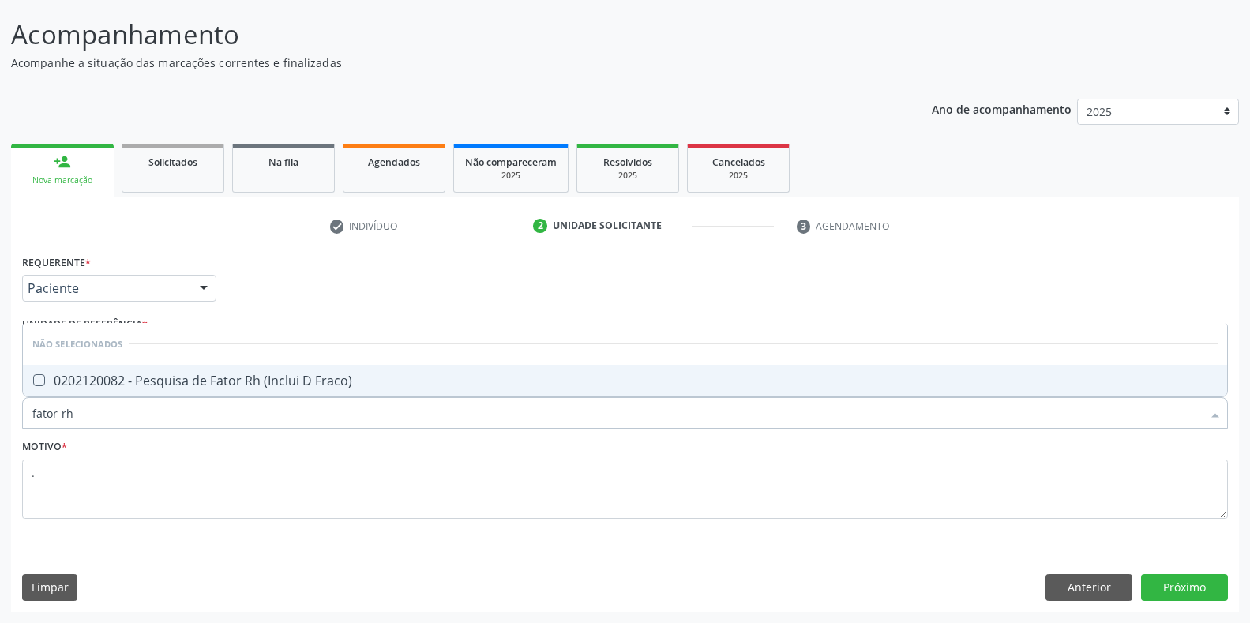
click at [143, 380] on div "0202120082 - Pesquisa de Fator Rh (Inclui D Fraco)" at bounding box center [624, 380] width 1185 height 13
checkbox Fraco\) "true"
drag, startPoint x: 122, startPoint y: 420, endPoint x: 0, endPoint y: 420, distance: 121.6
click at [0, 420] on div "Acompanhamento Acompanhe a situação das marcações correntes e finalizadas Relat…" at bounding box center [625, 308] width 1250 height 628
type input "carat"
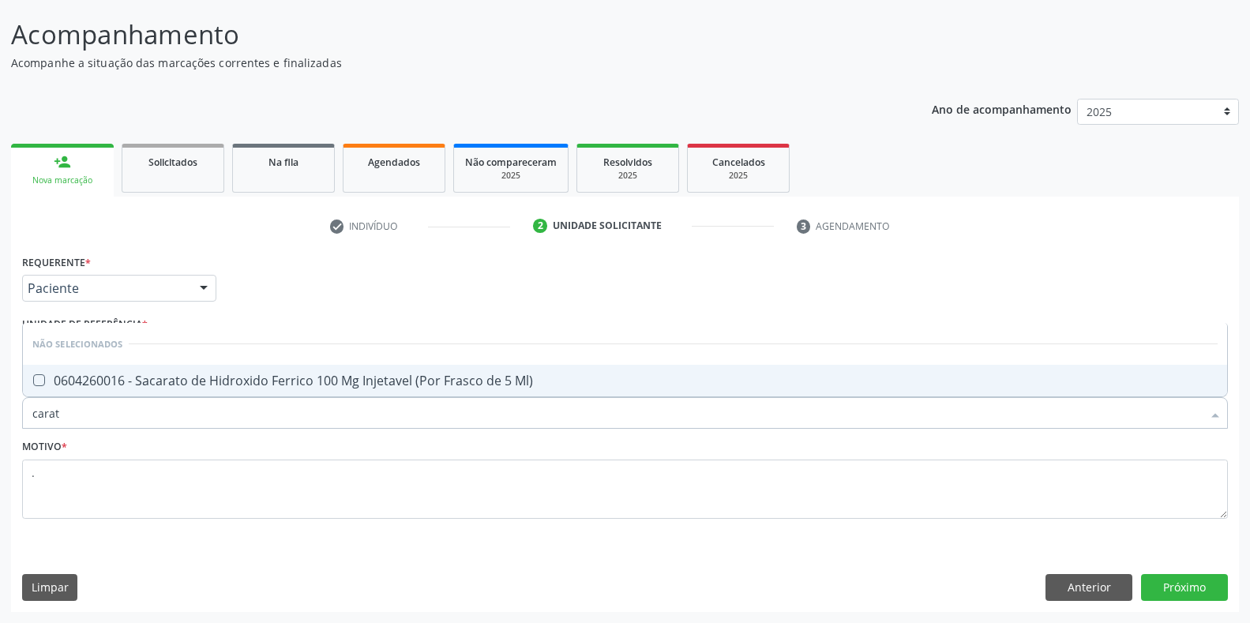
checkbox Ml\) "false"
type input "carat"
drag, startPoint x: 104, startPoint y: 429, endPoint x: 62, endPoint y: 413, distance: 45.0
click at [80, 423] on div "Item de agendamento * carat Desfazer seleção Não selecionados 0604260016 - Saca…" at bounding box center [624, 404] width 1213 height 61
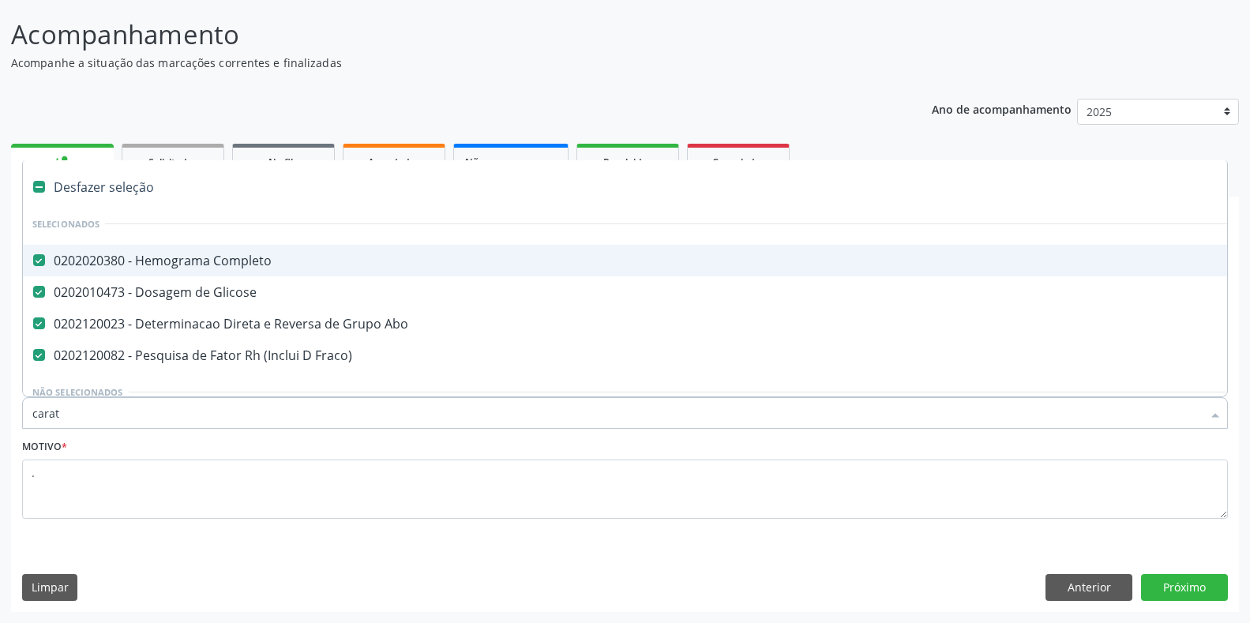
checkbox Completo "true"
click at [100, 414] on input "Item de agendamento *" at bounding box center [616, 413] width 1169 height 32
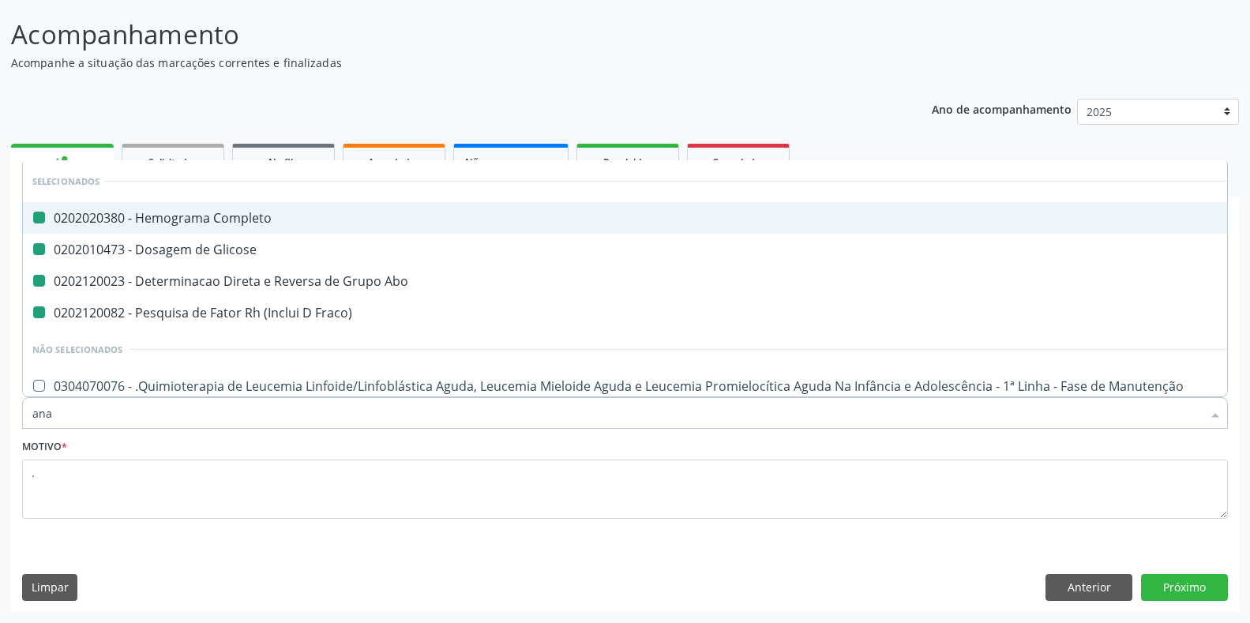
type input "anal"
checkbox Completo "false"
checkbox Glicose "false"
checkbox Abo "false"
checkbox Fraco\) "false"
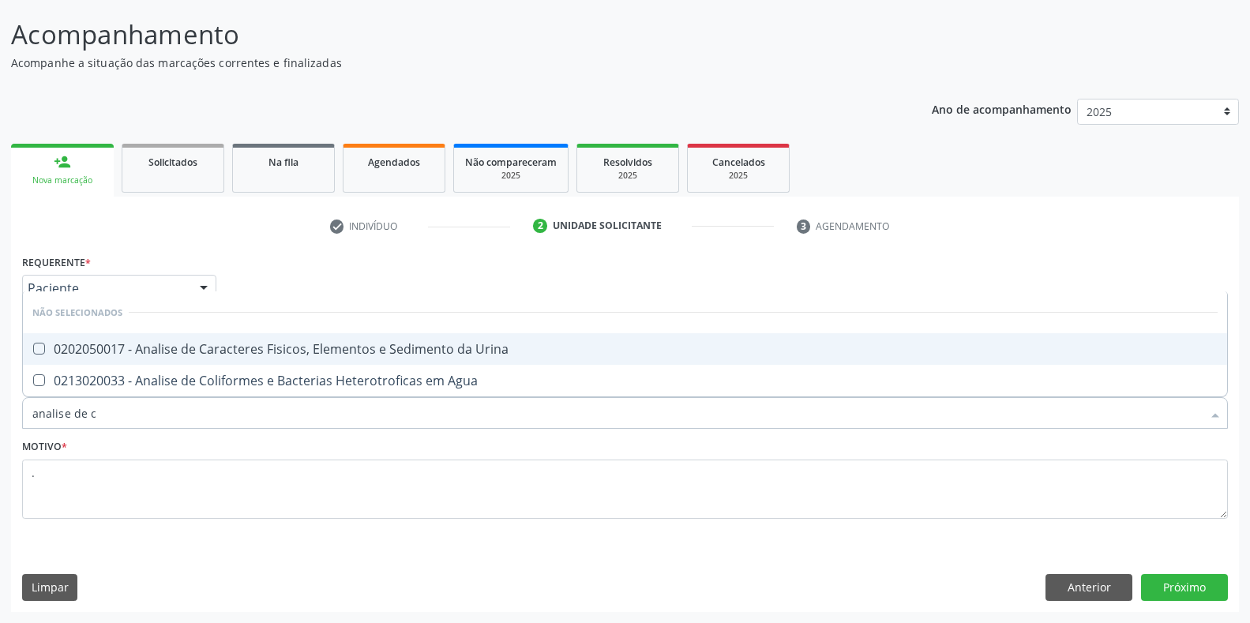
type input "analise de ca"
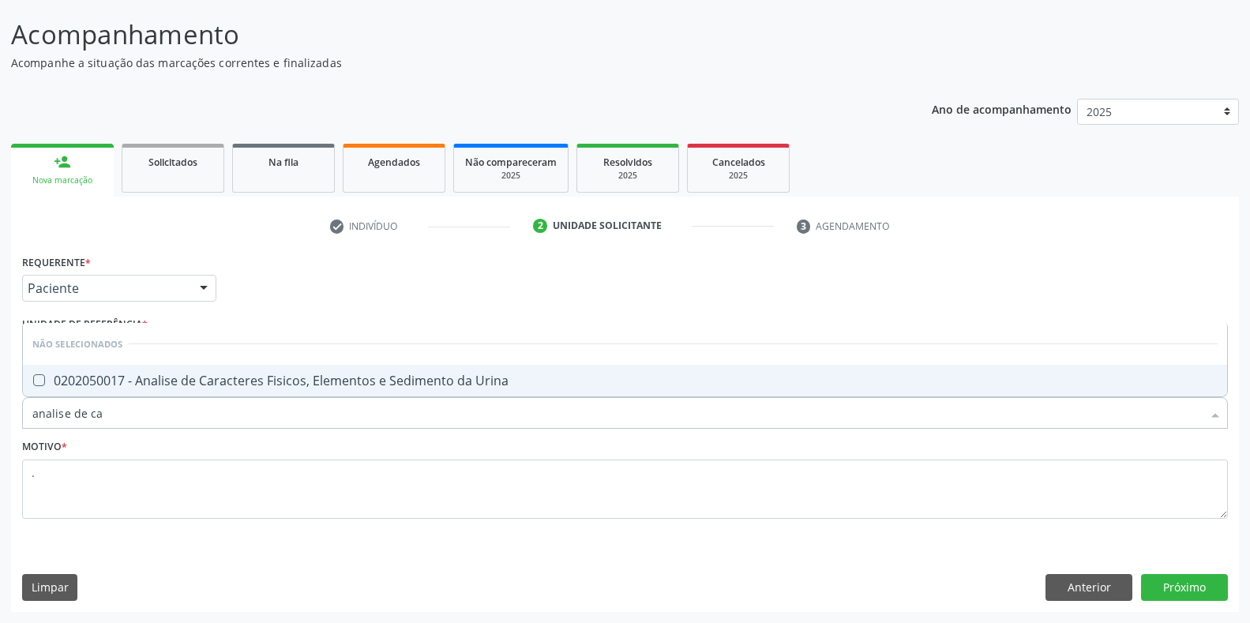
click at [138, 380] on div "0202050017 - Analise de Caracteres Fisicos, Elementos e Sedimento da Urina" at bounding box center [624, 380] width 1185 height 13
checkbox Urina "true"
drag, startPoint x: 161, startPoint y: 416, endPoint x: 18, endPoint y: 411, distance: 143.0
click at [18, 411] on div "Item de agendamento * analise de ca Desfazer seleção Não selecionados 020205001…" at bounding box center [624, 404] width 1213 height 61
type input "tia"
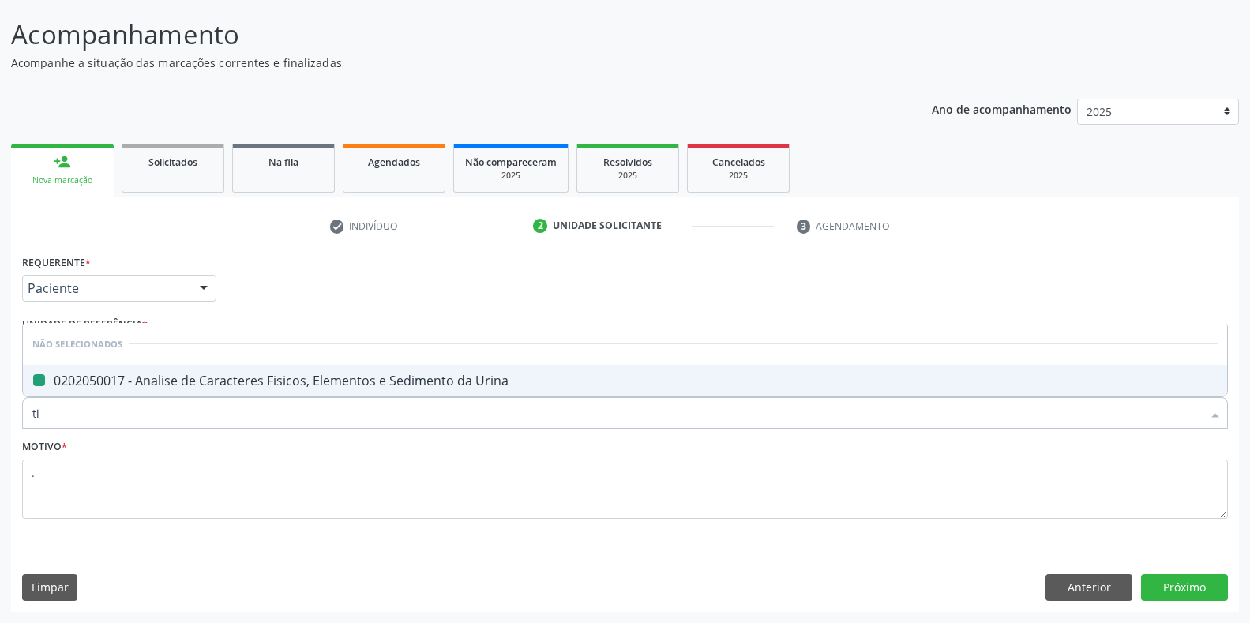
checkbox Urina "false"
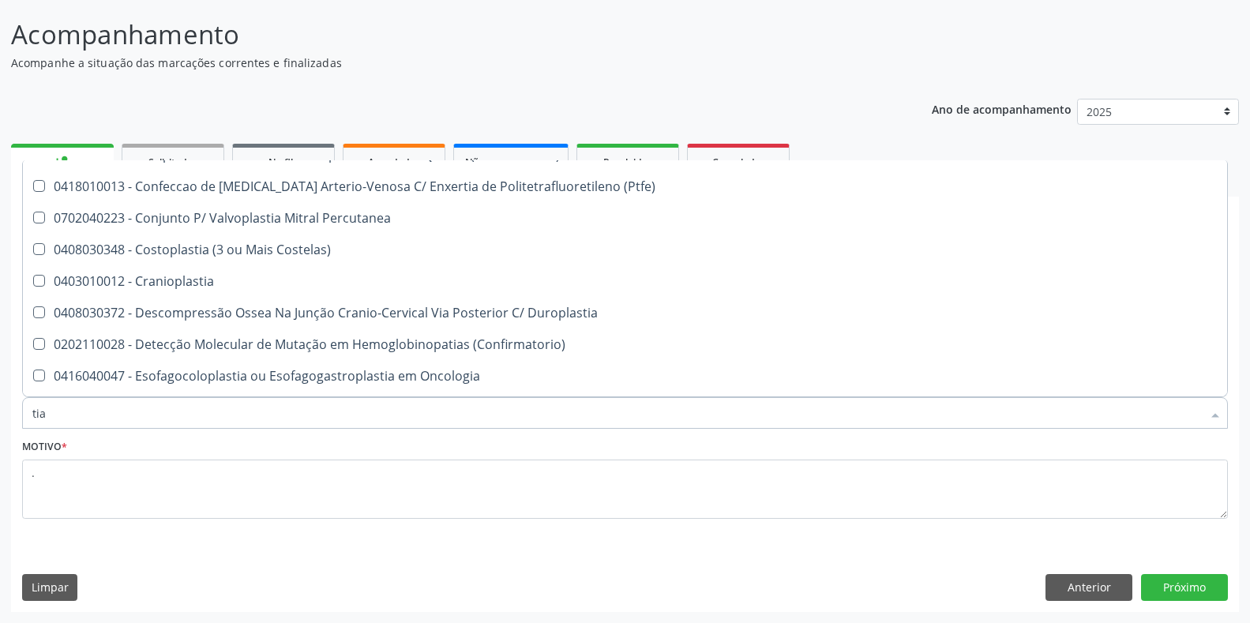
scroll to position [2210, 0]
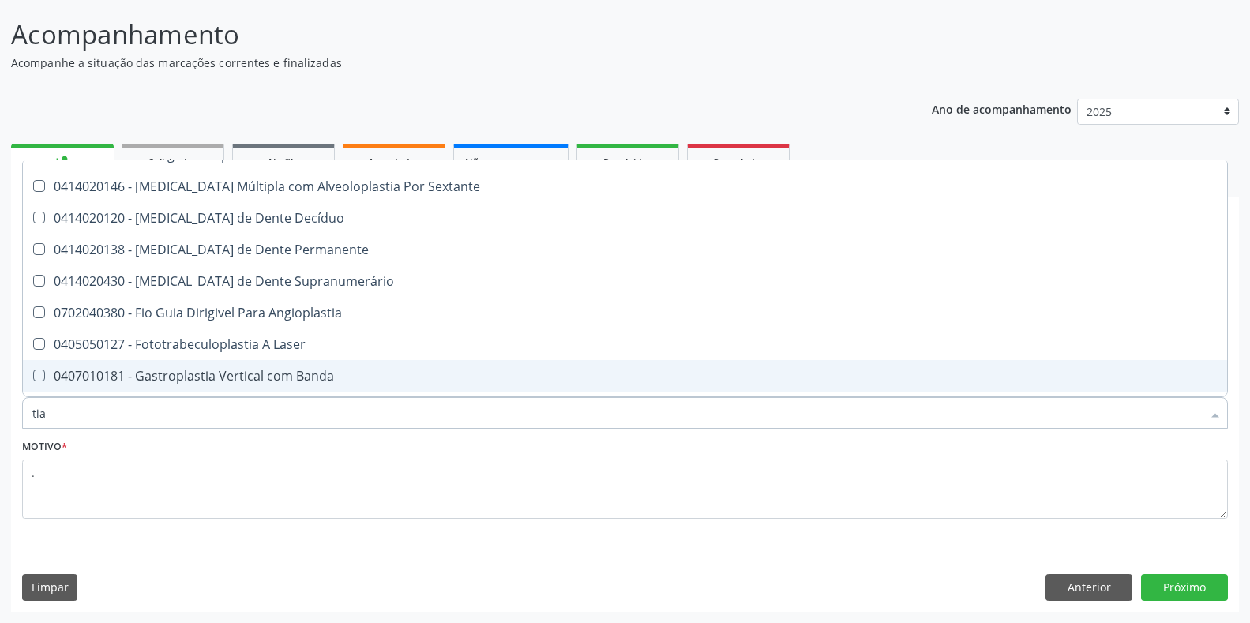
drag, startPoint x: 92, startPoint y: 412, endPoint x: 0, endPoint y: 412, distance: 91.6
click at [0, 412] on div "Acompanhamento Acompanhe a situação das marcações correntes e finalizadas Relat…" at bounding box center [625, 308] width 1250 height 628
type input "teste d"
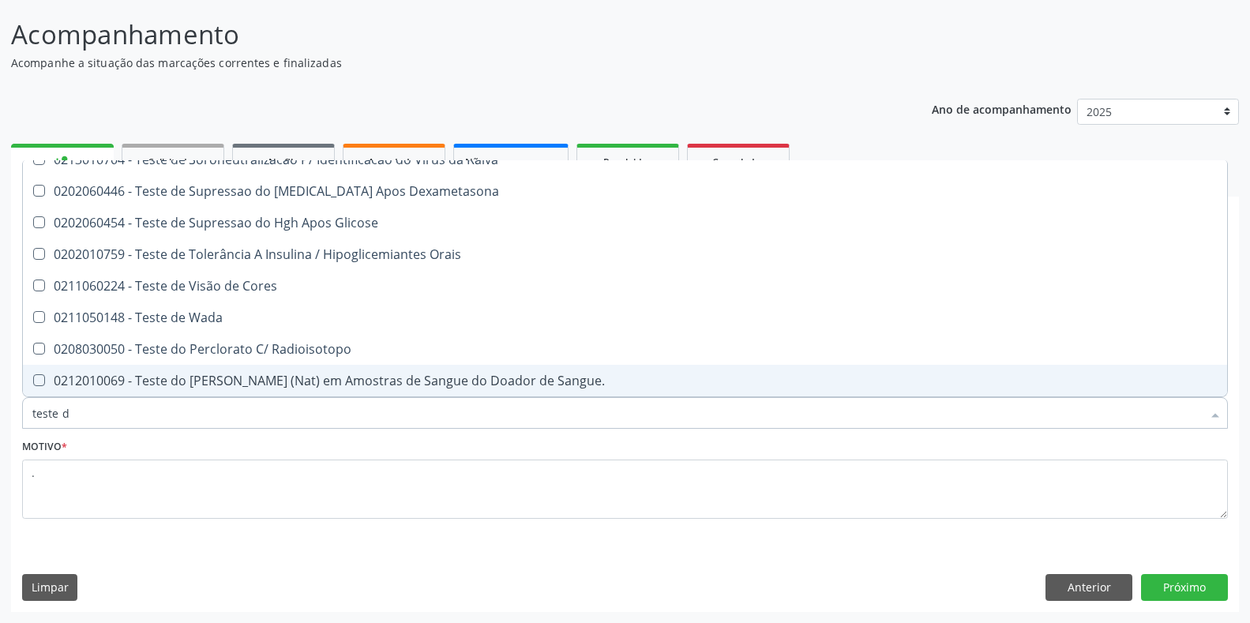
checkbox Estimulo "false"
checkbox Pezinho\) "false"
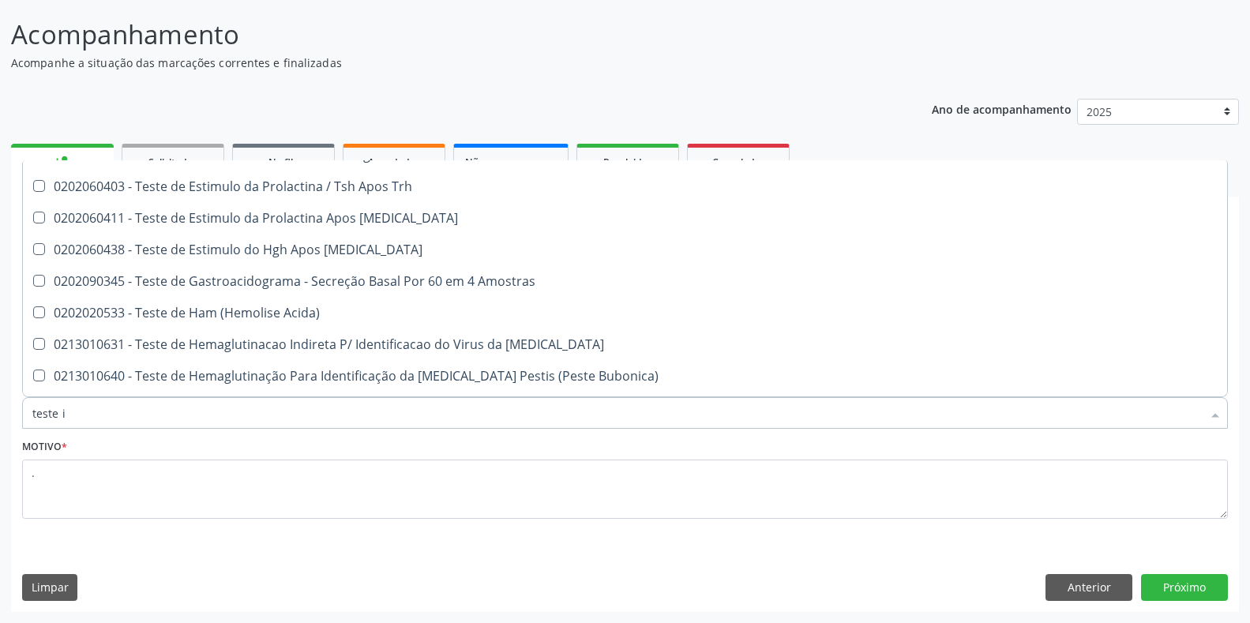
scroll to position [0, 0]
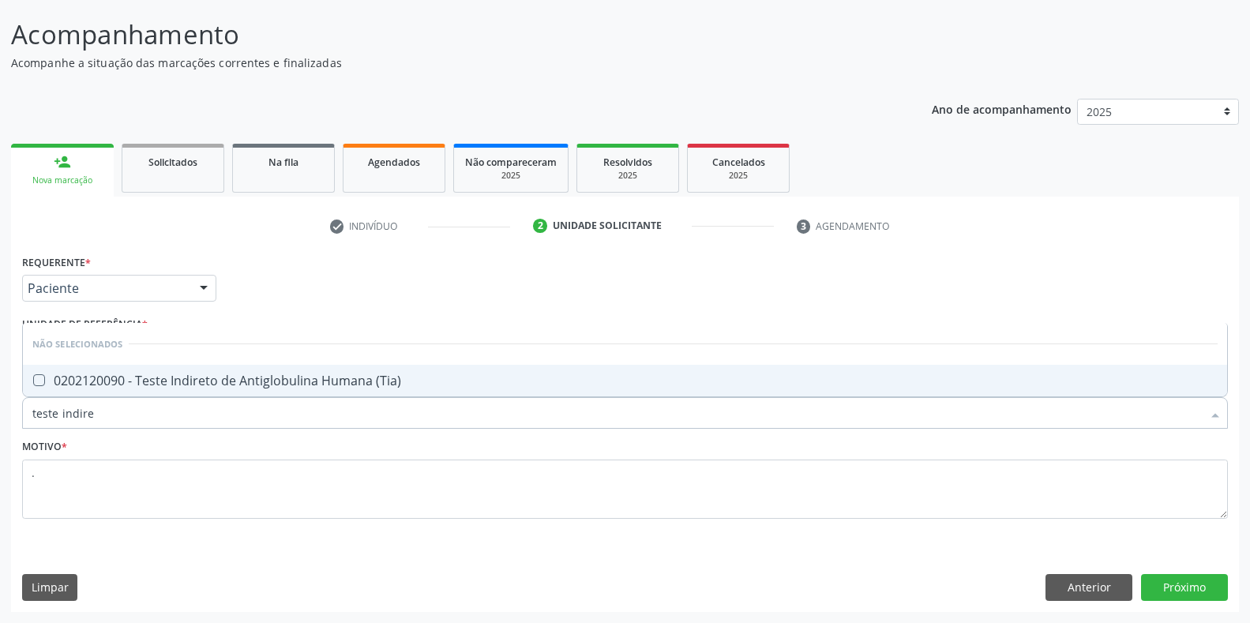
type input "teste indiret"
click at [96, 390] on span "0202120090 - Teste Indireto de Antiglobulina Humana (Tia)" at bounding box center [625, 381] width 1204 height 32
checkbox \(Tia\) "true"
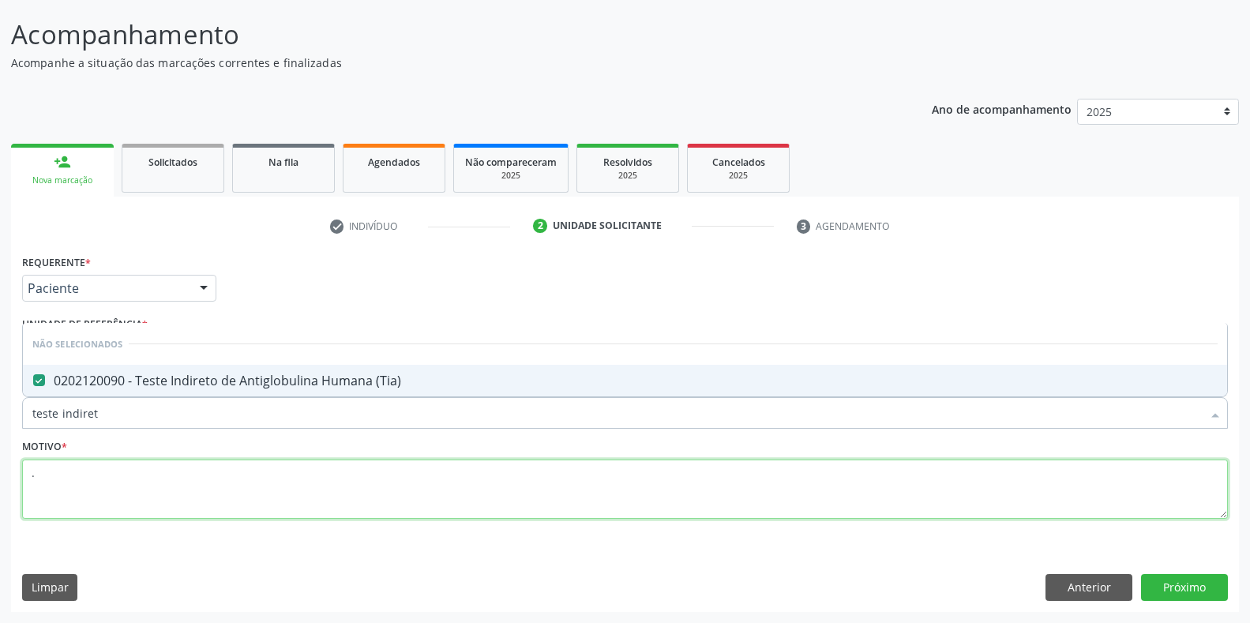
click at [108, 478] on textarea "." at bounding box center [624, 489] width 1205 height 60
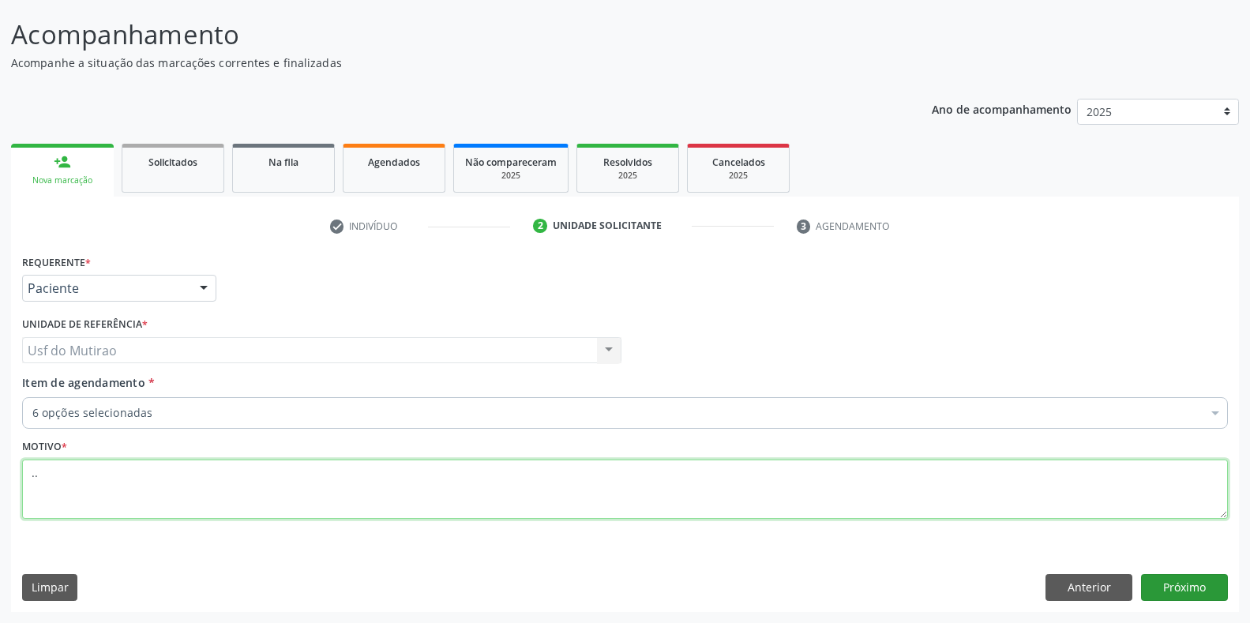
type textarea ".."
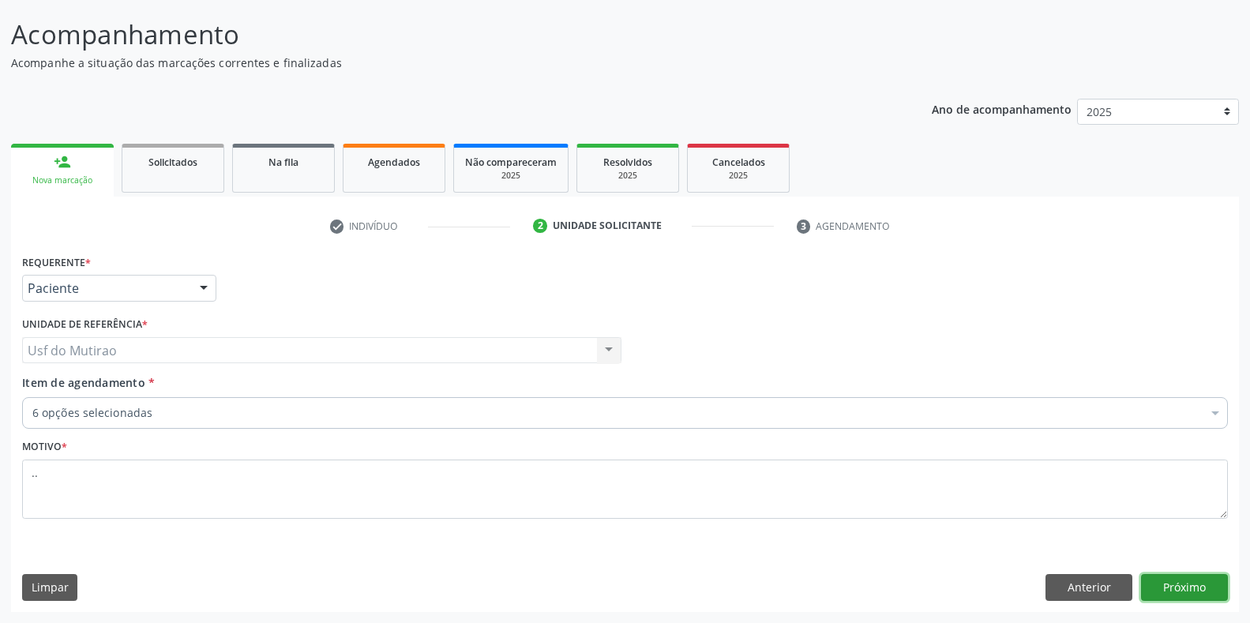
click at [1209, 585] on button "Próximo" at bounding box center [1184, 587] width 87 height 27
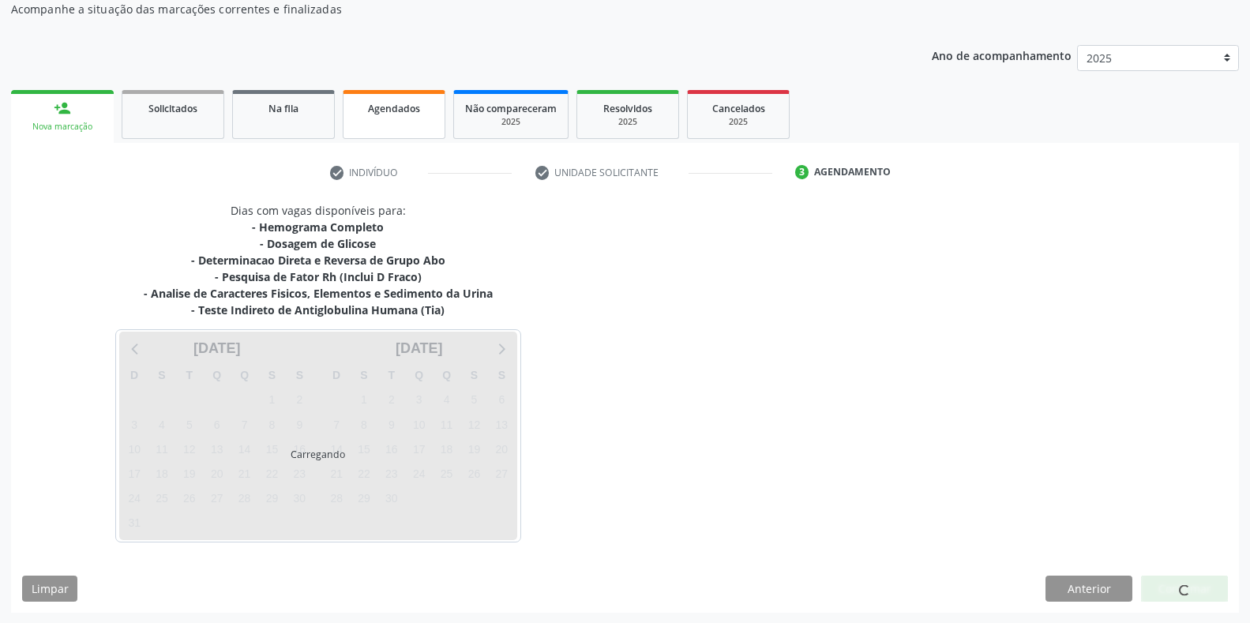
scroll to position [147, 0]
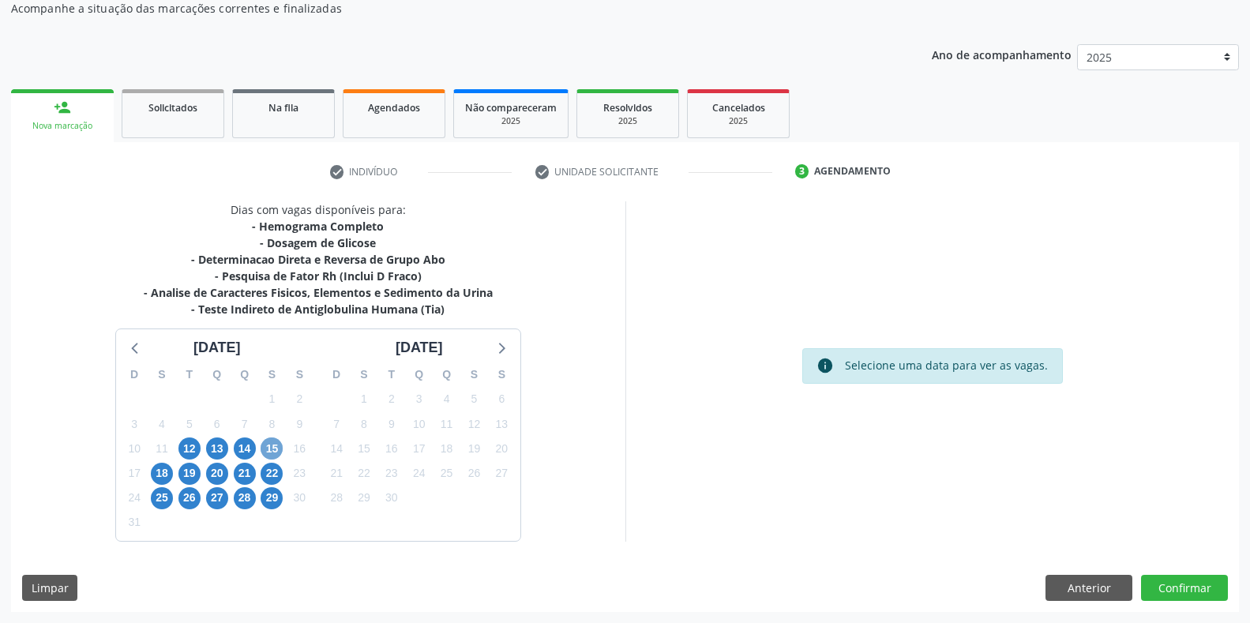
click at [272, 447] on span "15" at bounding box center [272, 448] width 22 height 22
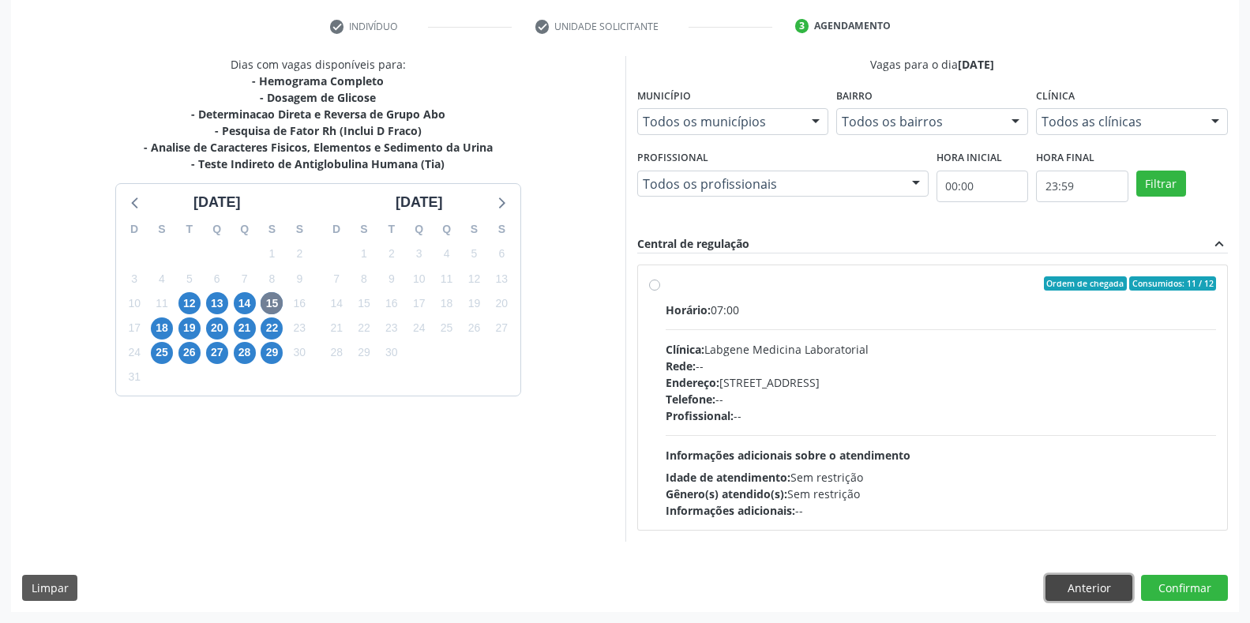
click at [1071, 587] on button "Anterior" at bounding box center [1088, 588] width 87 height 27
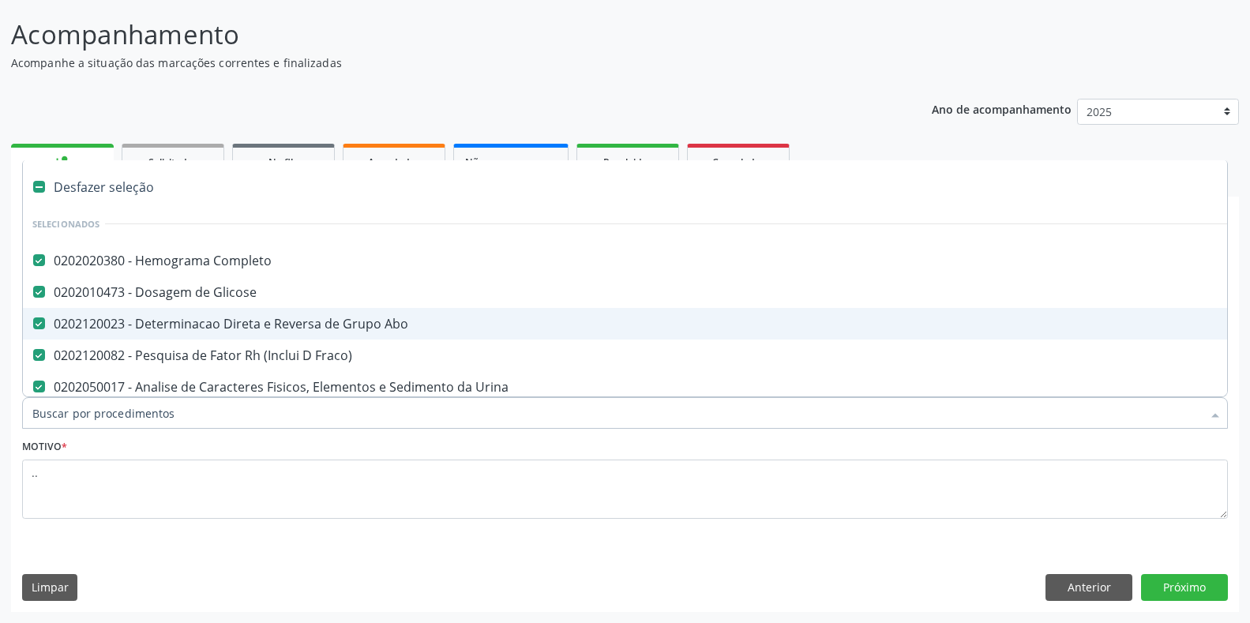
scroll to position [79, 0]
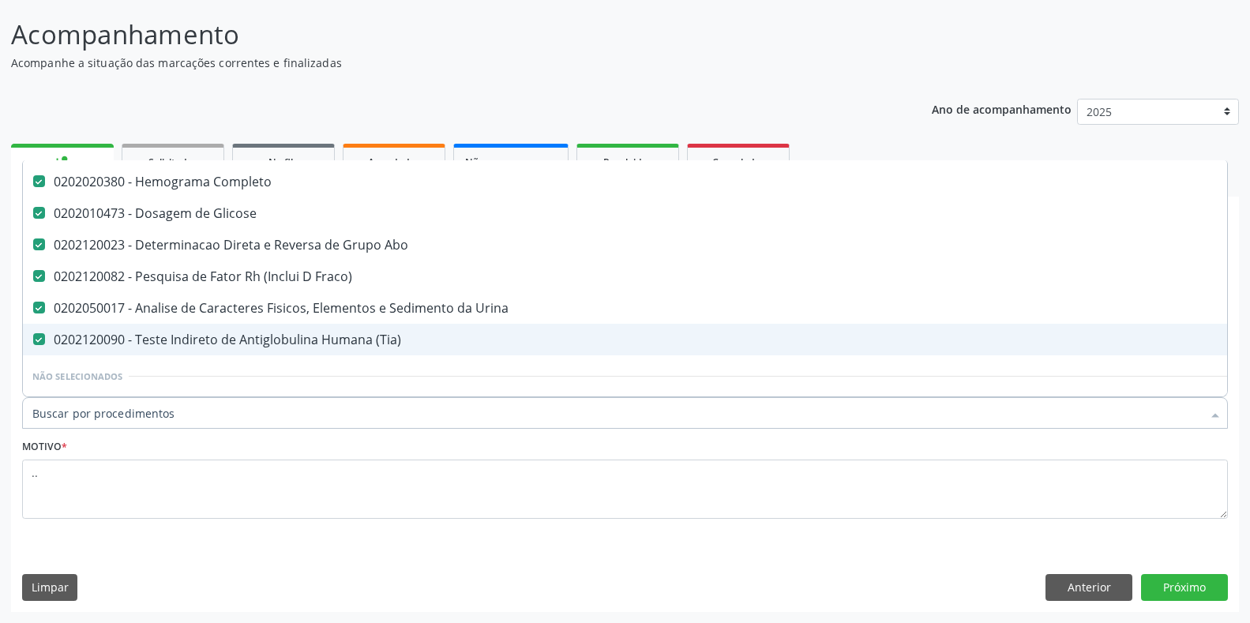
click at [257, 346] on div "0202120090 - Teste Indireto de Antiglobulina Humana (Tia)" at bounding box center [646, 339] width 1229 height 13
checkbox \(Tia\) "false"
click at [1214, 590] on button "Próximo" at bounding box center [1184, 587] width 87 height 27
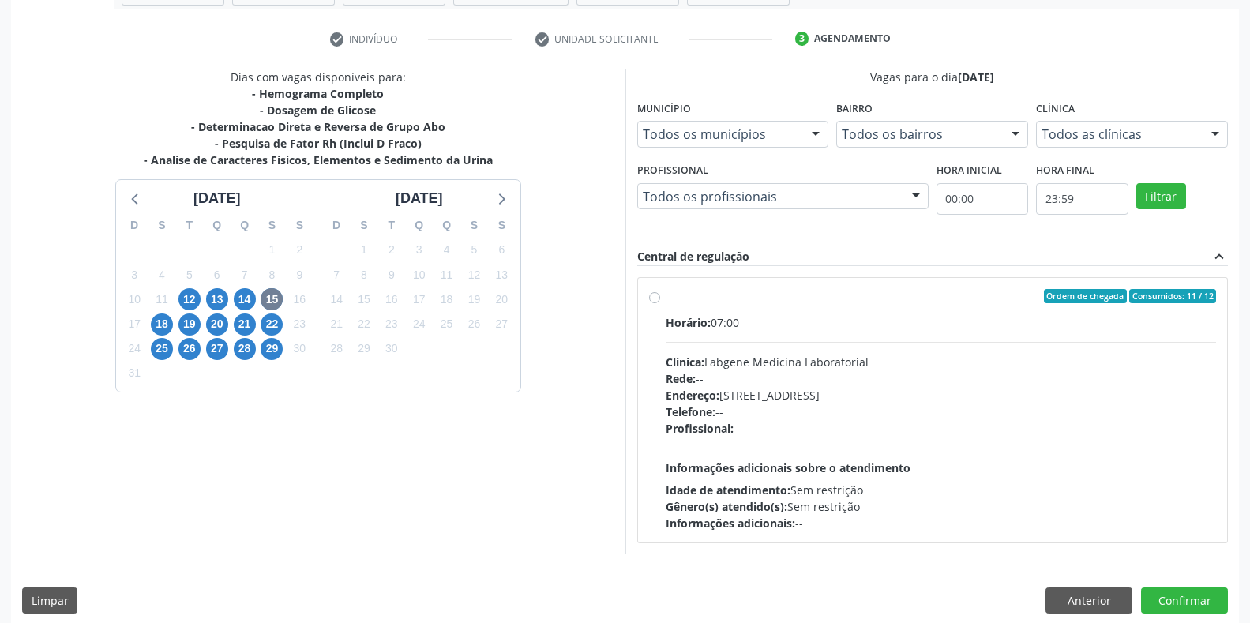
scroll to position [292, 0]
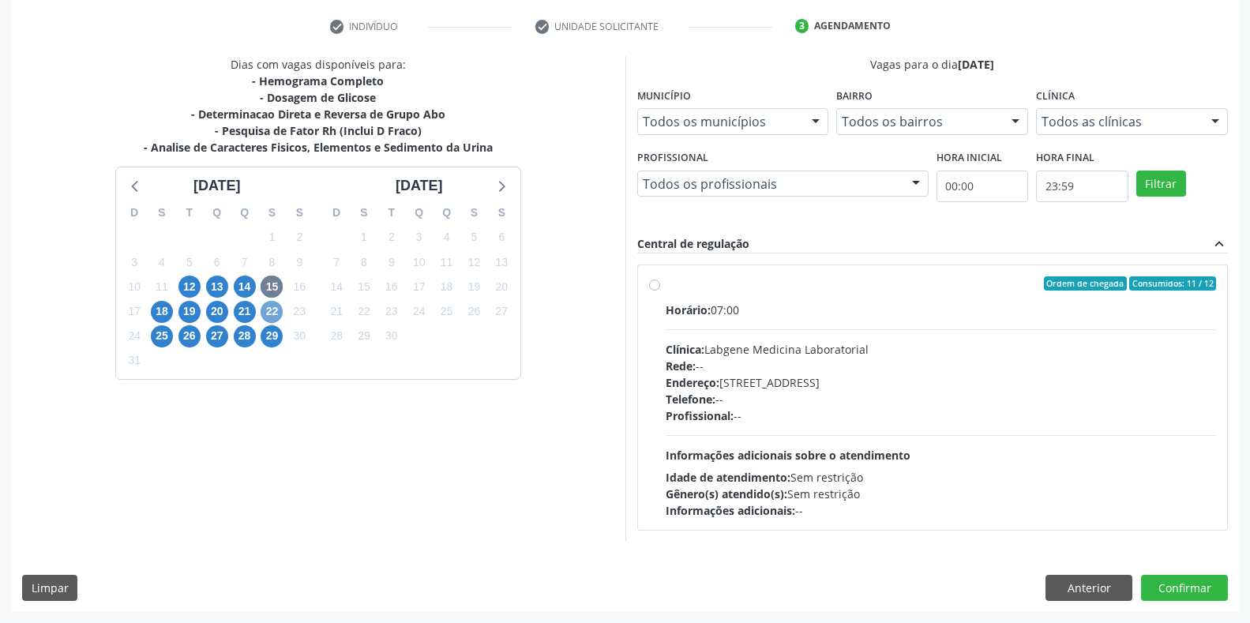
click at [268, 306] on span "22" at bounding box center [272, 312] width 22 height 22
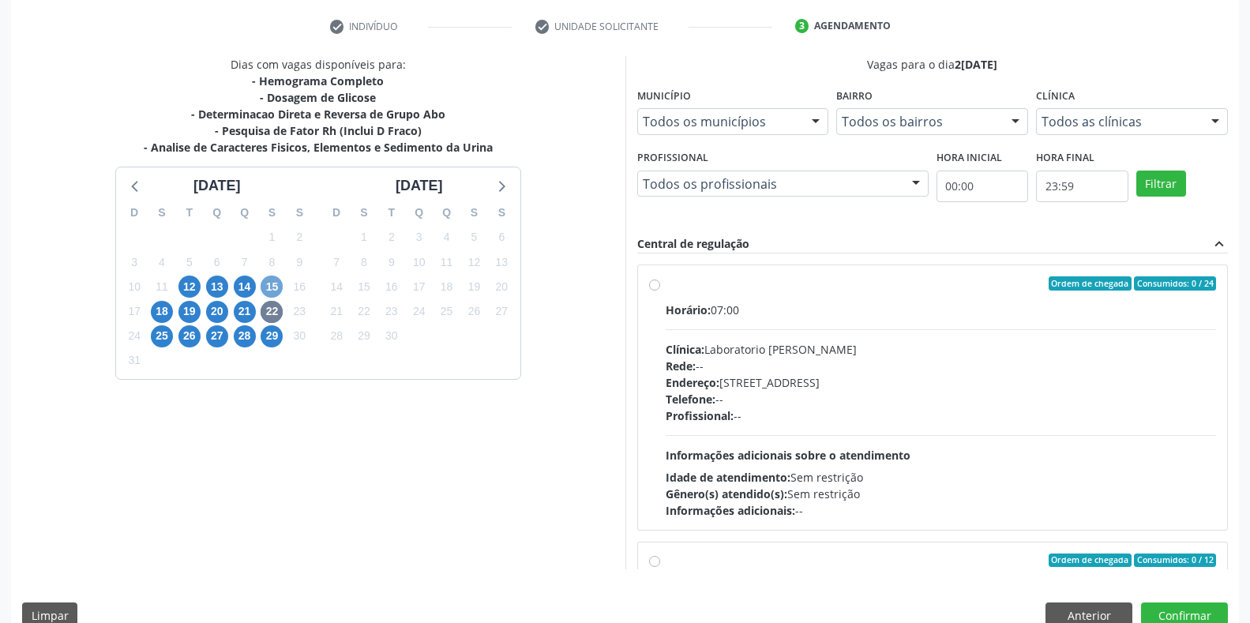
click at [267, 282] on span "15" at bounding box center [272, 287] width 22 height 22
click at [784, 334] on div "Horário: 07:00 Clínica: Laboratorio [PERSON_NAME]: -- Endereço: [STREET_ADDRESS…" at bounding box center [940, 410] width 551 height 217
click at [660, 291] on input "Ordem de chegada Consumidos: 19 / 24 Horário: 07:00 Clínica: Laboratorio [PERSO…" at bounding box center [654, 283] width 11 height 14
radio input "true"
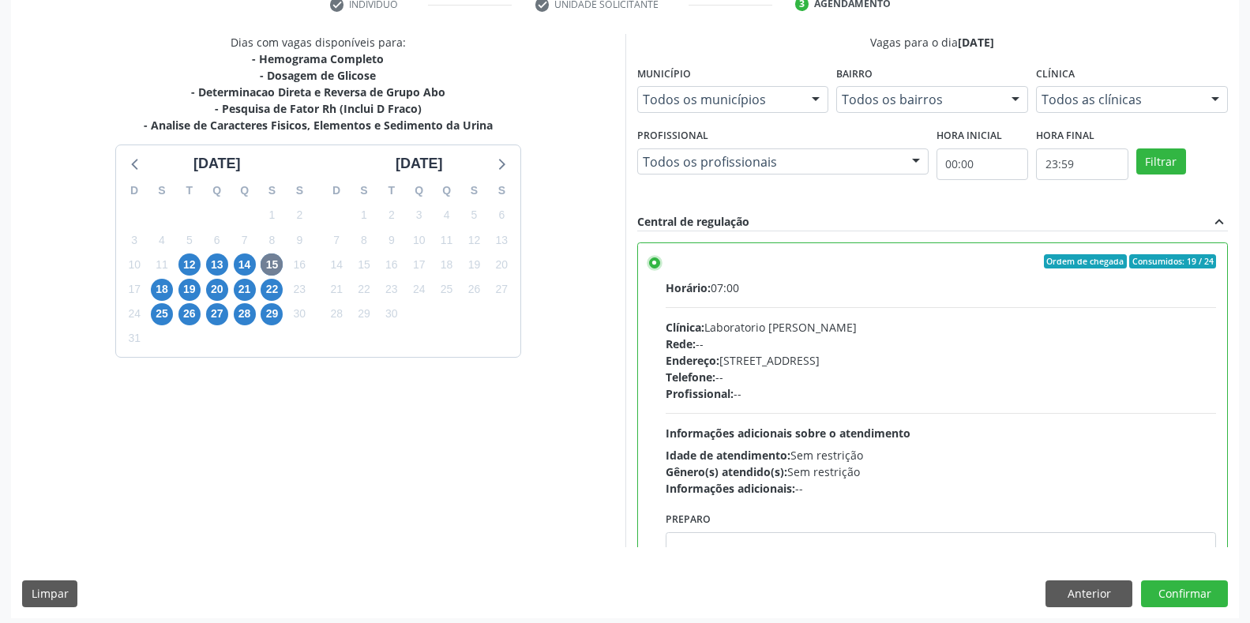
scroll to position [321, 0]
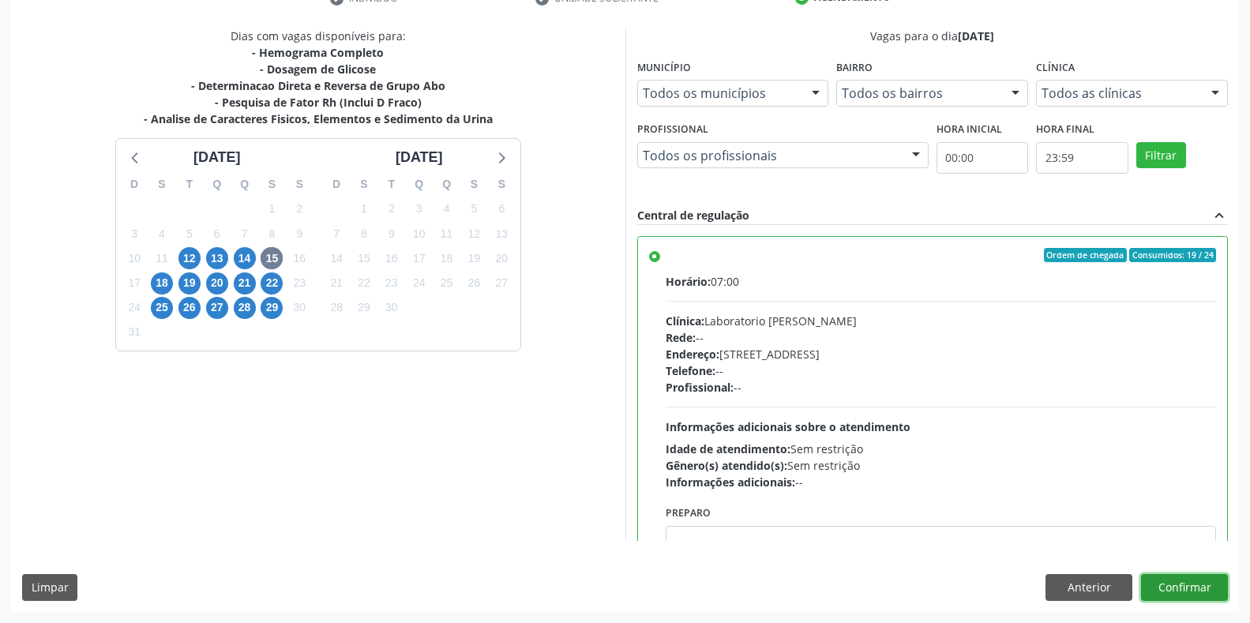
click at [1192, 588] on button "Confirmar" at bounding box center [1184, 587] width 87 height 27
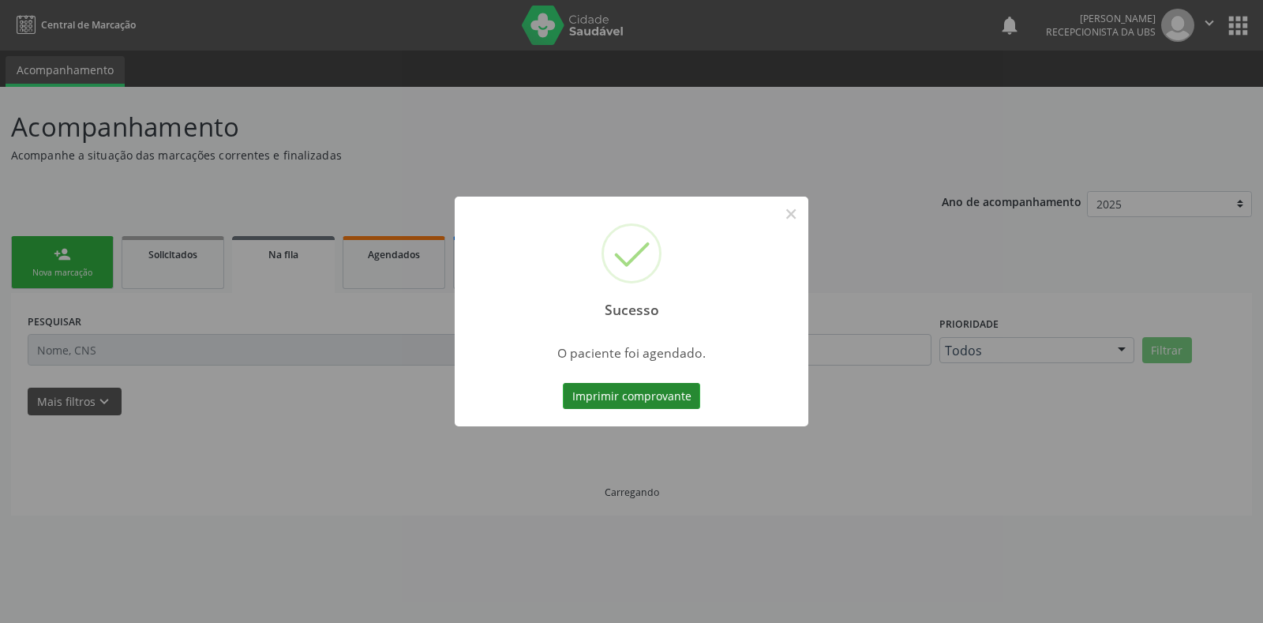
click at [676, 388] on button "Imprimir comprovante" at bounding box center [631, 396] width 137 height 27
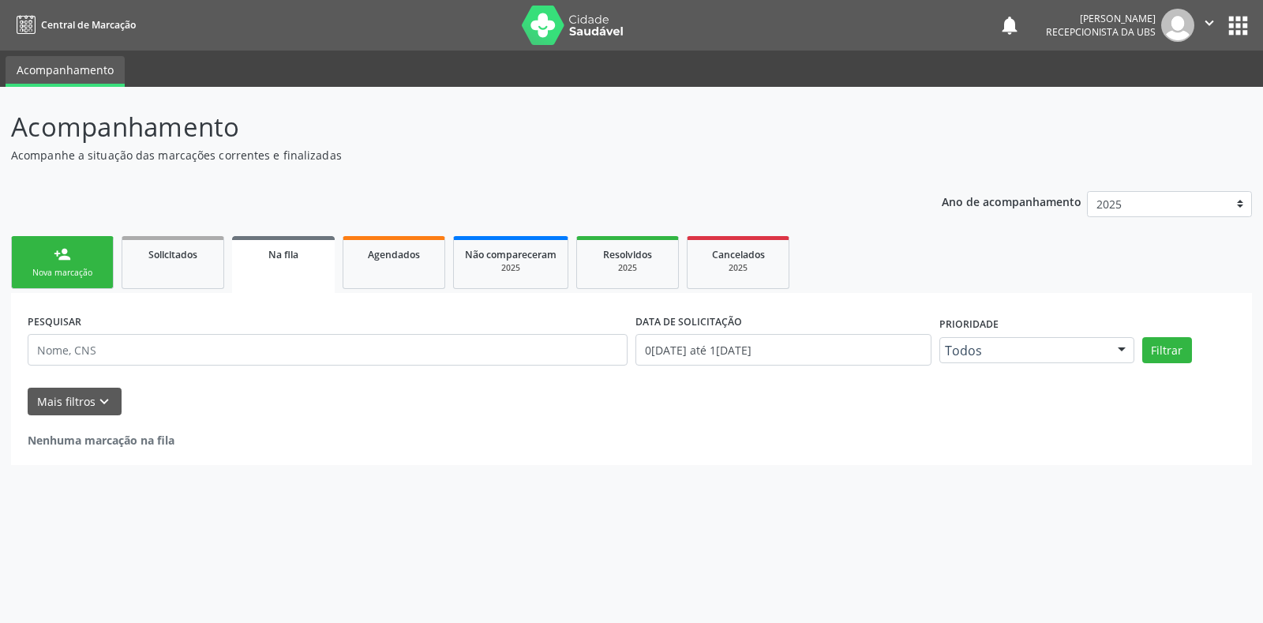
click at [78, 268] on div "Nova marcação" at bounding box center [62, 273] width 79 height 12
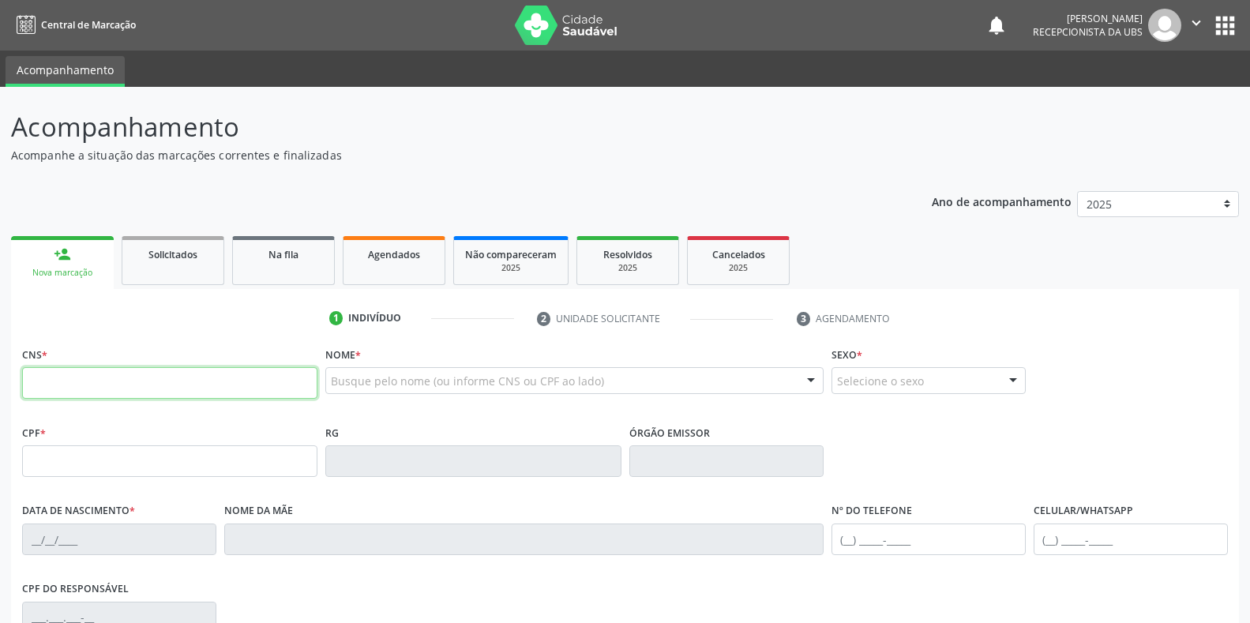
click at [129, 384] on input "text" at bounding box center [169, 383] width 295 height 32
type input "898 0037 4351 5662"
type input "104.606.504-16"
type input "[DATE]"
type input "[PERSON_NAME]"
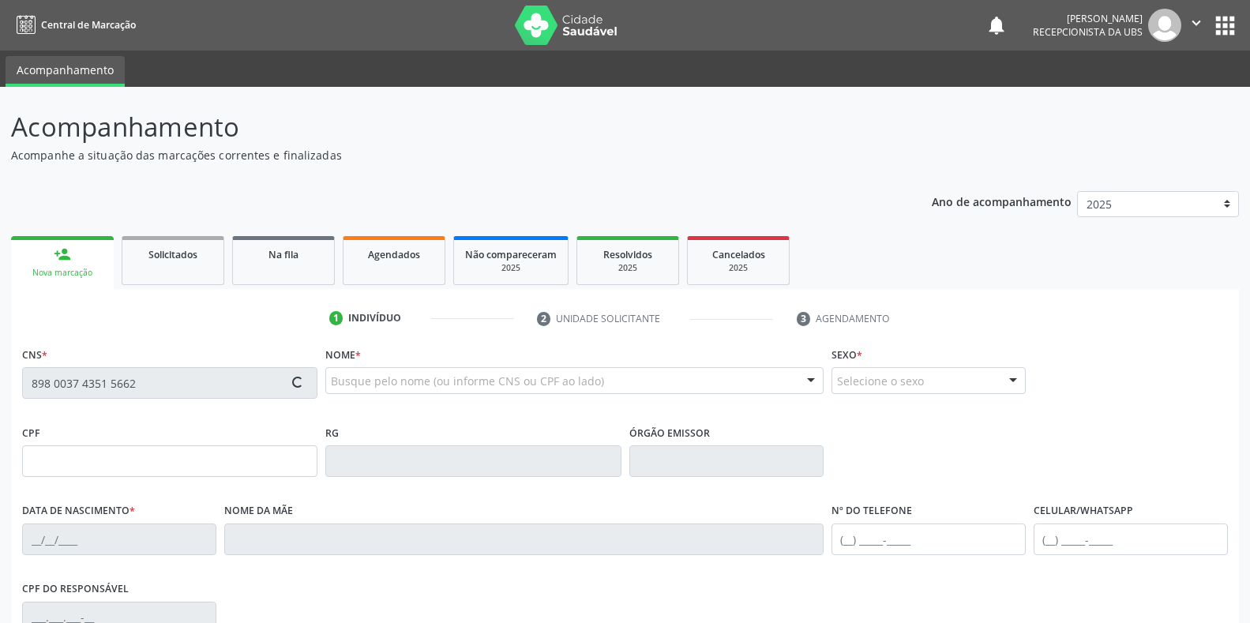
type input "[PHONE_NUMBER]"
type input "115.279.874-00"
type input "86"
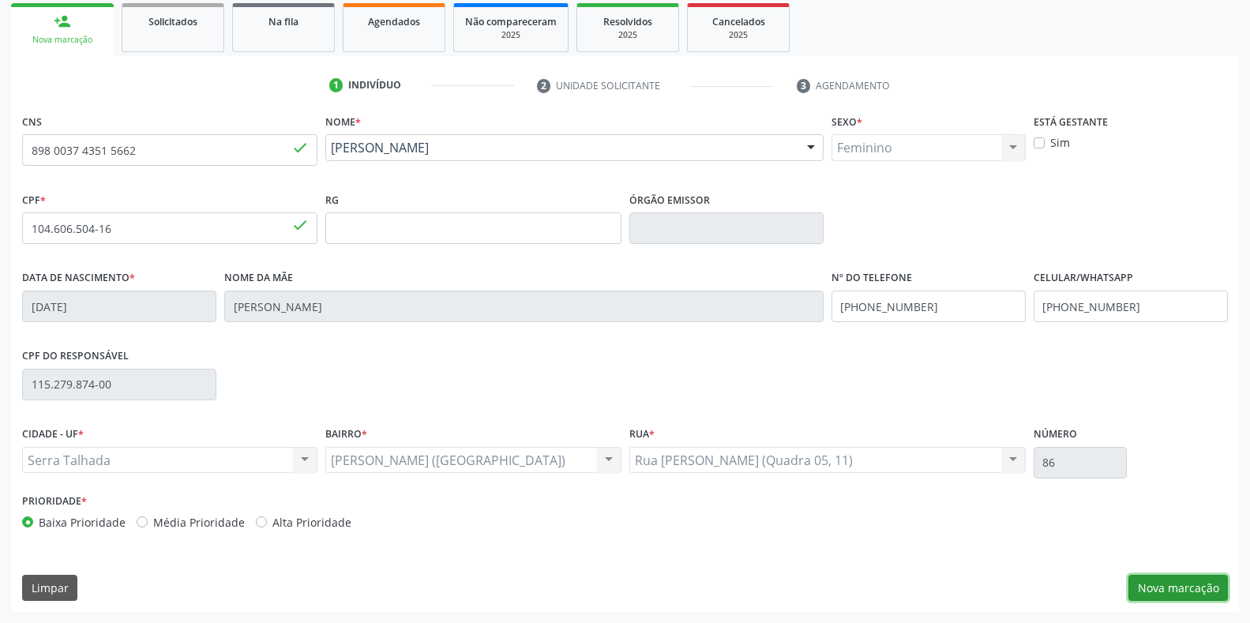
click at [1188, 589] on button "Nova marcação" at bounding box center [1177, 588] width 99 height 27
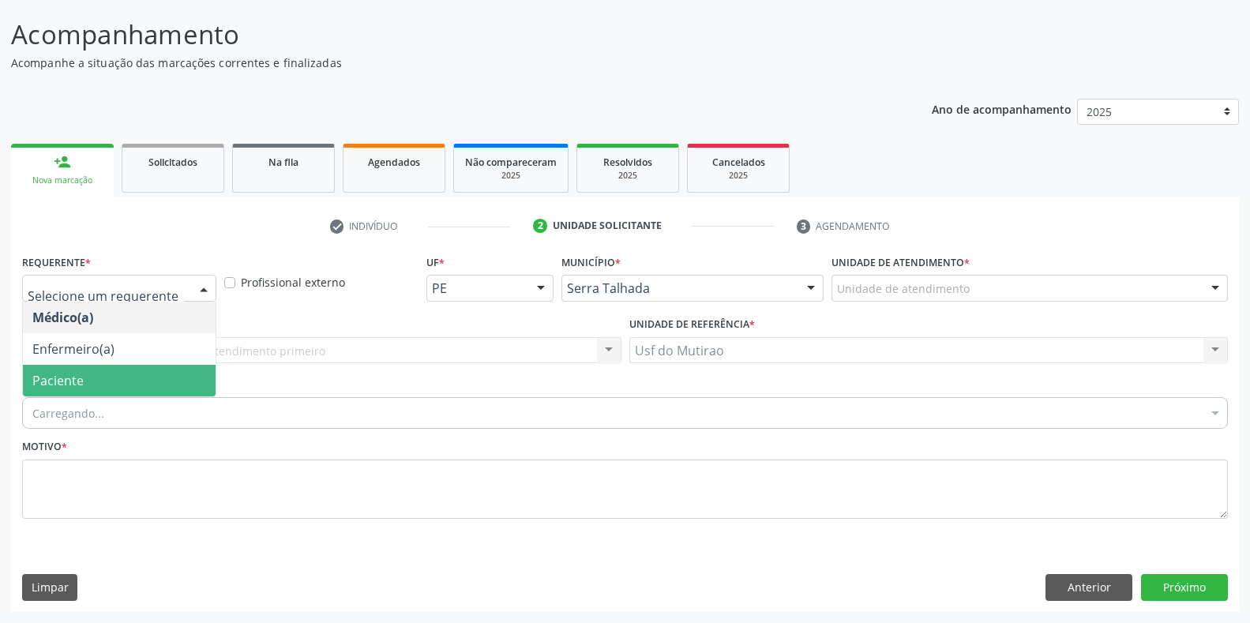
click at [82, 372] on span "Paciente" at bounding box center [57, 380] width 51 height 17
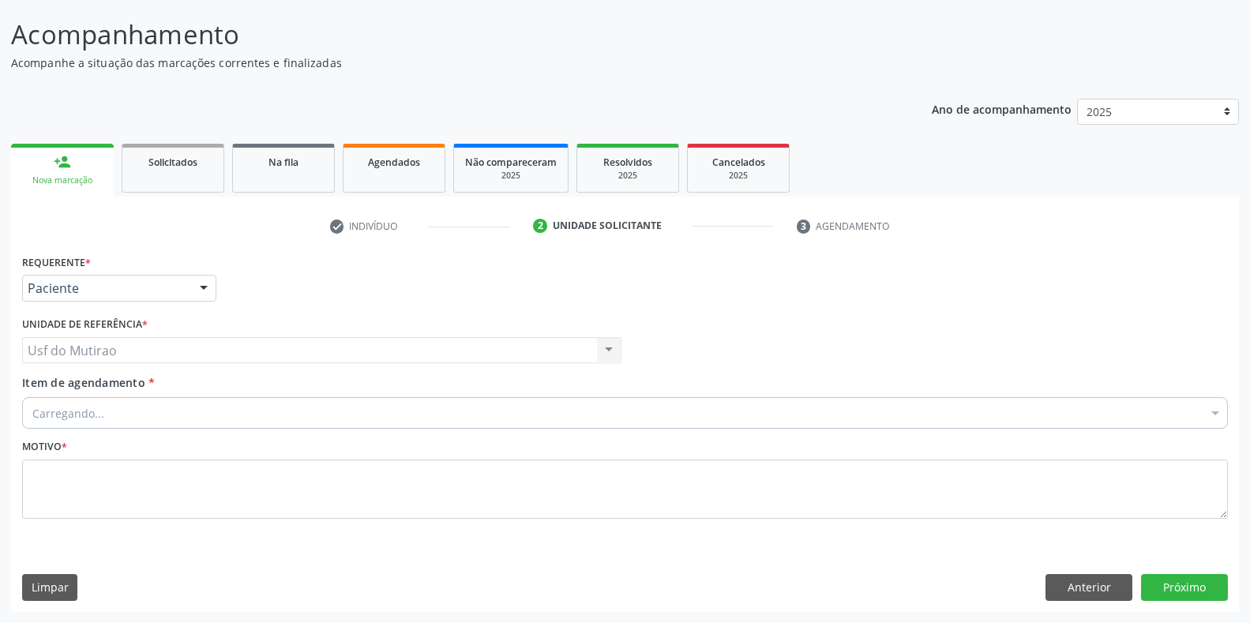
click at [124, 410] on div "Carregando..." at bounding box center [624, 413] width 1205 height 32
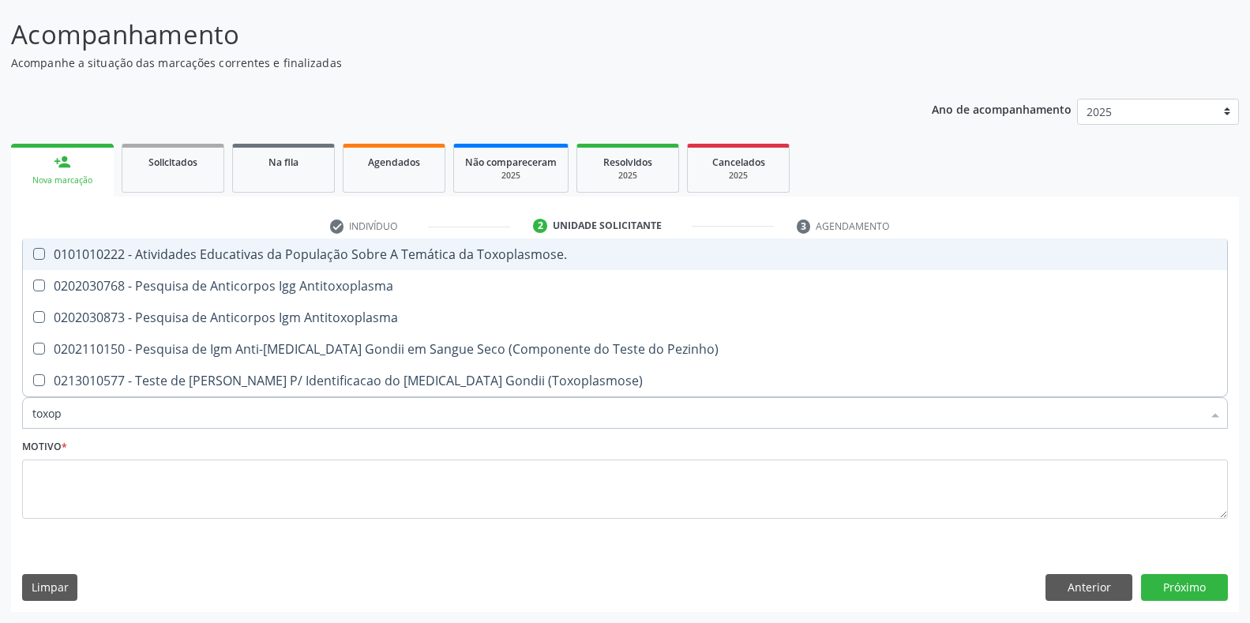
type input "toxopl"
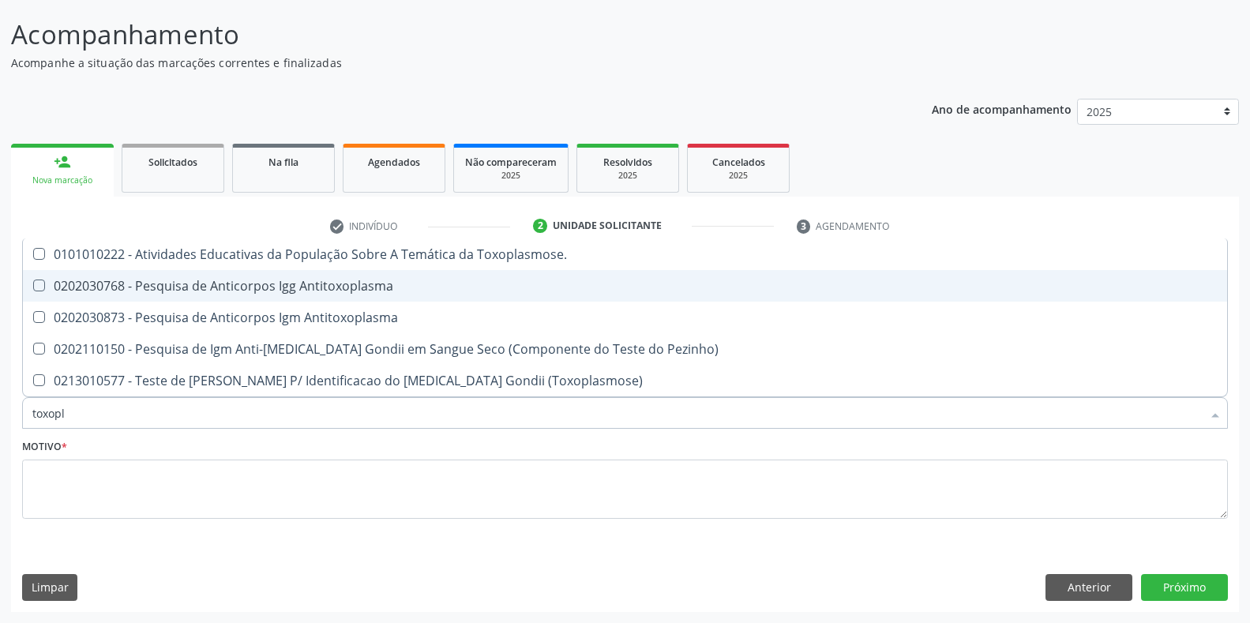
click at [171, 292] on div "0202030768 - Pesquisa de Anticorpos Igg Antitoxoplasma" at bounding box center [624, 285] width 1185 height 13
checkbox Antitoxoplasma "true"
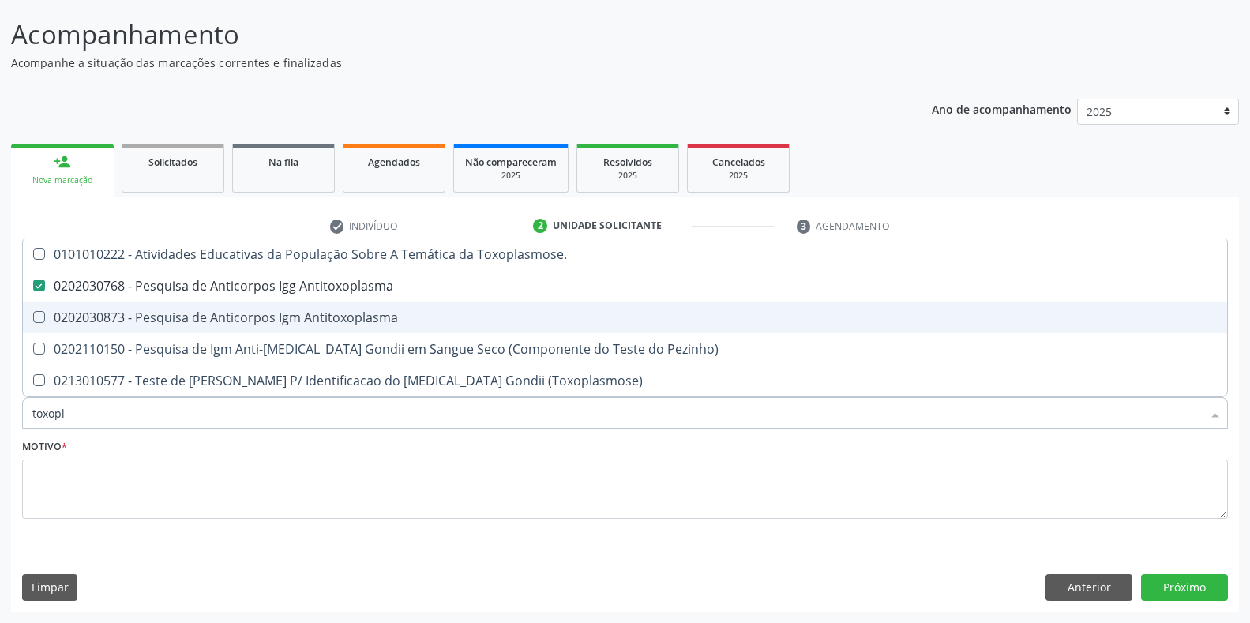
click at [172, 315] on div "0202030873 - Pesquisa de Anticorpos Igm Antitoxoplasma" at bounding box center [624, 317] width 1185 height 13
checkbox Antitoxoplasma "true"
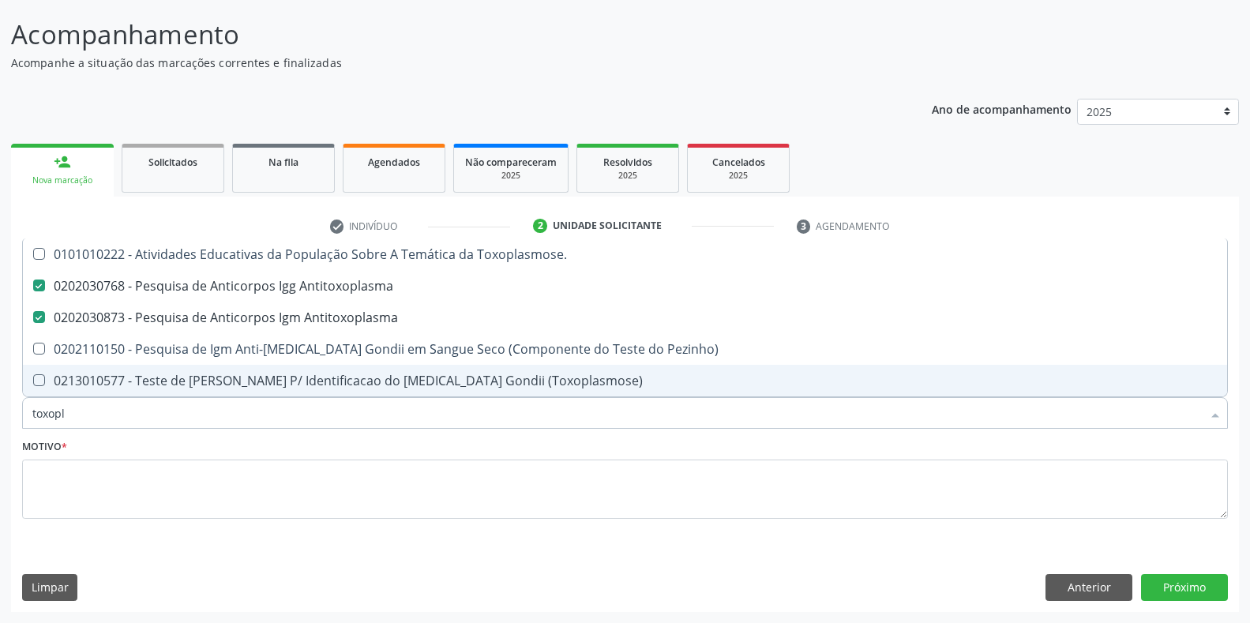
drag, startPoint x: 106, startPoint y: 410, endPoint x: 0, endPoint y: 410, distance: 105.8
click at [0, 410] on div "Acompanhamento Acompanhe a situação das marcações correntes e finalizadas Relat…" at bounding box center [625, 308] width 1250 height 628
type input "cult"
checkbox Antitoxoplasma "false"
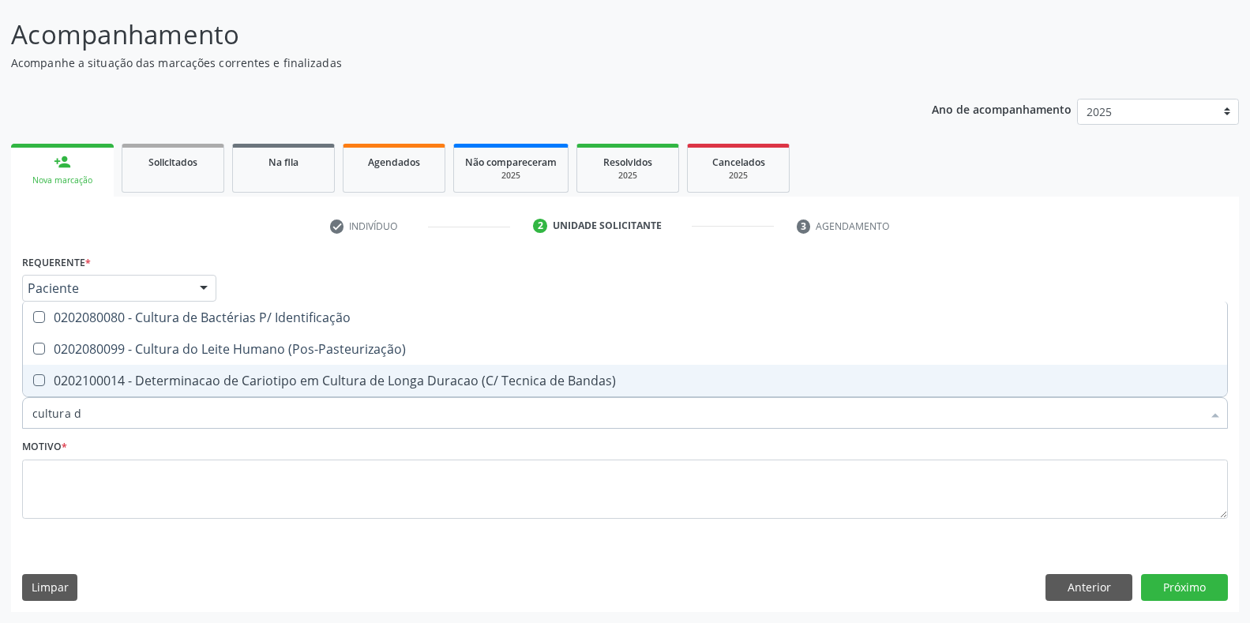
type input "cultura de"
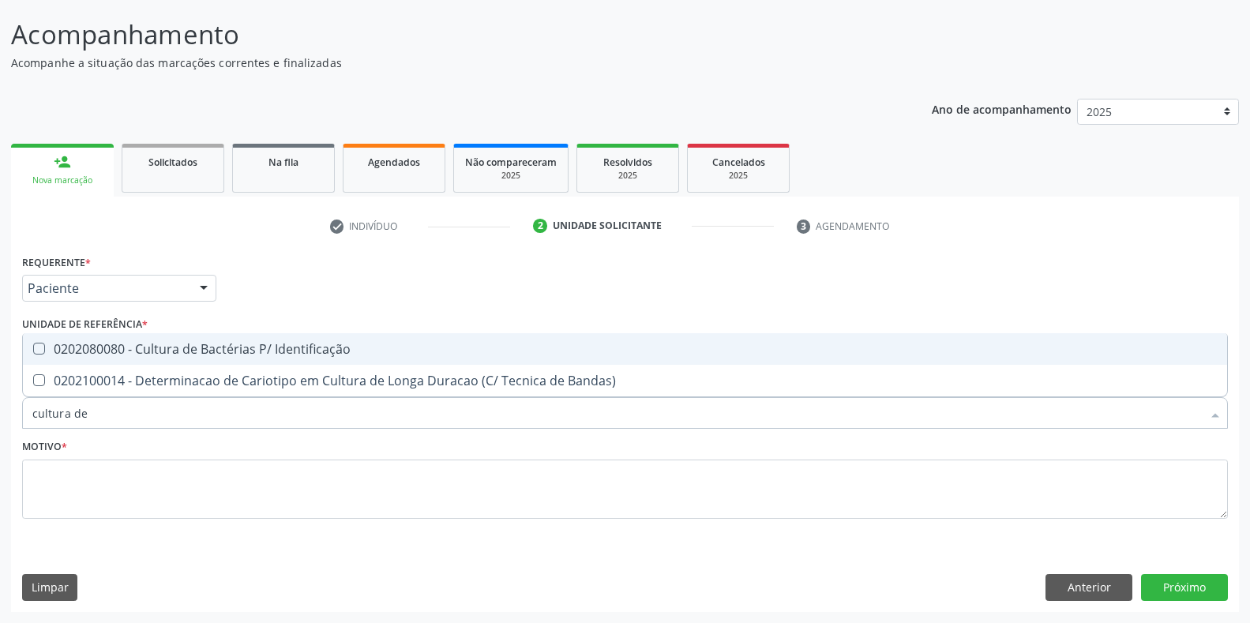
click at [188, 348] on div "0202080080 - Cultura de Bactérias P/ Identificação" at bounding box center [624, 349] width 1185 height 13
checkbox Identificação "true"
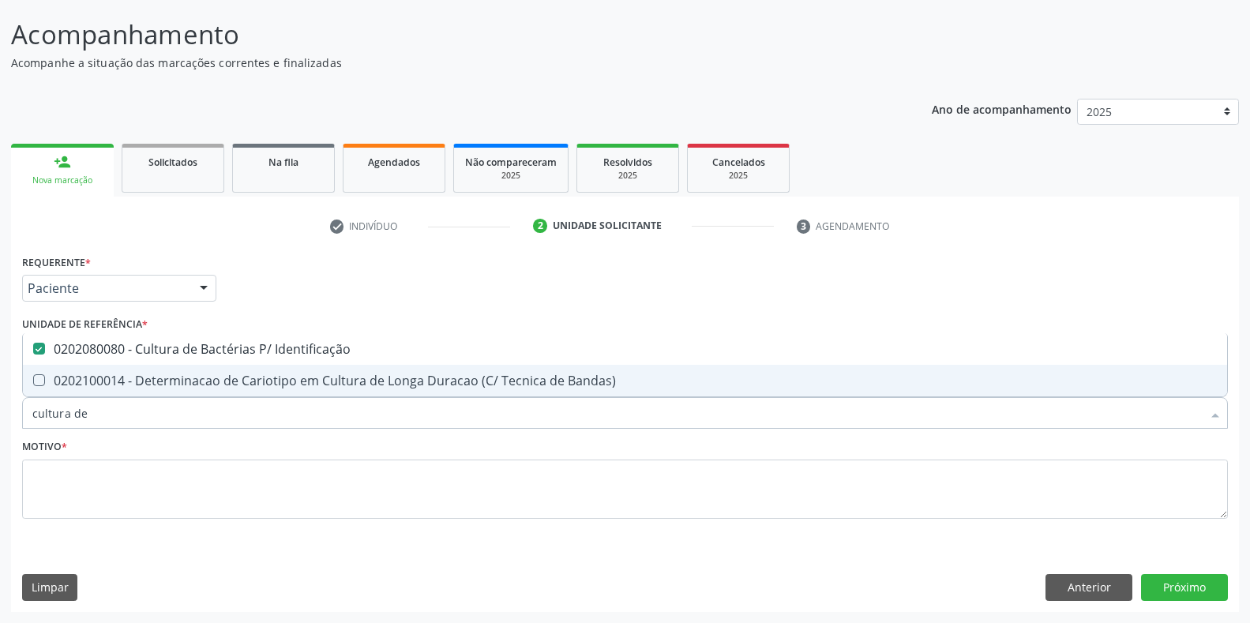
drag, startPoint x: 119, startPoint y: 421, endPoint x: 17, endPoint y: 414, distance: 102.9
click at [17, 414] on div "Requerente * Paciente Médico(a) Enfermeiro(a) Paciente Nenhum resultado encontr…" at bounding box center [625, 430] width 1228 height 361
type input "eletr"
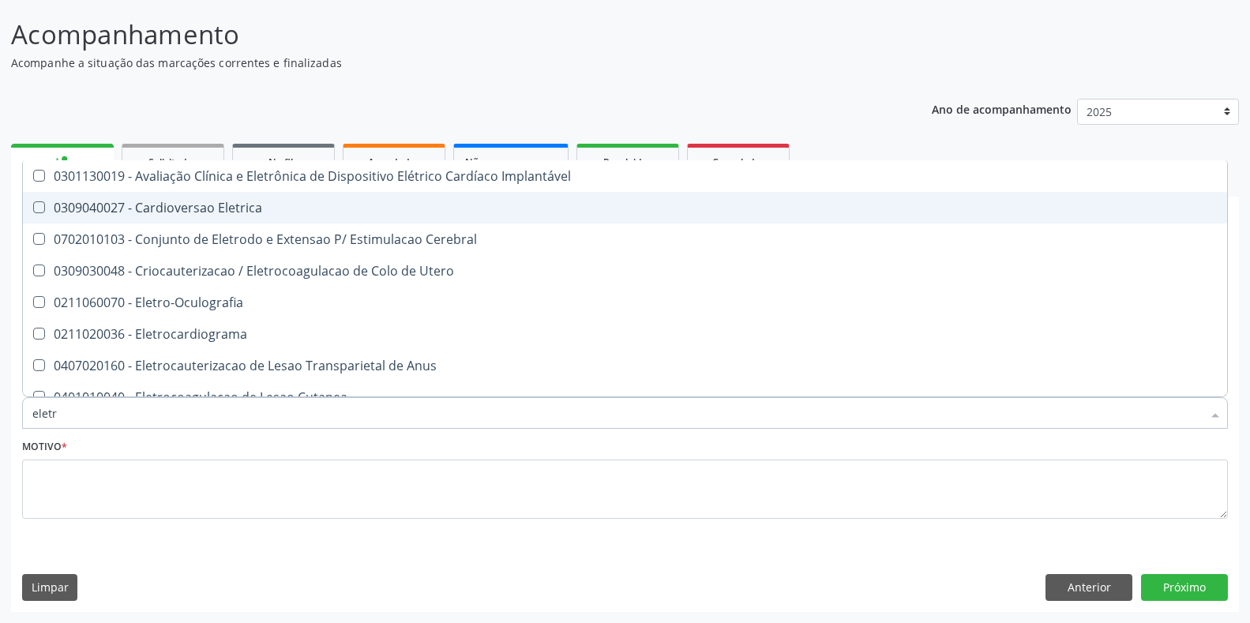
checkbox Implantável "false"
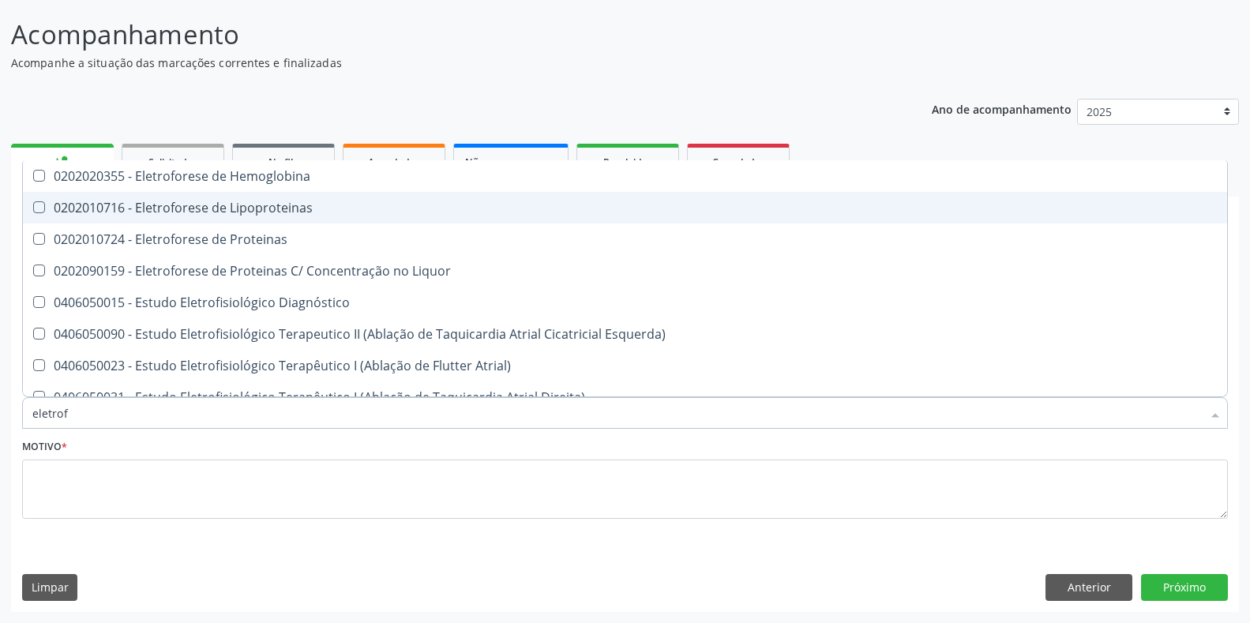
type input "eletrofo"
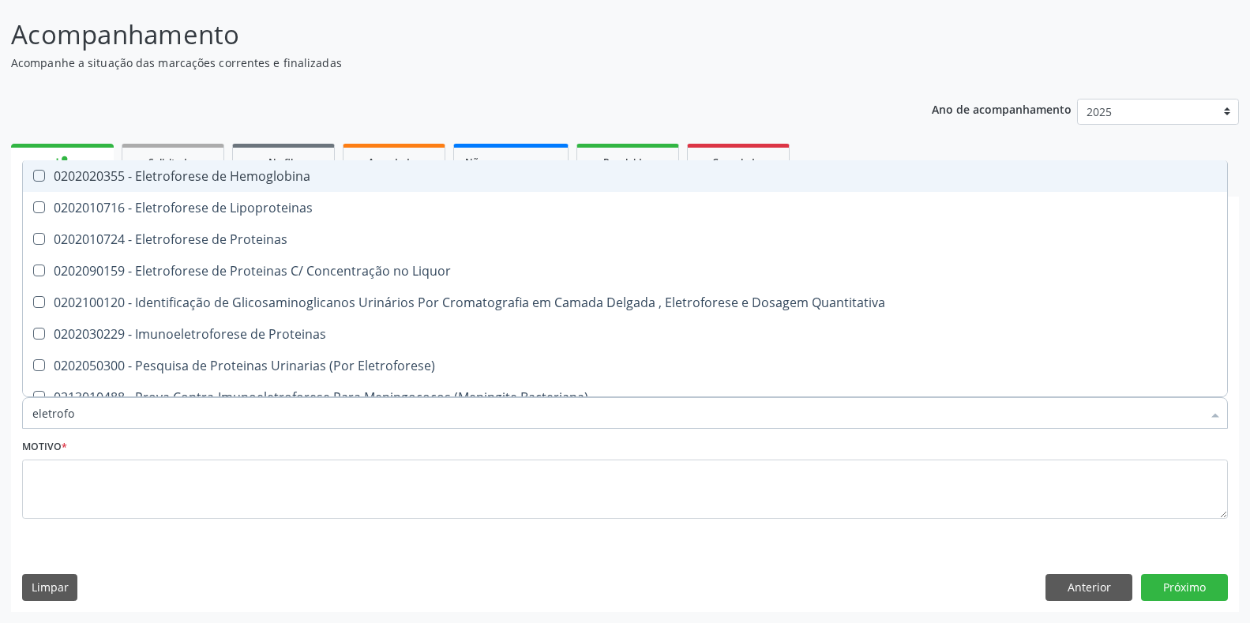
click at [245, 175] on div "0202020355 - Eletroforese de Hemoglobina" at bounding box center [624, 176] width 1185 height 13
checkbox Hemoglobina "true"
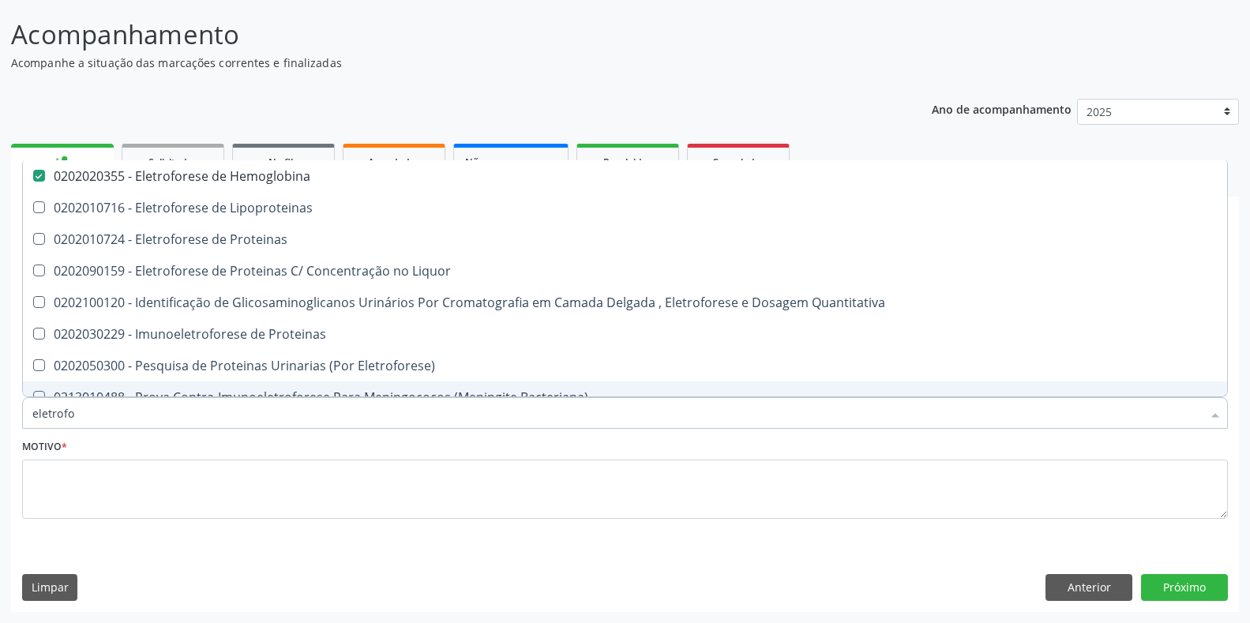
drag, startPoint x: 80, startPoint y: 415, endPoint x: 0, endPoint y: 413, distance: 79.8
click at [0, 413] on div "Acompanhamento Acompanhe a situação das marcações correntes e finalizadas Relat…" at bounding box center [625, 308] width 1250 height 628
type input "teste i"
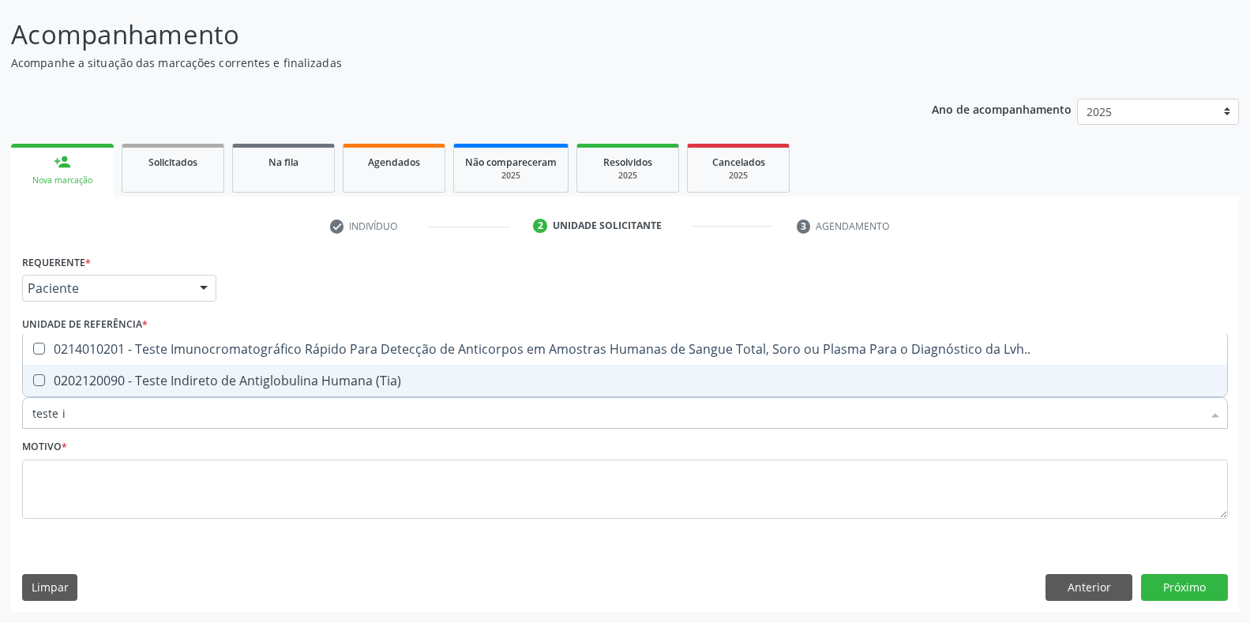
checkbox Lvh\ "false"
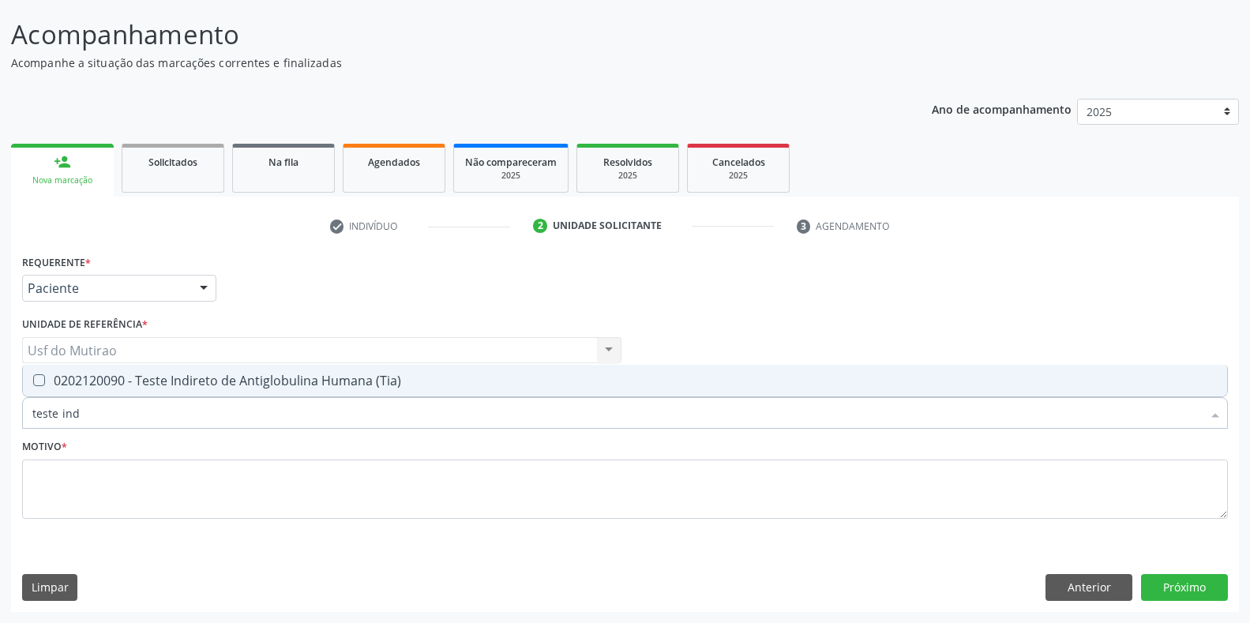
type input "teste indi"
click at [84, 387] on div "0202120090 - Teste Indireto de Antiglobulina Humana (Tia)" at bounding box center [624, 380] width 1185 height 13
checkbox \(Tia\) "true"
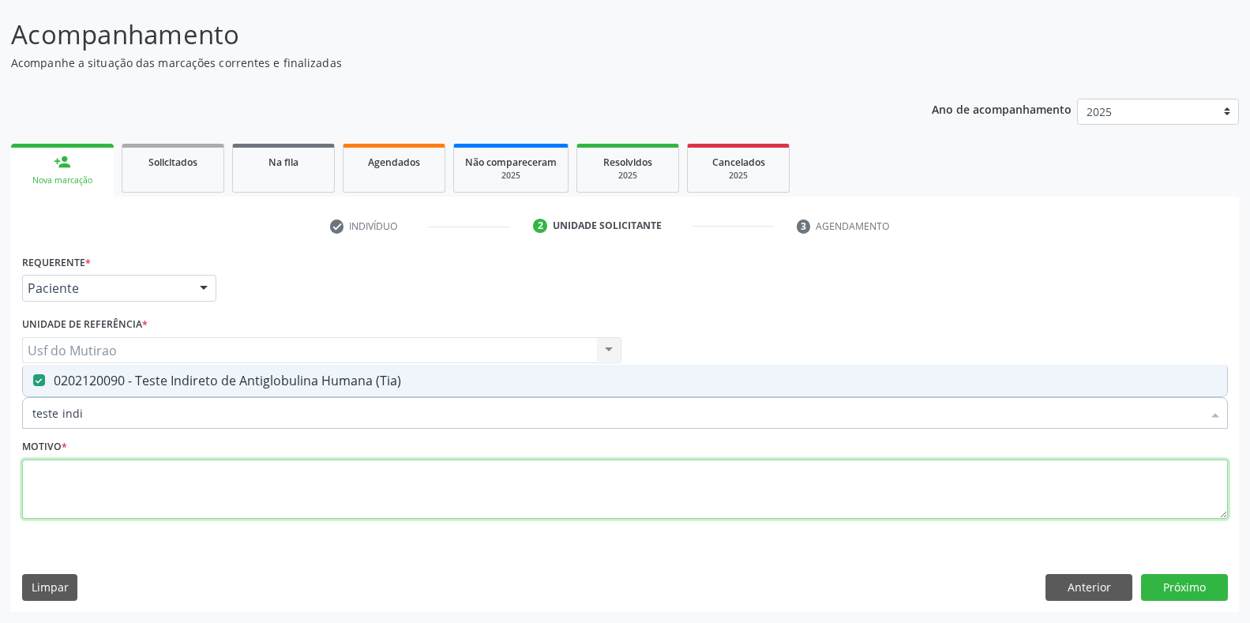
click at [107, 485] on textarea at bounding box center [624, 489] width 1205 height 60
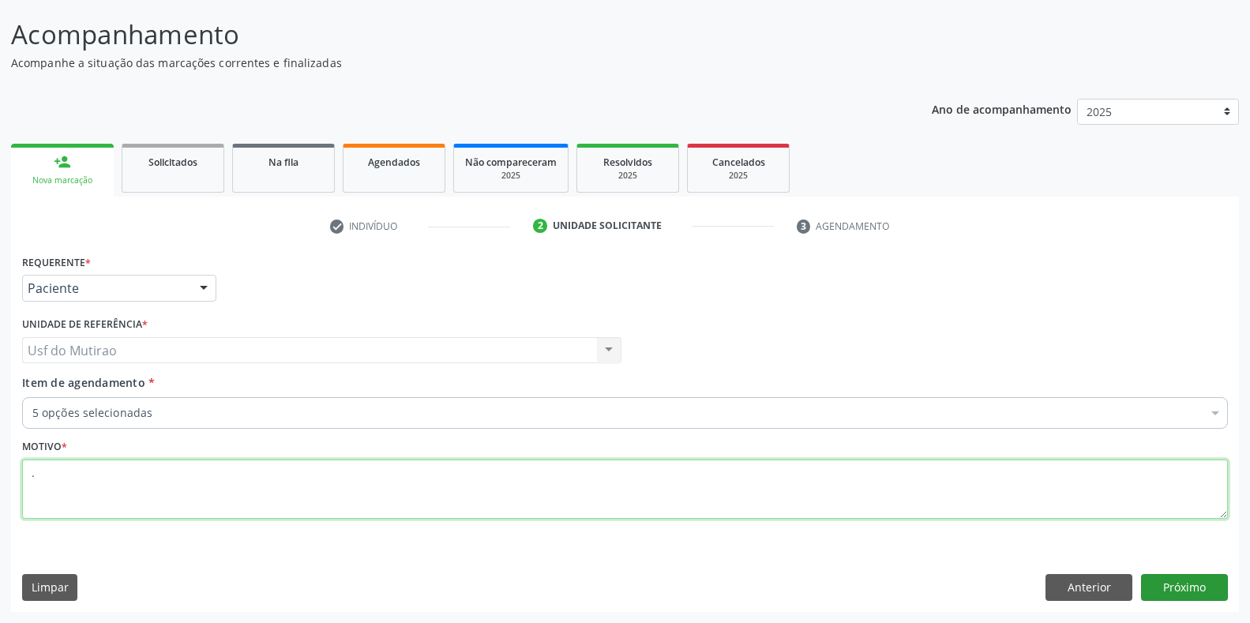
type textarea "."
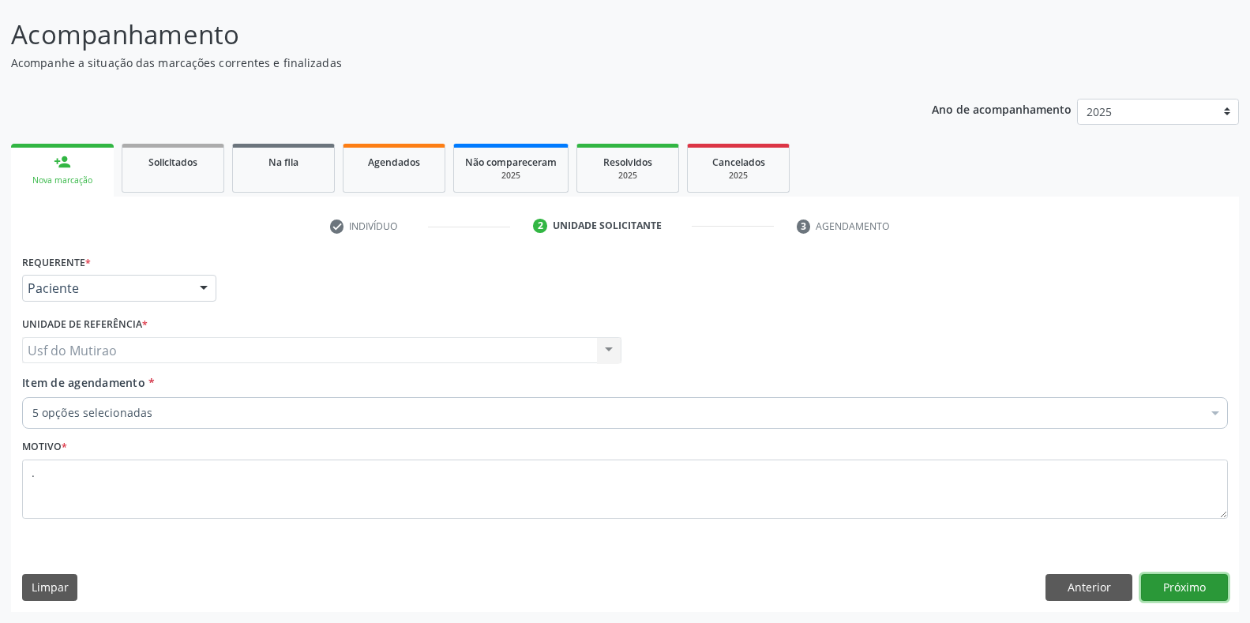
click at [1201, 578] on button "Próximo" at bounding box center [1184, 587] width 87 height 27
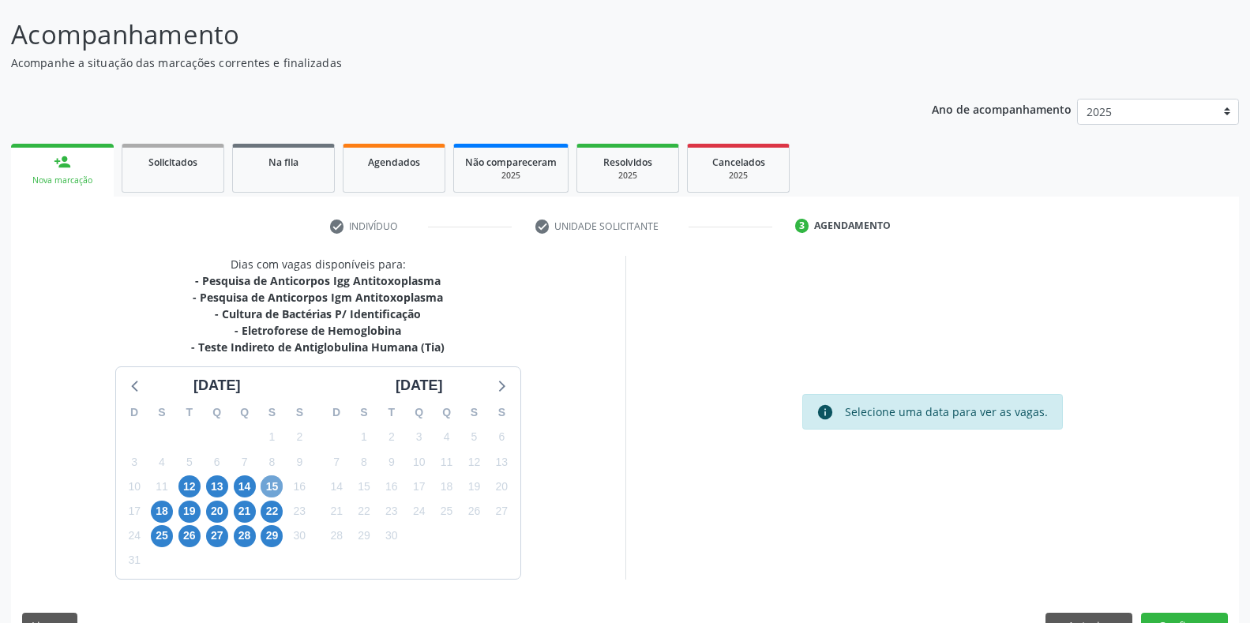
click at [271, 485] on span "15" at bounding box center [272, 486] width 22 height 22
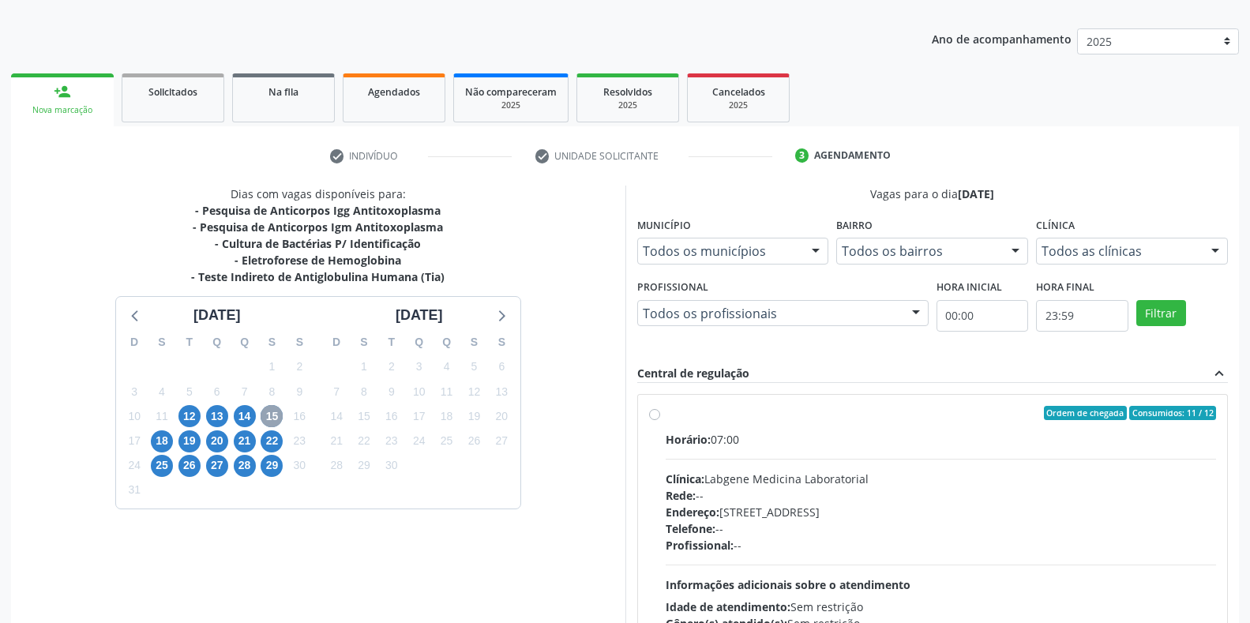
scroll to position [209, 0]
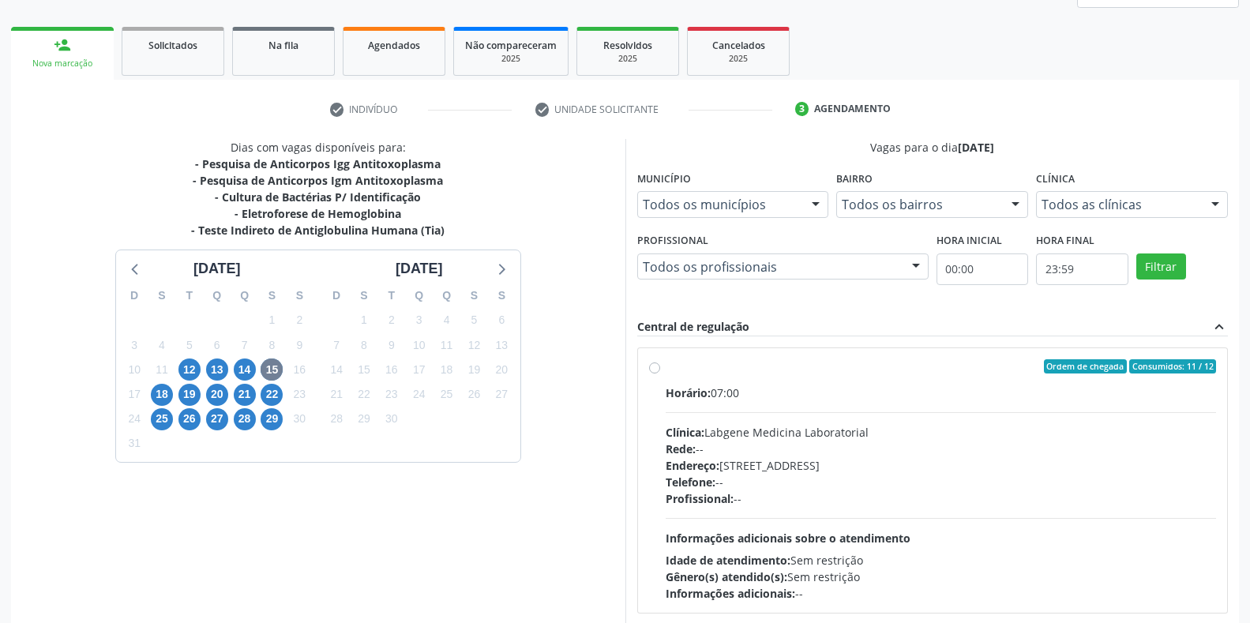
click at [725, 436] on div "Clínica: Labgene Medicina Laboratorial" at bounding box center [940, 432] width 551 height 17
click at [660, 373] on input "Ordem de chegada Consumidos: 11 / 12 Horário: 07:00 Clínica: Labgene Medicina L…" at bounding box center [654, 366] width 11 height 14
radio input "true"
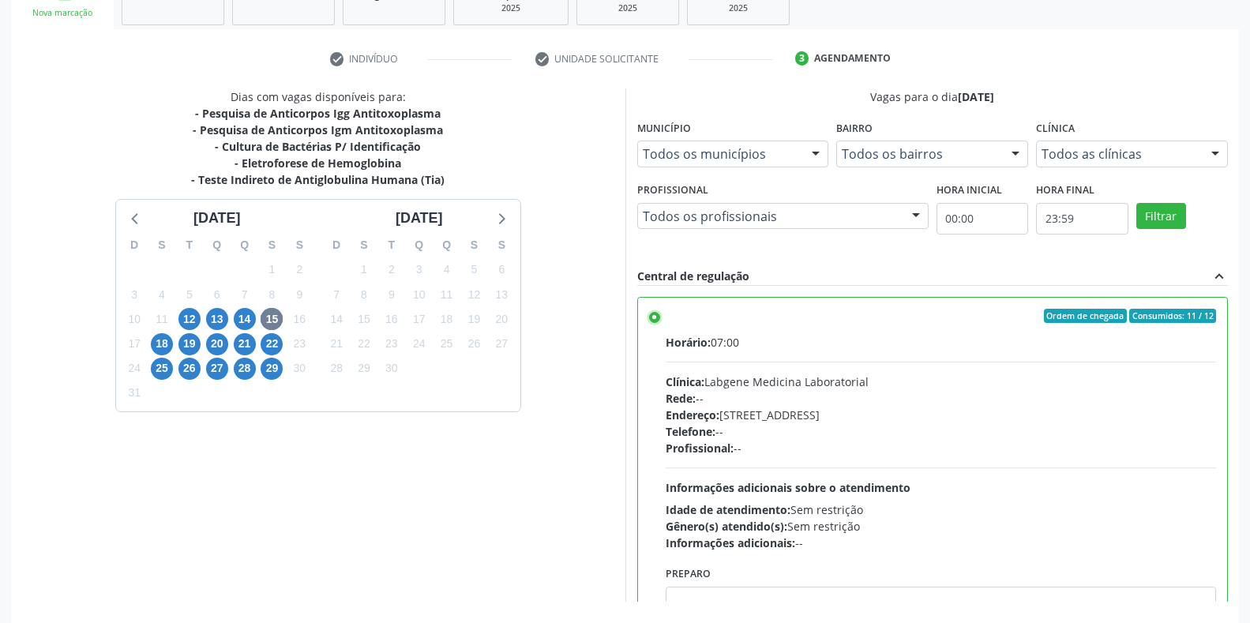
scroll to position [321, 0]
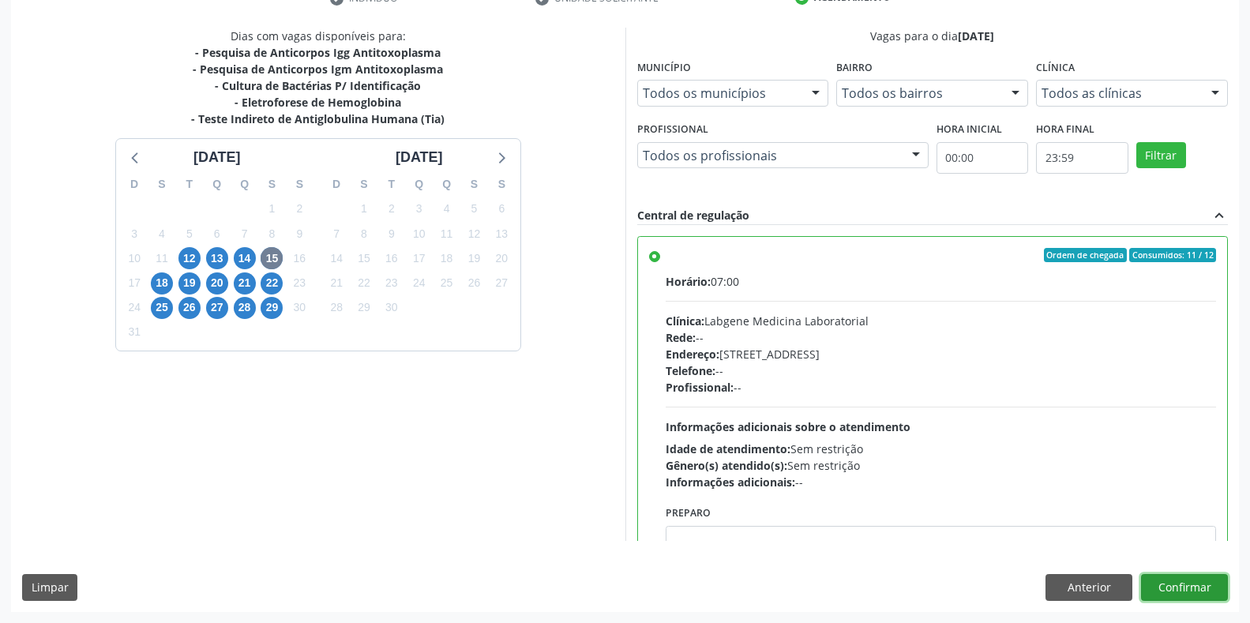
click at [1206, 594] on button "Confirmar" at bounding box center [1184, 587] width 87 height 27
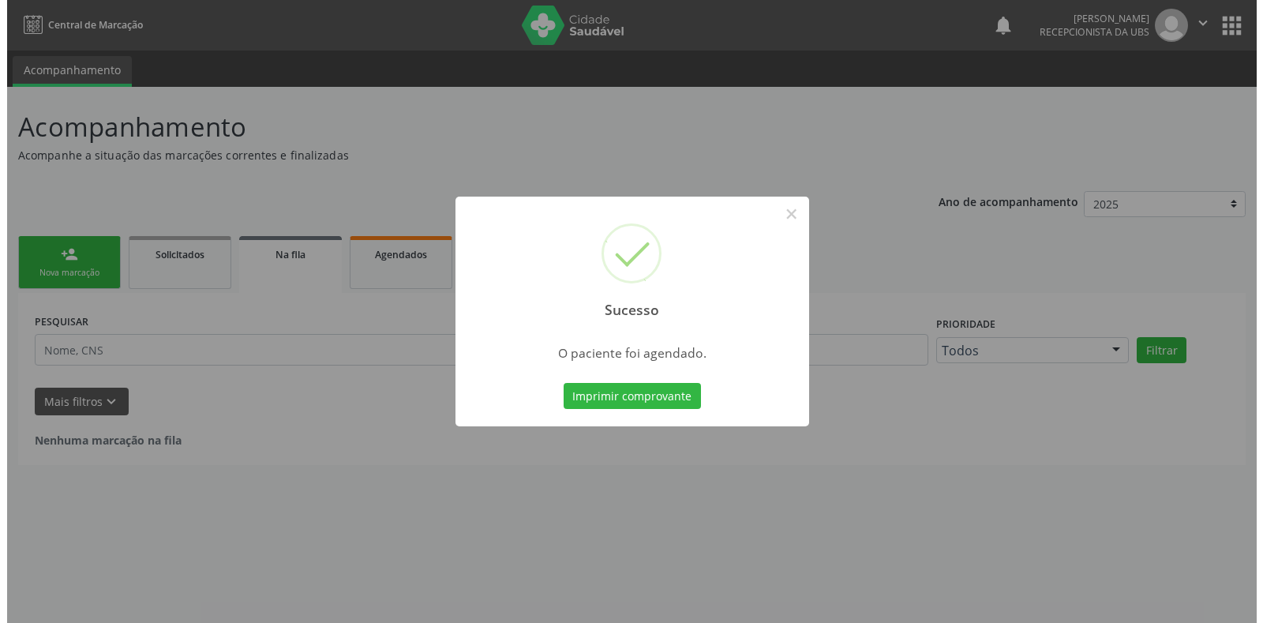
scroll to position [0, 0]
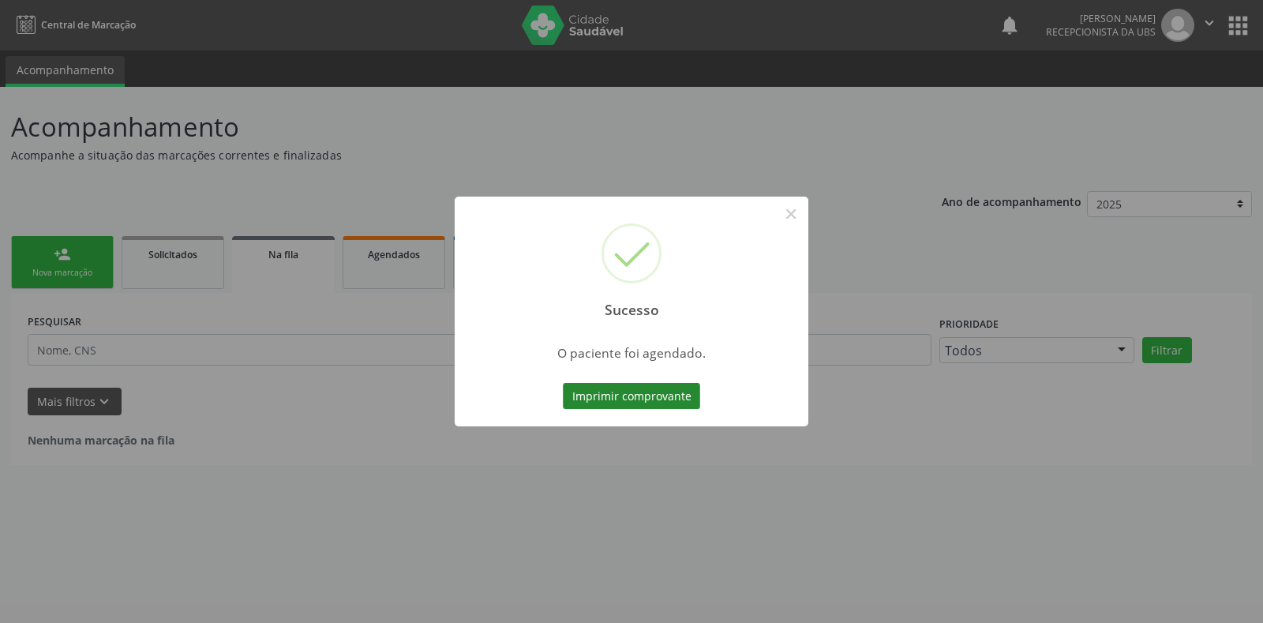
click at [589, 397] on button "Imprimir comprovante" at bounding box center [631, 396] width 137 height 27
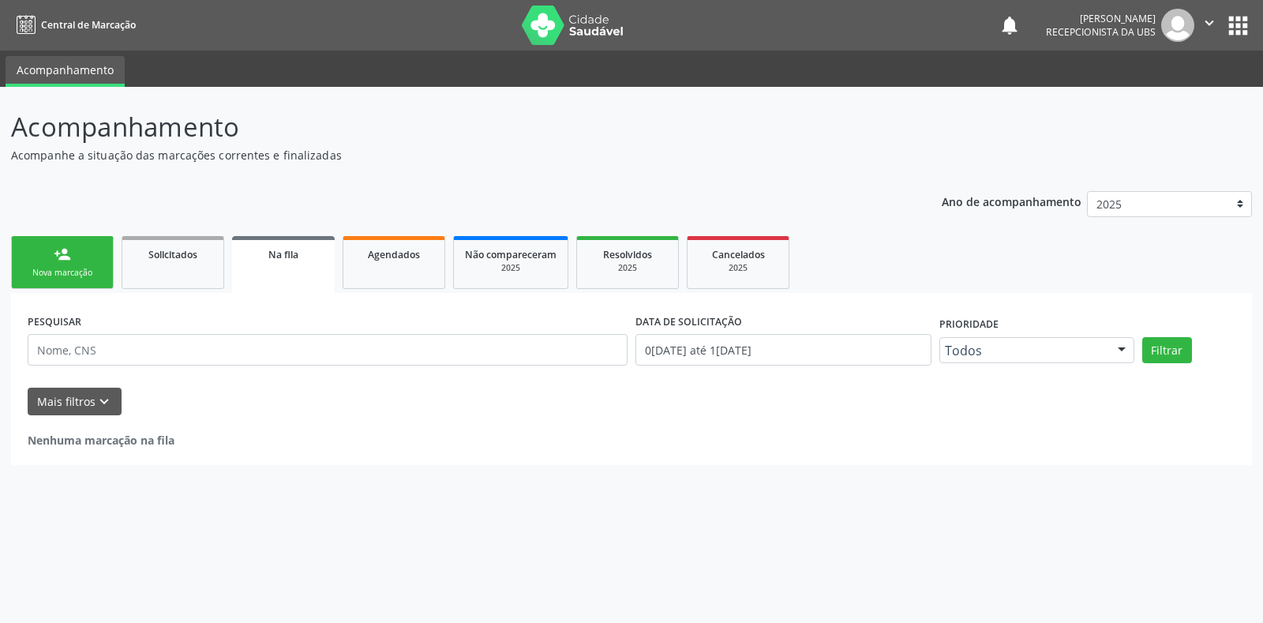
click at [59, 254] on div "person_add" at bounding box center [62, 254] width 17 height 17
